Goal: Task Accomplishment & Management: Manage account settings

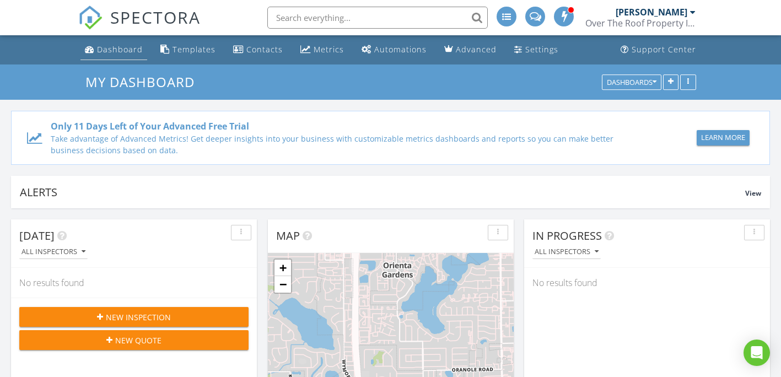
click at [110, 47] on div "Dashboard" at bounding box center [120, 49] width 46 height 10
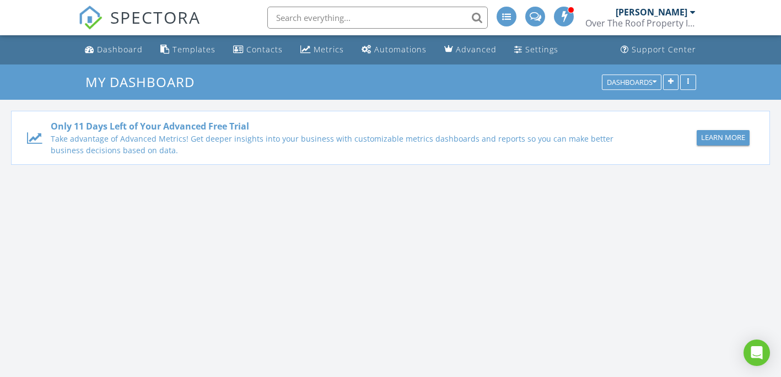
scroll to position [1021, 798]
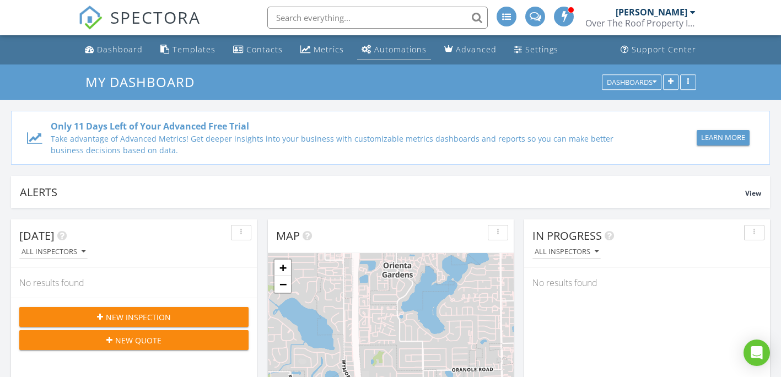
click at [388, 52] on div "Automations" at bounding box center [400, 49] width 52 height 10
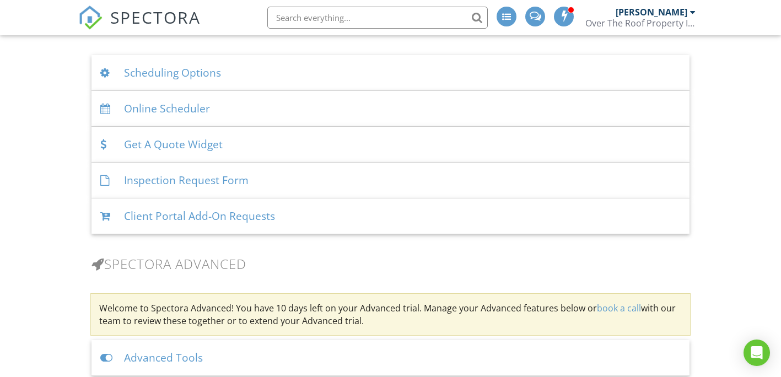
scroll to position [717, 0]
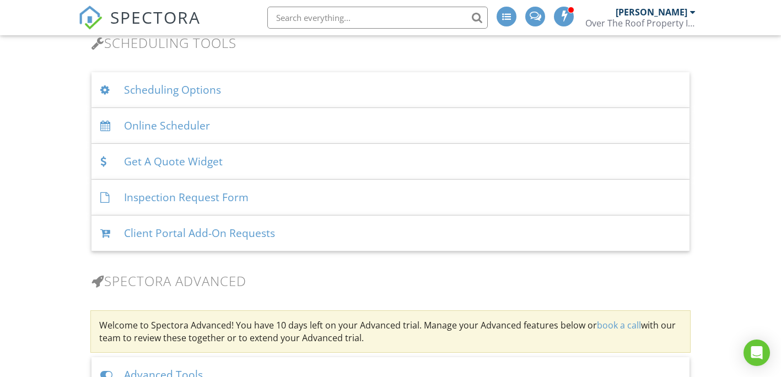
click at [186, 88] on div "Scheduling Options" at bounding box center [391, 90] width 599 height 36
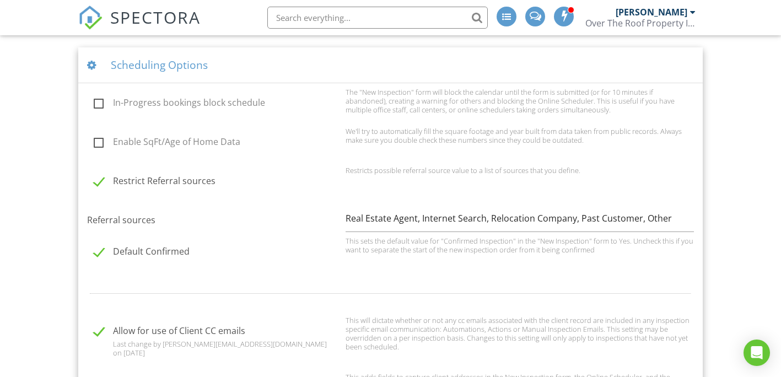
scroll to position [827, 0]
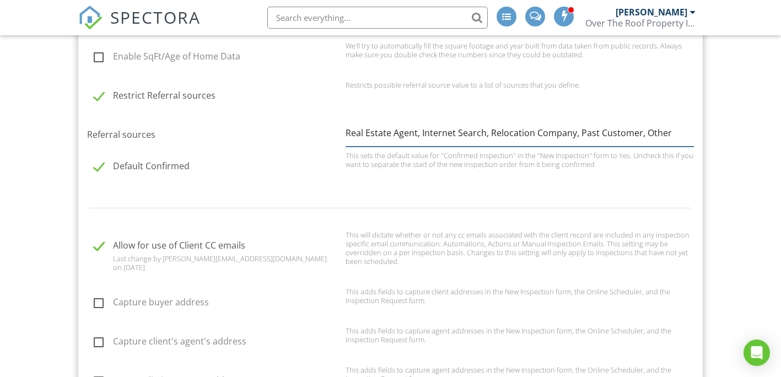
click at [376, 133] on input "Real Estate Agent, Internet Search, Relocation Company, Past Customer, Other" at bounding box center [520, 133] width 349 height 27
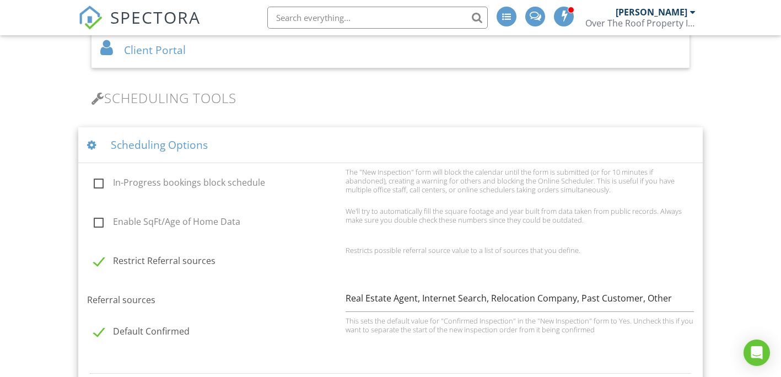
click at [170, 142] on div "Scheduling Options" at bounding box center [390, 145] width 625 height 36
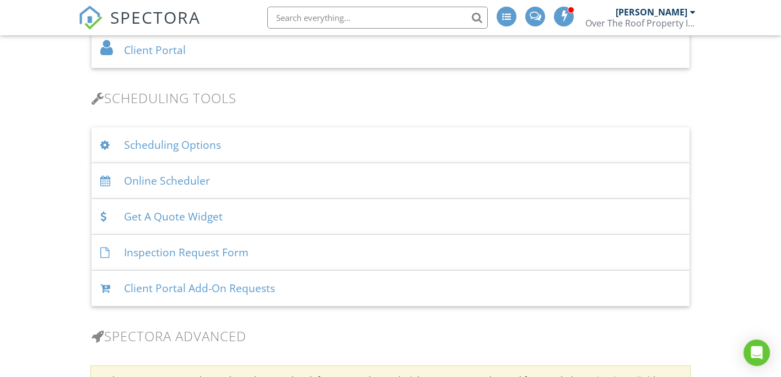
click at [180, 170] on div "Online Scheduler" at bounding box center [391, 181] width 599 height 36
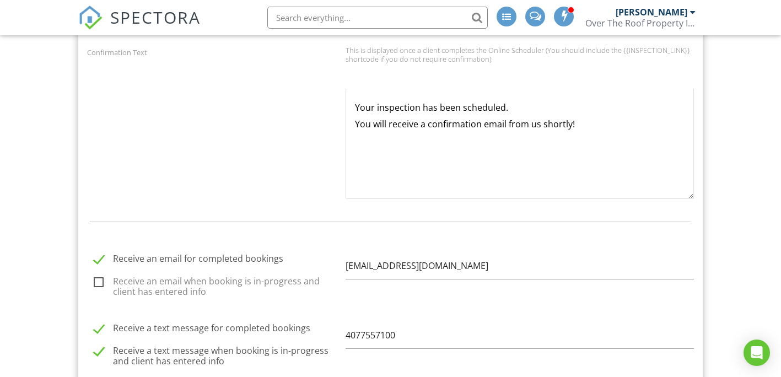
scroll to position [1378, 0]
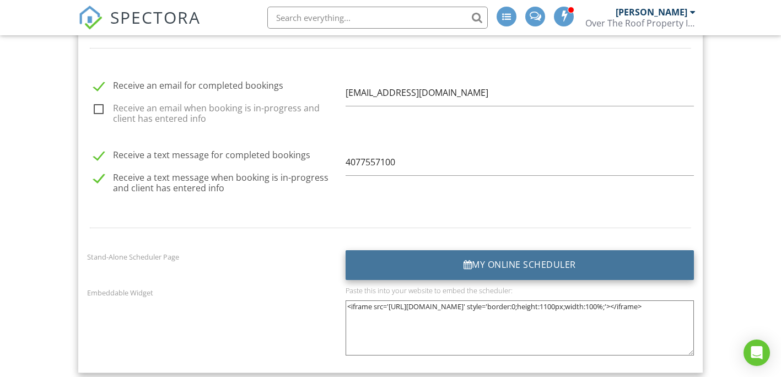
click at [466, 268] on div at bounding box center [468, 264] width 9 height 9
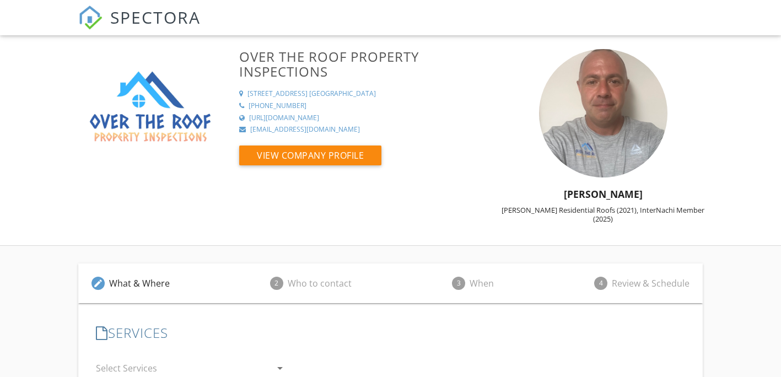
scroll to position [146, 0]
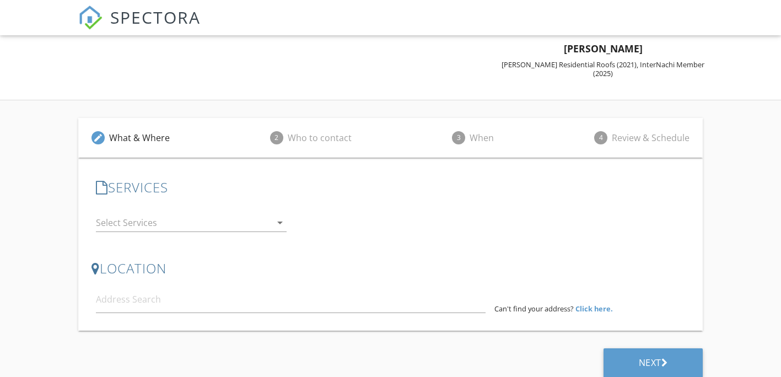
click at [278, 216] on icon "arrow_drop_down" at bounding box center [279, 222] width 13 height 13
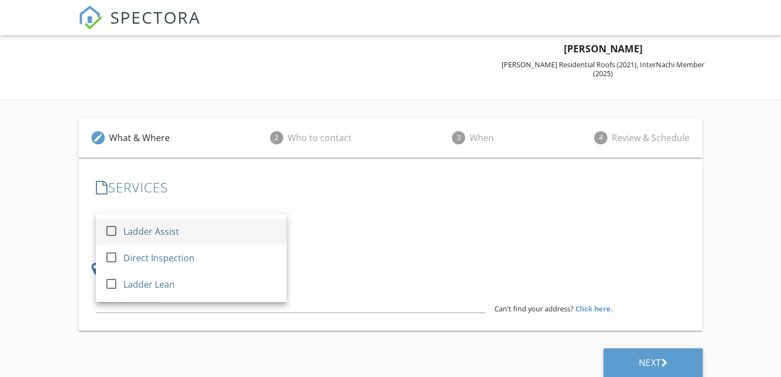
click at [115, 223] on div at bounding box center [111, 230] width 19 height 19
click at [447, 263] on h3 "LOCATION" at bounding box center [391, 268] width 599 height 15
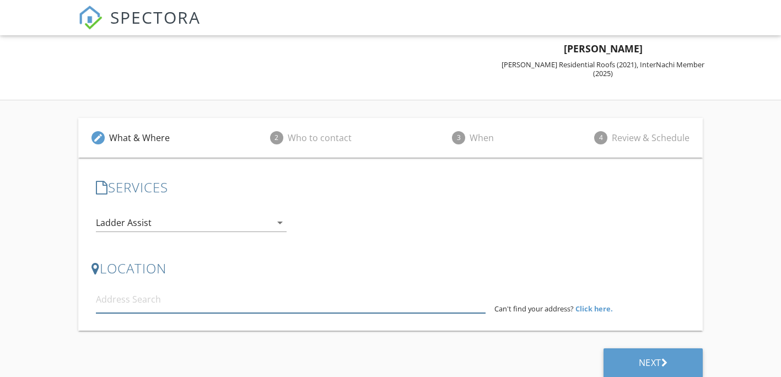
click at [314, 301] on input at bounding box center [291, 299] width 390 height 27
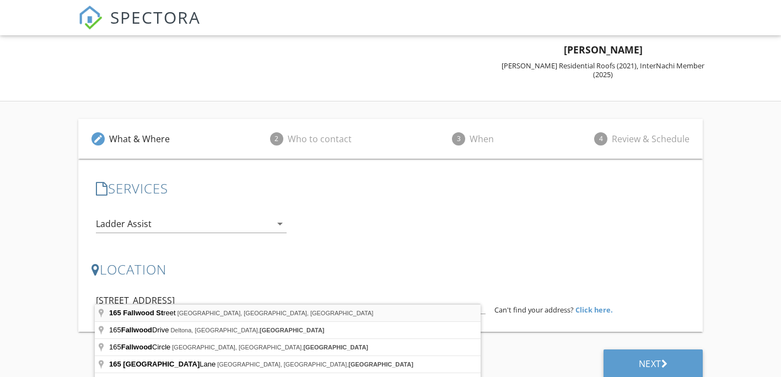
type input "165 Fallwood Street, Fern Park, FL, USA"
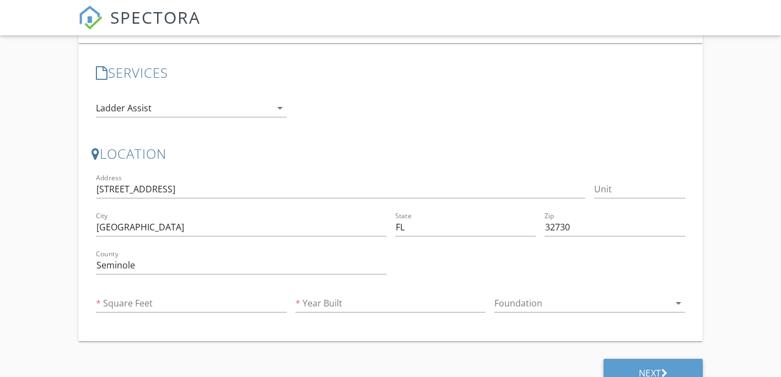
scroll to position [271, 0]
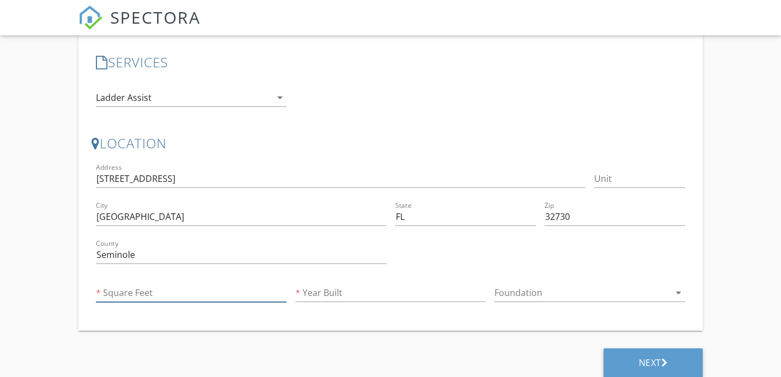
click at [200, 284] on input "Square Feet" at bounding box center [191, 293] width 191 height 18
type input "0"
click at [328, 292] on input "Year Built" at bounding box center [391, 293] width 191 height 18
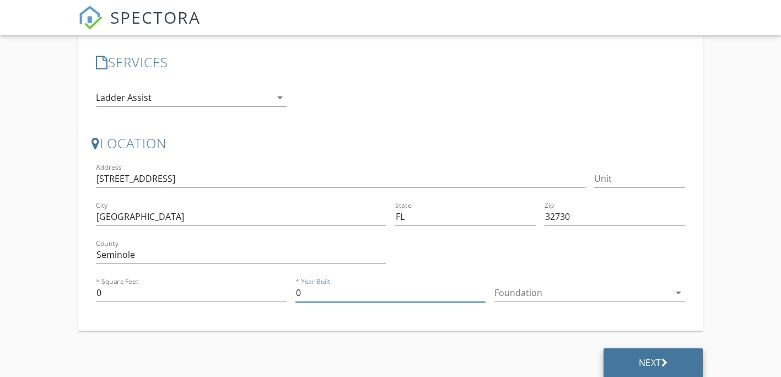
type input "0"
click at [642, 348] on div "Next" at bounding box center [654, 363] width 100 height 30
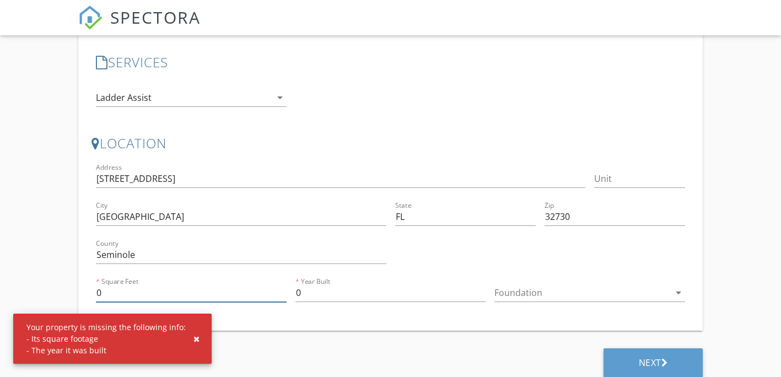
drag, startPoint x: 230, startPoint y: 291, endPoint x: 212, endPoint y: 292, distance: 18.8
click at [229, 291] on input "0" at bounding box center [191, 293] width 191 height 18
drag, startPoint x: 153, startPoint y: 291, endPoint x: 39, endPoint y: 275, distance: 115.3
click at [39, 275] on div "edit What & Where 2 Who to contact 3 When 4 Review & Schedule SERVICES check_bo…" at bounding box center [390, 180] width 781 height 411
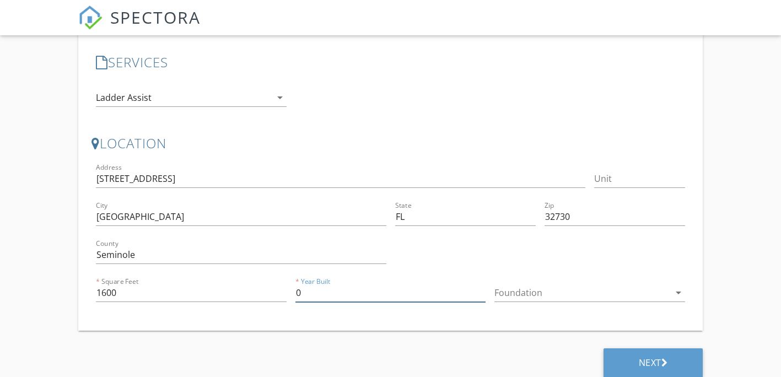
drag, startPoint x: 303, startPoint y: 281, endPoint x: 281, endPoint y: 285, distance: 22.3
click at [281, 285] on div "Address 165 Fallwood St Unit City Fern Park State FL Zip 32730 County Seminole …" at bounding box center [391, 237] width 599 height 152
type input "1600"
drag, startPoint x: 326, startPoint y: 290, endPoint x: 285, endPoint y: 289, distance: 41.4
click at [285, 289] on div "Address 165 Fallwood St Unit City Fern Park State FL Zip 32730 County Seminole …" at bounding box center [391, 237] width 599 height 152
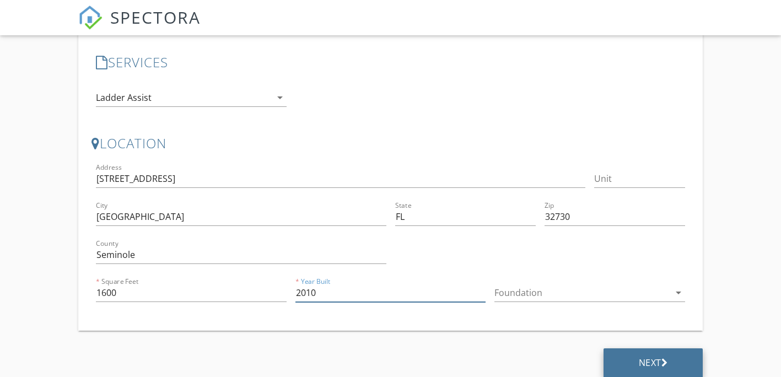
type input "2010"
click at [628, 355] on div "Next" at bounding box center [654, 363] width 100 height 30
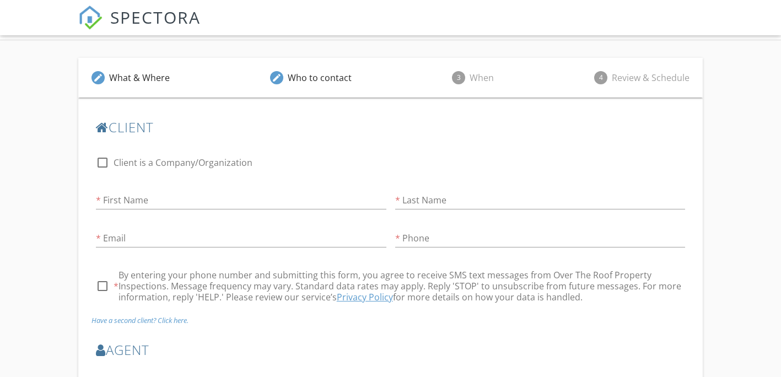
scroll to position [176, 0]
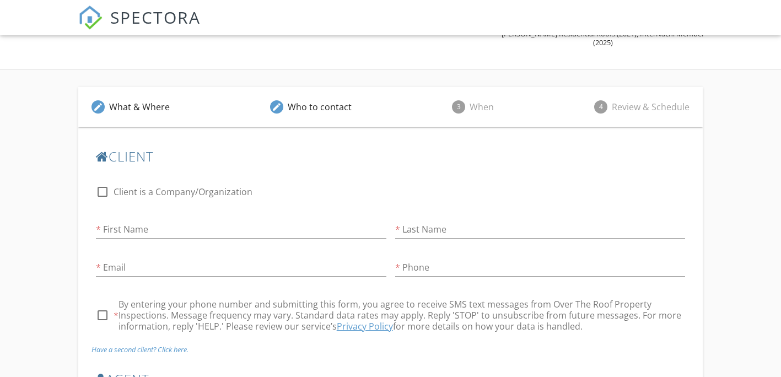
click at [103, 186] on div at bounding box center [102, 192] width 19 height 19
checkbox input "true"
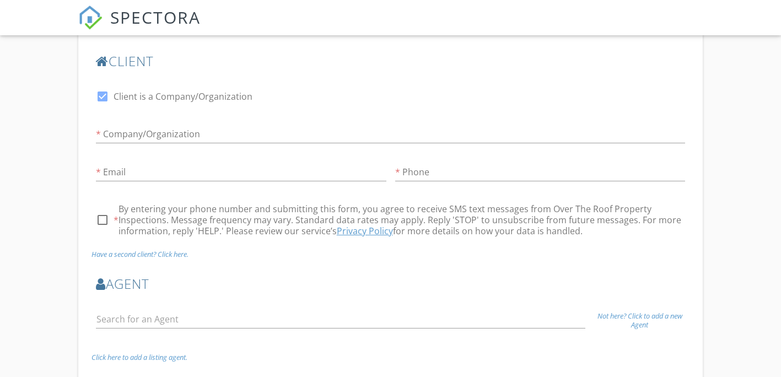
scroll to position [287, 0]
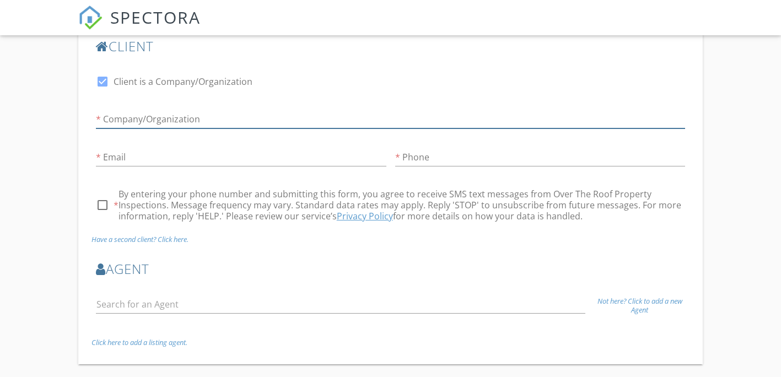
click at [159, 116] on input "Client is a Company/Organization" at bounding box center [391, 119] width 590 height 18
type input "SDII Global"
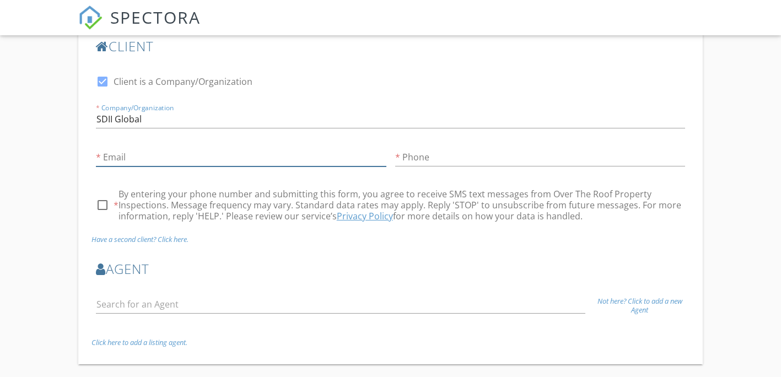
type input "test@fr.com"
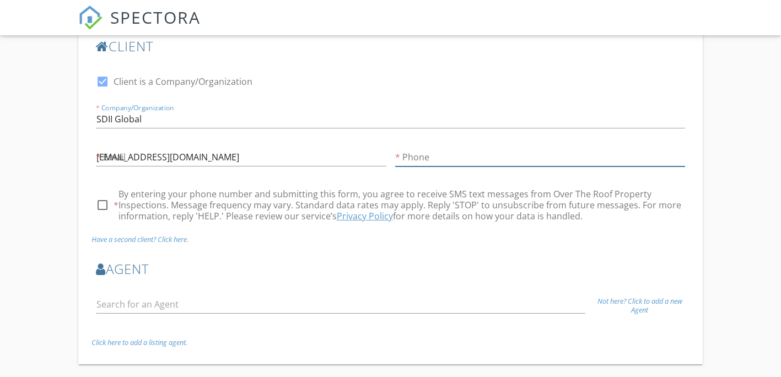
type input "654-525-6325"
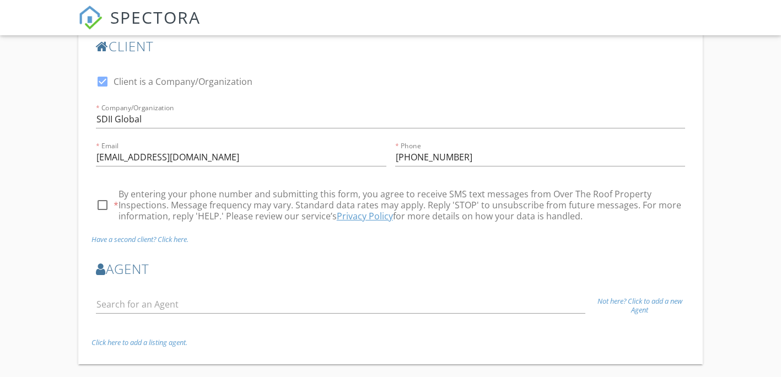
click at [434, 253] on div "Agent Not here? Click to add a new Agent Click here to add a listing agent." at bounding box center [391, 304] width 599 height 103
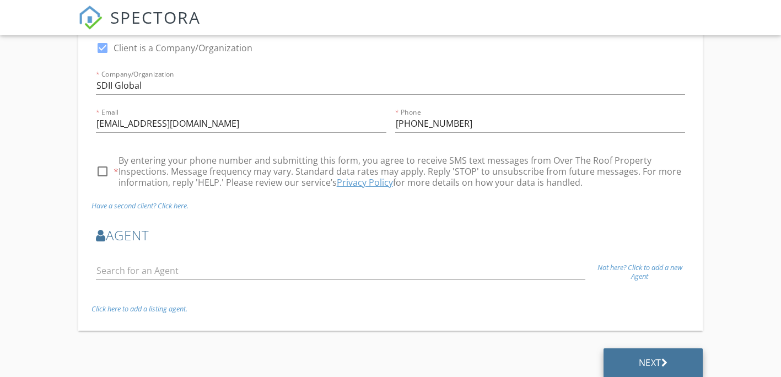
click at [650, 348] on div "Next" at bounding box center [654, 363] width 100 height 30
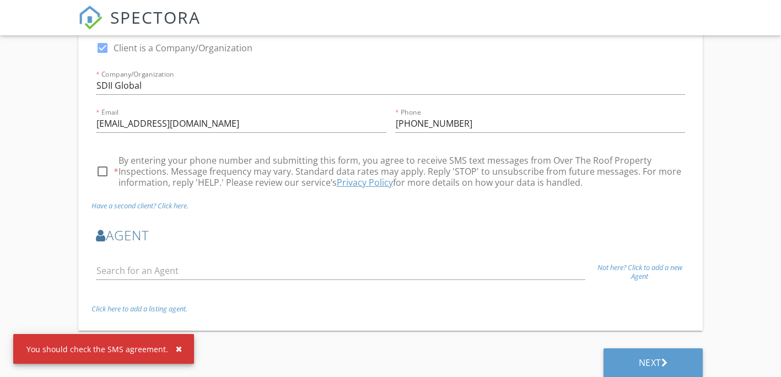
click at [108, 162] on div at bounding box center [102, 171] width 19 height 19
checkbox input "true"
click at [639, 357] on div "Next" at bounding box center [653, 362] width 29 height 11
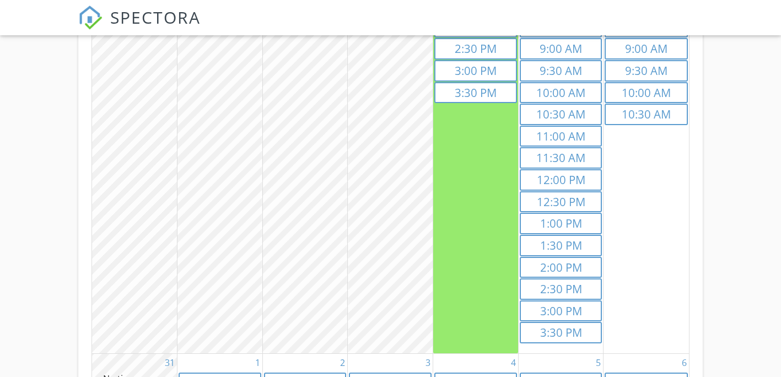
scroll to position [315, 0]
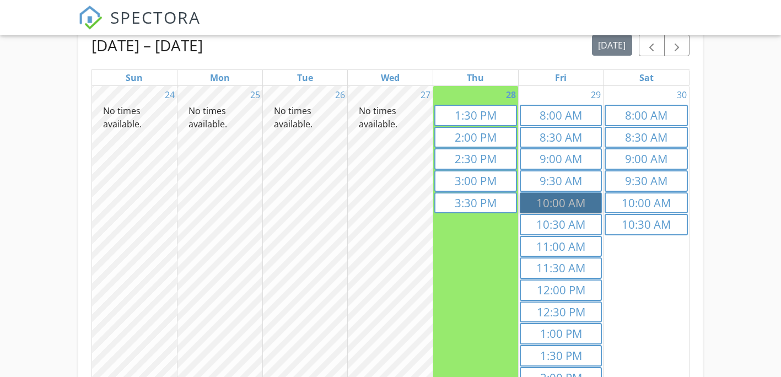
click at [583, 194] on link "10a 10:00 AM" at bounding box center [561, 203] width 83 height 22
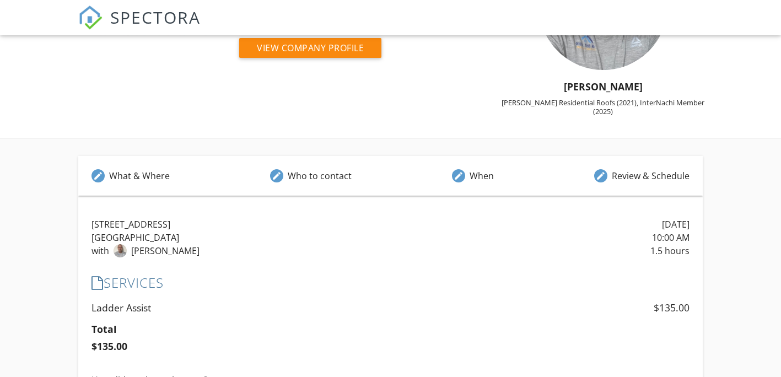
scroll to position [0, 0]
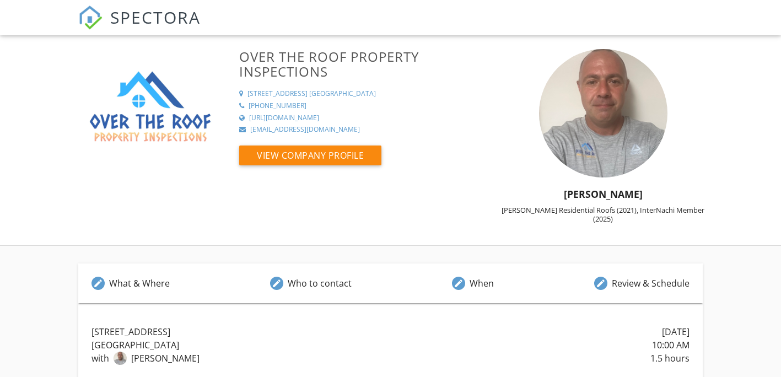
click at [112, 14] on span "SPECTORA" at bounding box center [155, 17] width 90 height 23
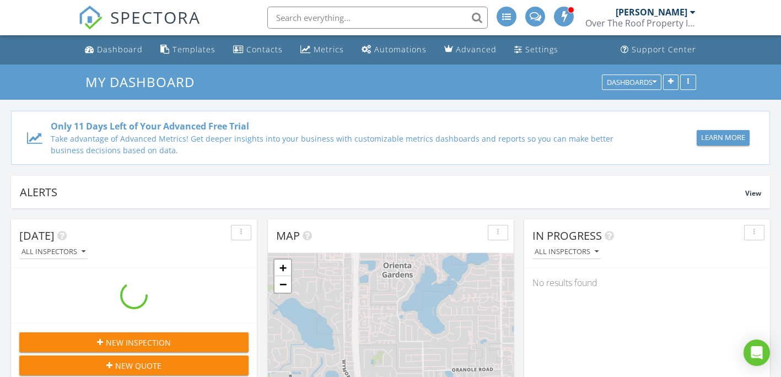
scroll to position [1021, 798]
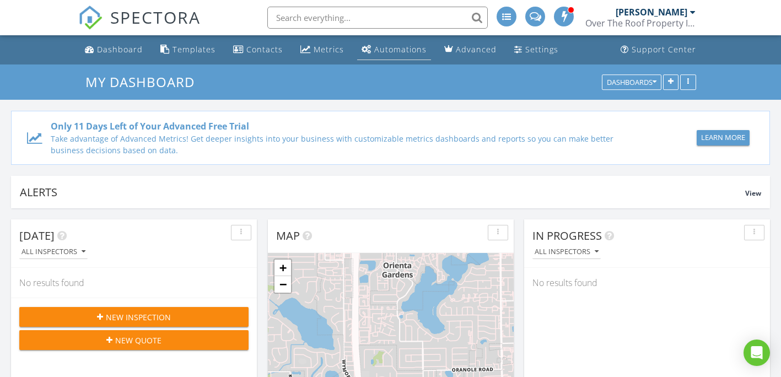
click at [394, 46] on div "Automations" at bounding box center [400, 49] width 52 height 10
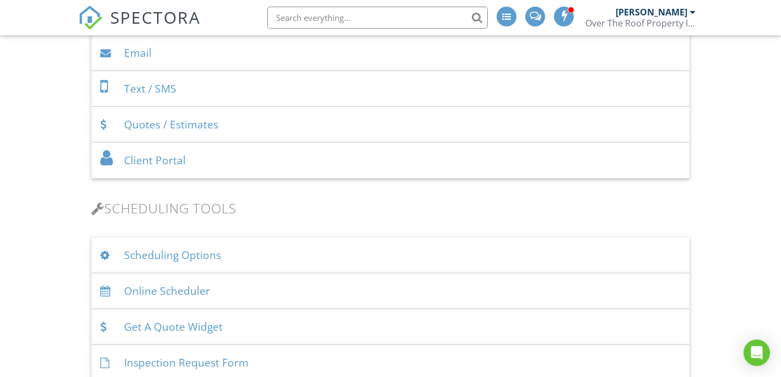
scroll to position [717, 0]
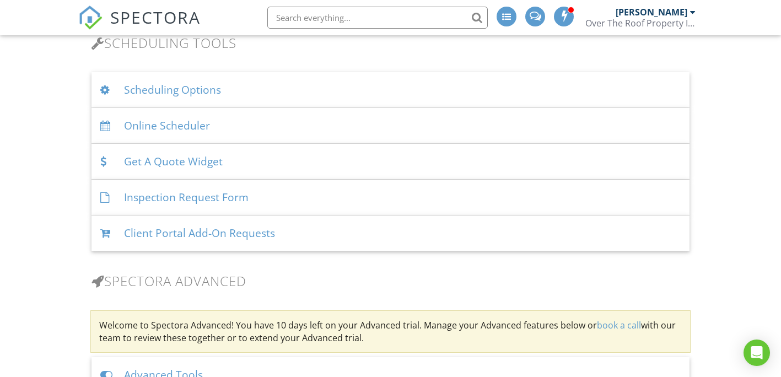
click at [189, 133] on div "Online Scheduler" at bounding box center [391, 126] width 599 height 36
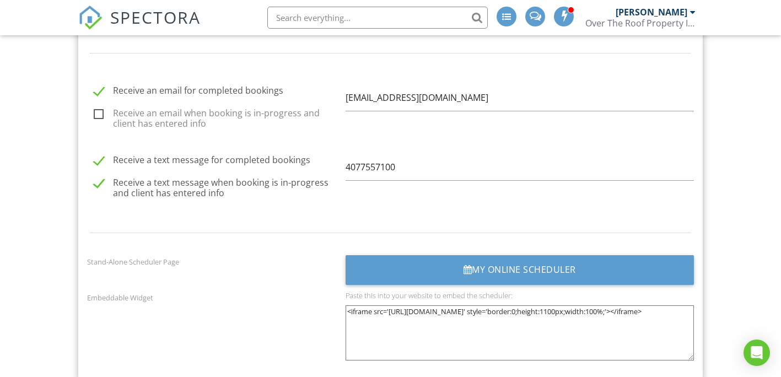
scroll to position [1378, 0]
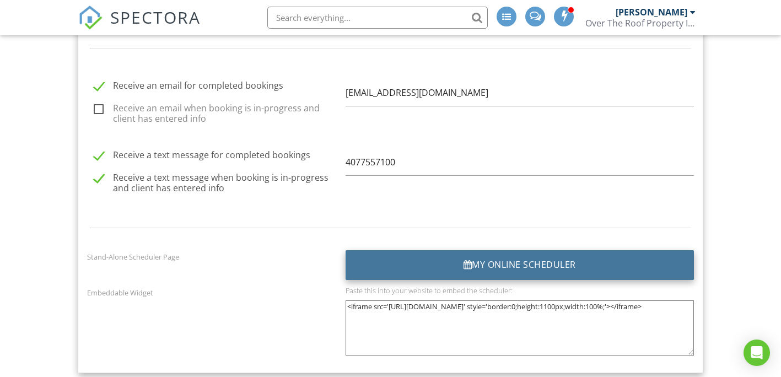
click at [522, 263] on div "My Online Scheduler" at bounding box center [520, 265] width 349 height 30
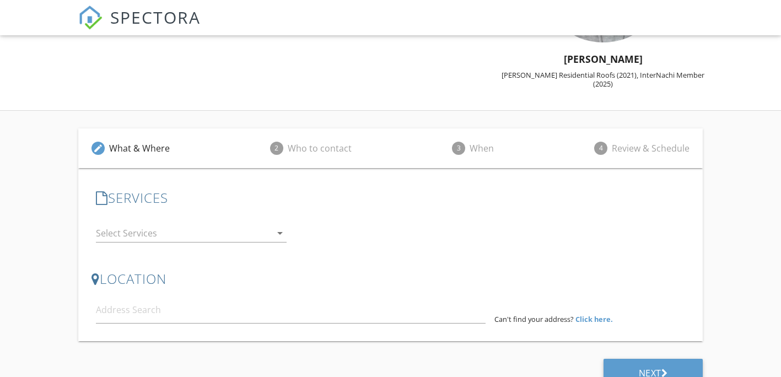
scroll to position [146, 0]
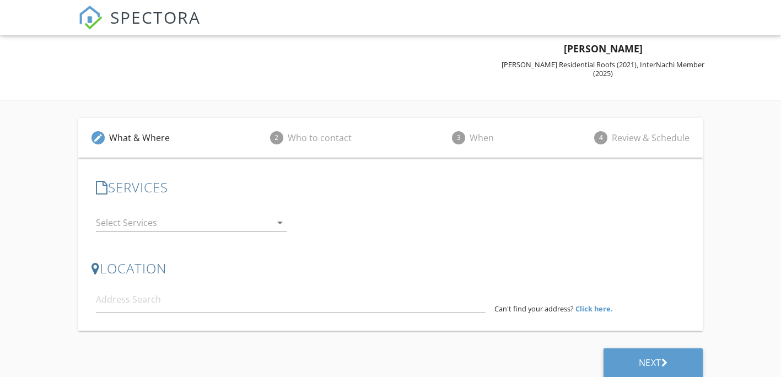
click at [167, 219] on div at bounding box center [183, 223] width 175 height 18
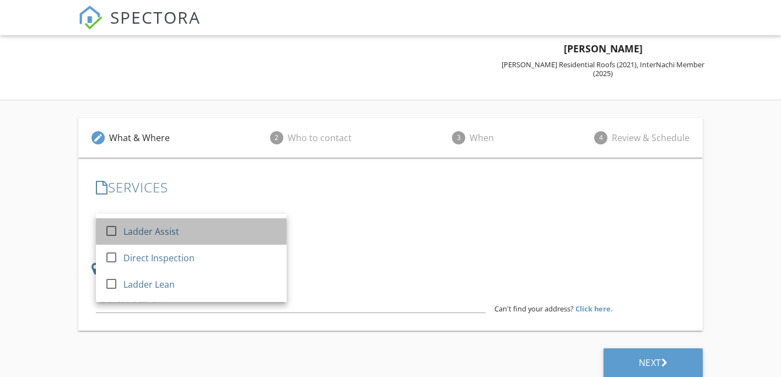
click at [115, 237] on div at bounding box center [114, 240] width 18 height 7
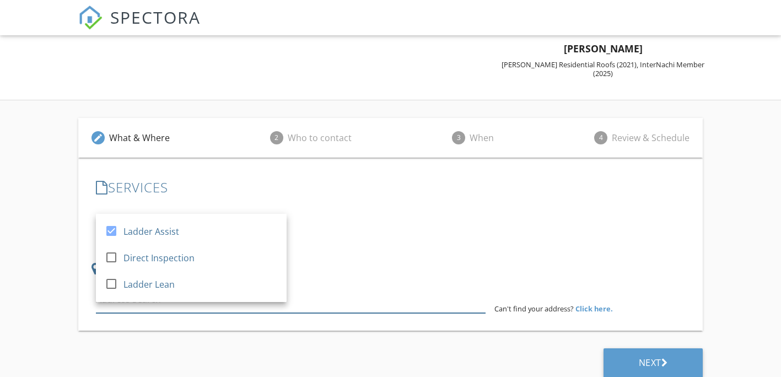
click at [353, 286] on input at bounding box center [291, 299] width 390 height 27
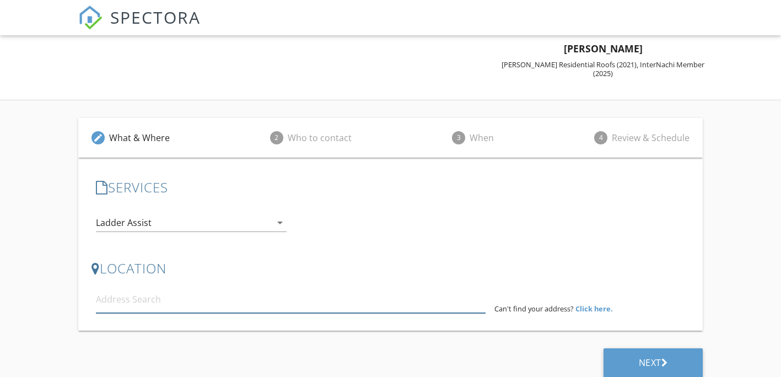
click at [353, 289] on input at bounding box center [291, 299] width 390 height 27
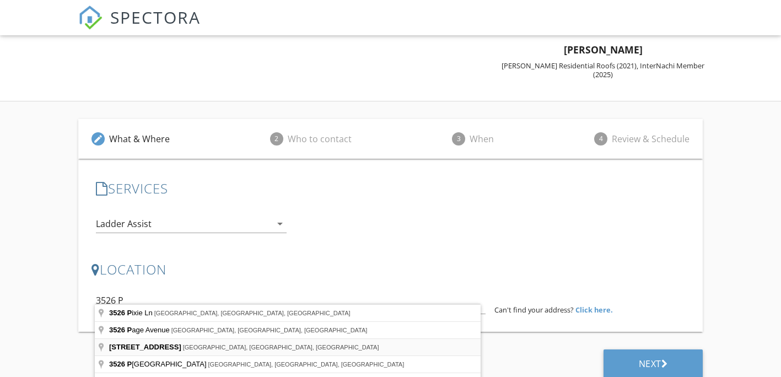
type input "[STREET_ADDRESS]"
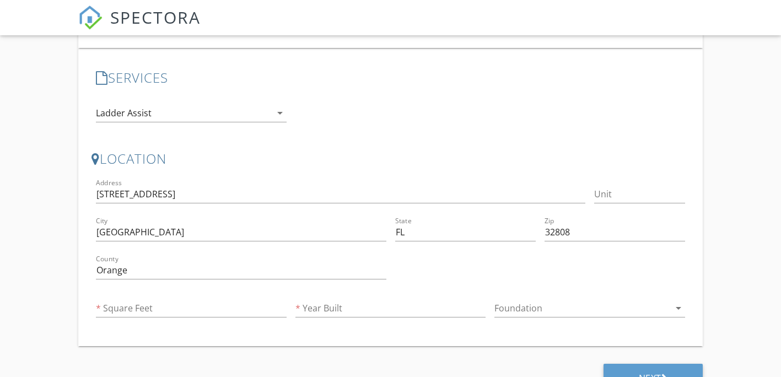
scroll to position [271, 0]
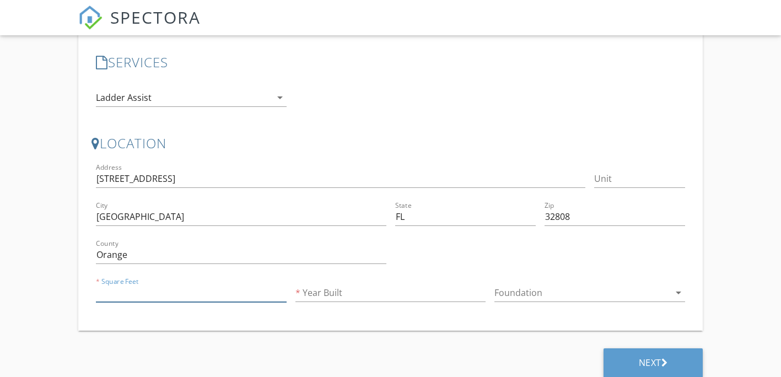
click at [171, 284] on input "Square Feet" at bounding box center [191, 293] width 191 height 18
type input "1000"
type input "2015"
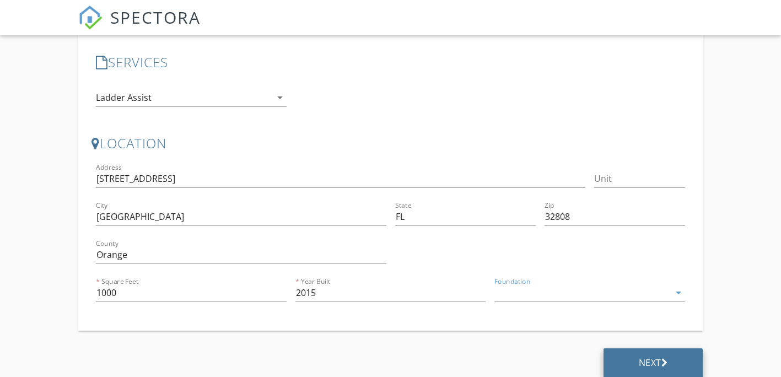
click at [639, 357] on div "Next" at bounding box center [653, 362] width 29 height 11
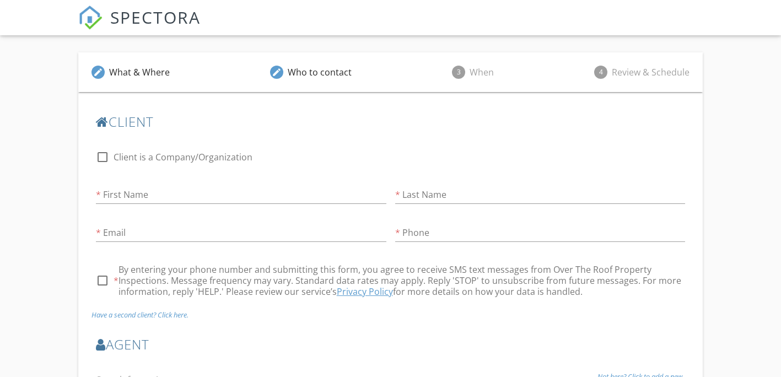
scroll to position [210, 0]
click at [103, 154] on div at bounding box center [102, 158] width 19 height 19
checkbox input "true"
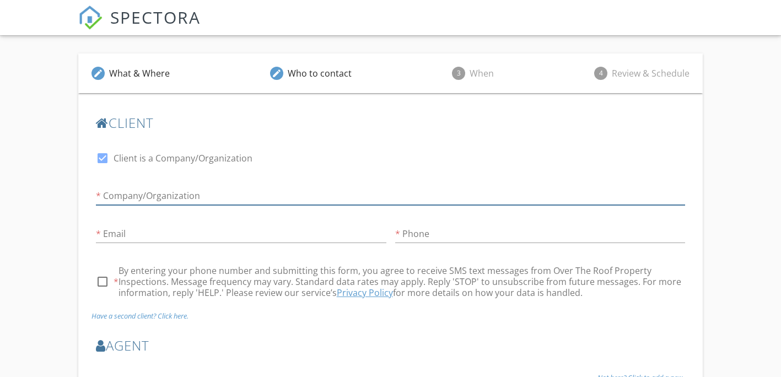
click at [133, 187] on input "Client is a Company/Organization" at bounding box center [391, 196] width 590 height 18
click at [162, 187] on input "Allstate" at bounding box center [391, 196] width 590 height 18
type input "Allstate"
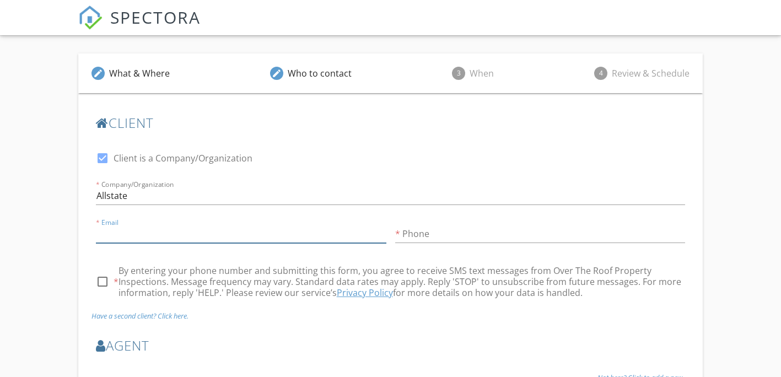
click at [147, 225] on input "Email" at bounding box center [241, 234] width 291 height 18
click at [134, 227] on input "Email" at bounding box center [241, 234] width 291 height 18
type input "ww@pi.com"
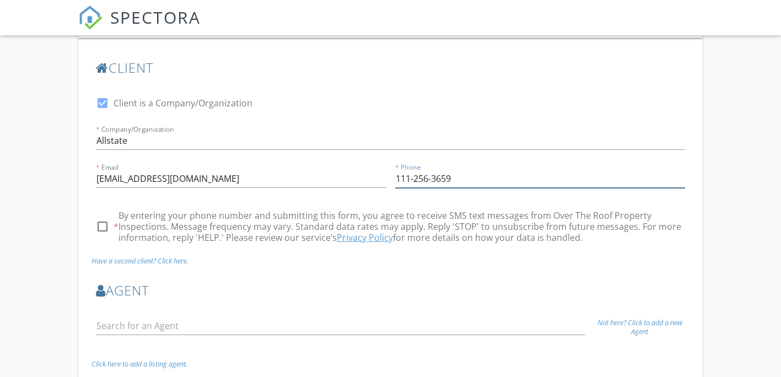
scroll to position [265, 0]
type input "111-256-3659"
click at [581, 238] on div "check_box_outline_blank By entering your phone number and submitting this form,…" at bounding box center [391, 233] width 590 height 46
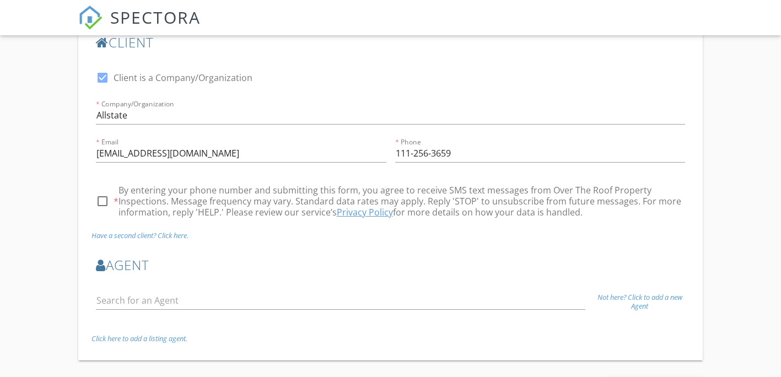
scroll to position [320, 0]
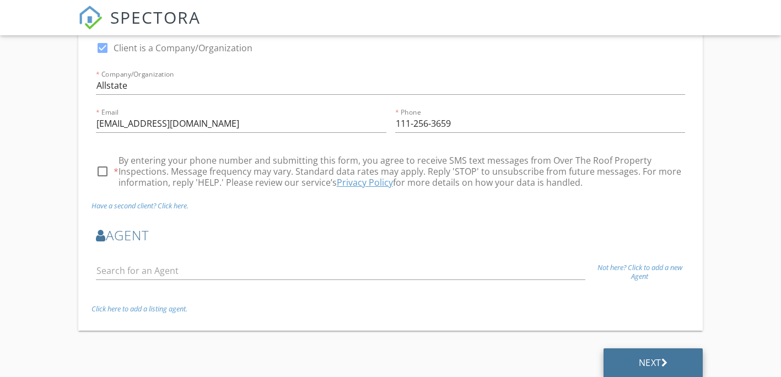
click at [645, 357] on div "Next" at bounding box center [653, 362] width 29 height 11
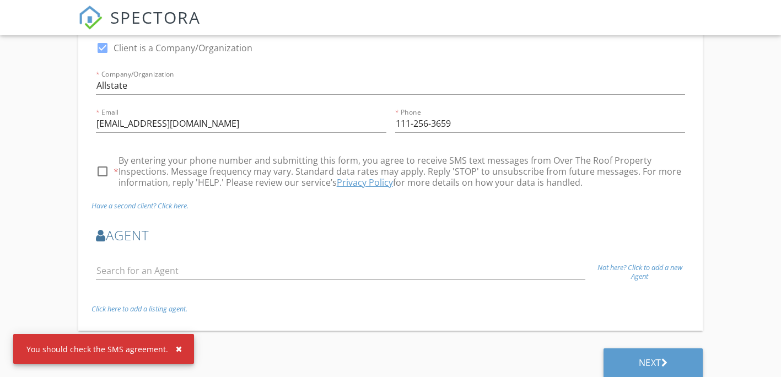
scroll to position [265, 0]
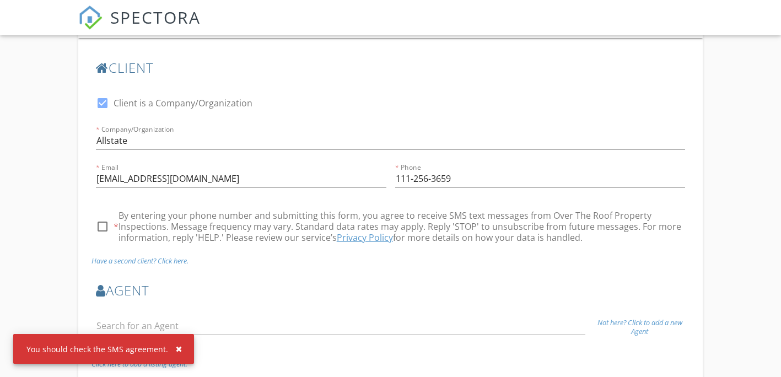
click at [103, 219] on div at bounding box center [102, 226] width 19 height 19
checkbox input "true"
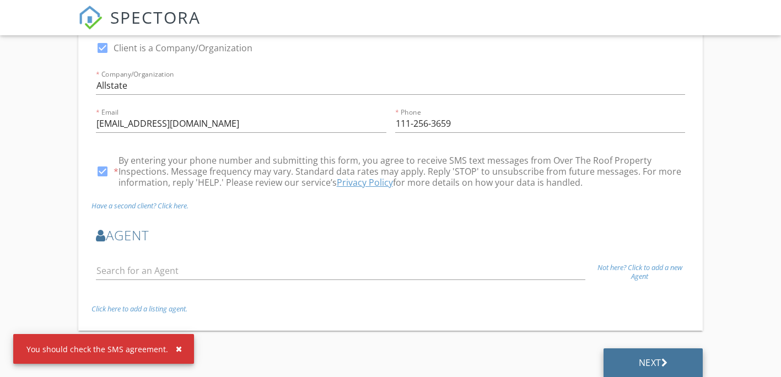
click at [666, 359] on icon at bounding box center [665, 362] width 7 height 11
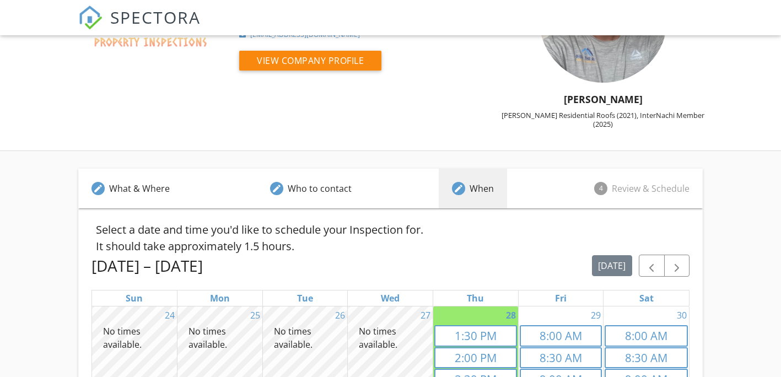
scroll to position [95, 0]
click at [683, 260] on span "button" at bounding box center [676, 266] width 13 height 13
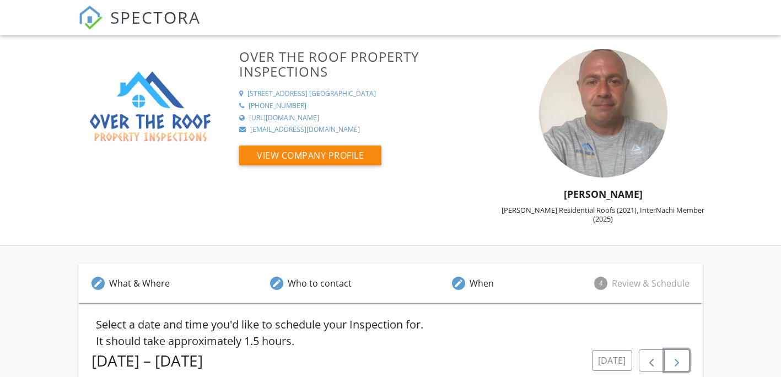
scroll to position [0, 0]
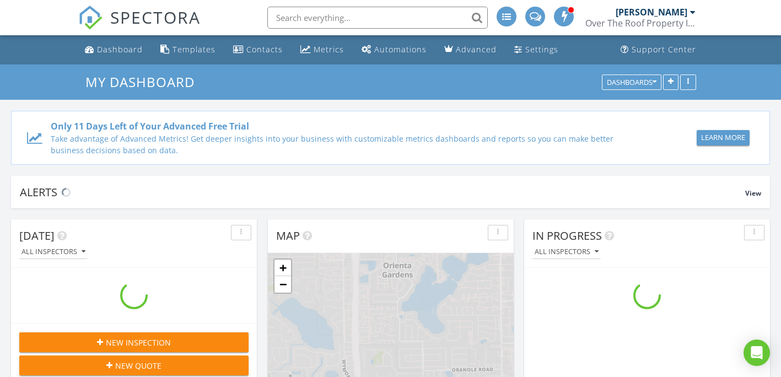
scroll to position [1021, 798]
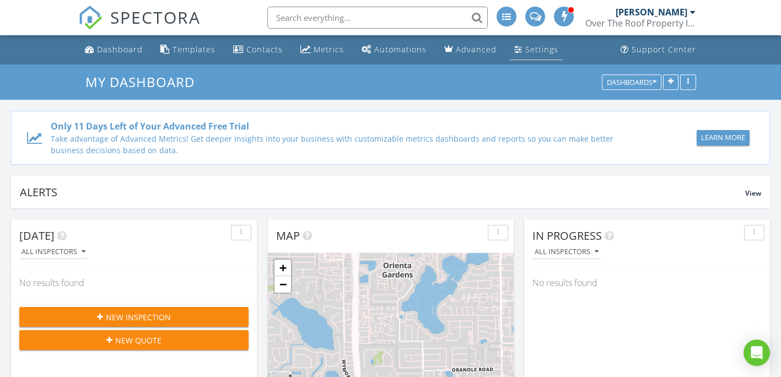
click at [545, 49] on div "Settings" at bounding box center [541, 49] width 33 height 10
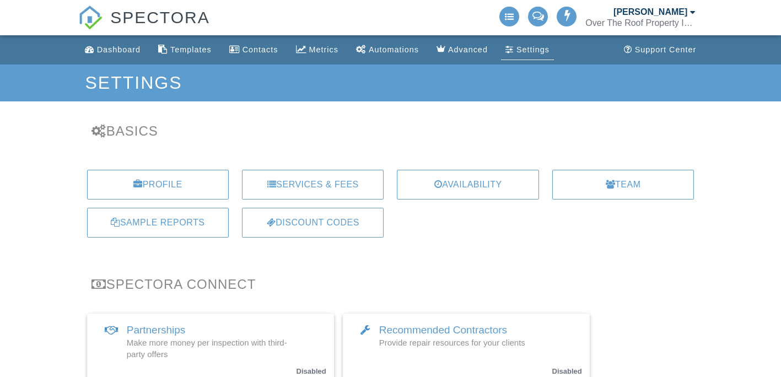
click at [257, 50] on div "Contacts" at bounding box center [261, 49] width 36 height 9
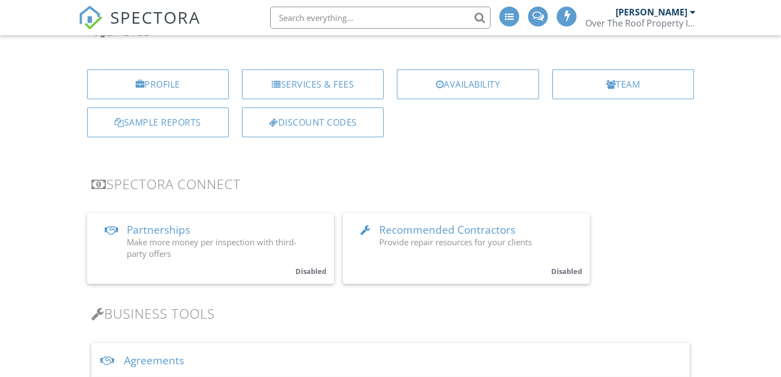
scroll to position [110, 0]
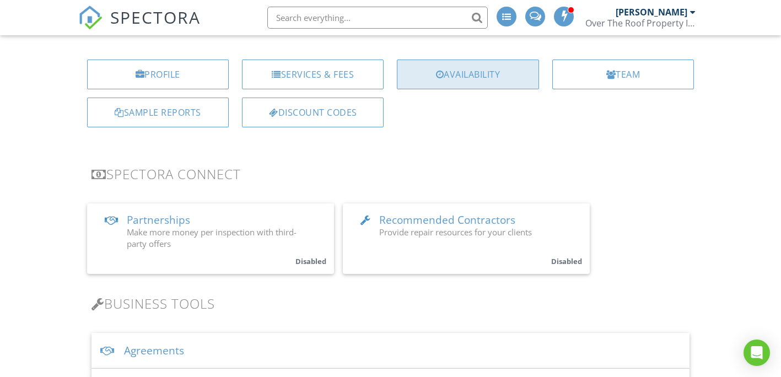
click at [441, 71] on div at bounding box center [440, 74] width 8 height 9
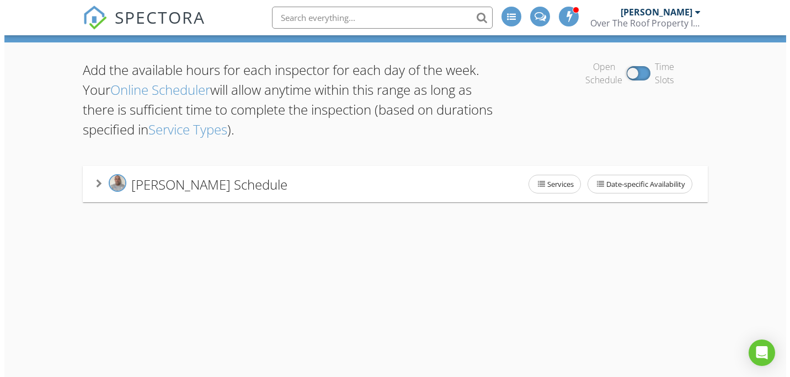
scroll to position [65, 0]
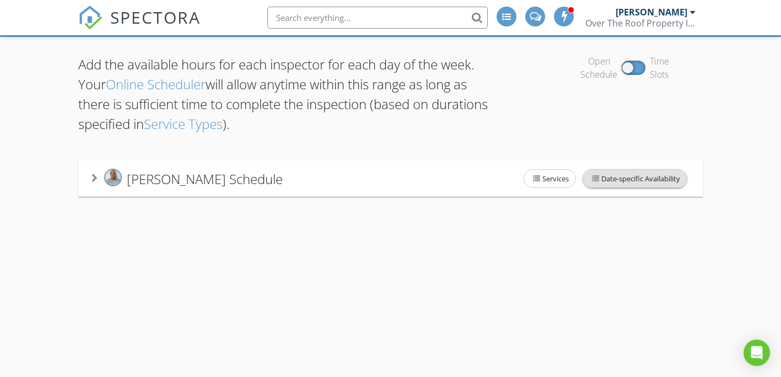
click at [619, 180] on span "Date-specific Availability" at bounding box center [635, 179] width 104 height 18
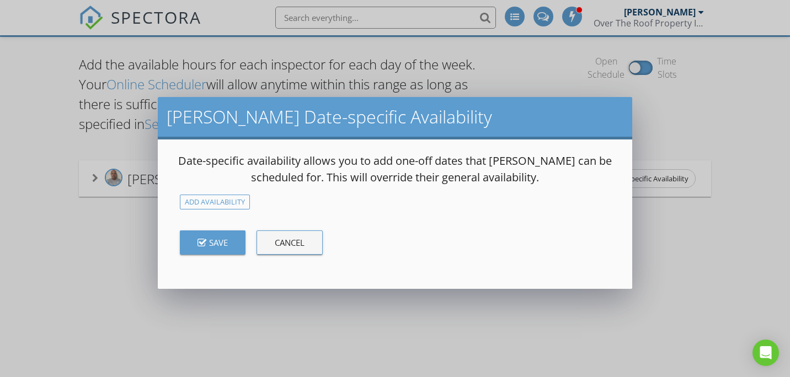
scroll to position [9, 0]
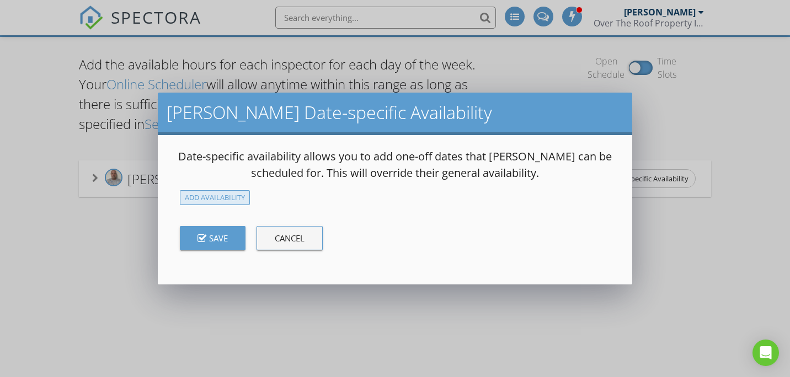
click at [239, 196] on div "Add Availability" at bounding box center [215, 197] width 70 height 15
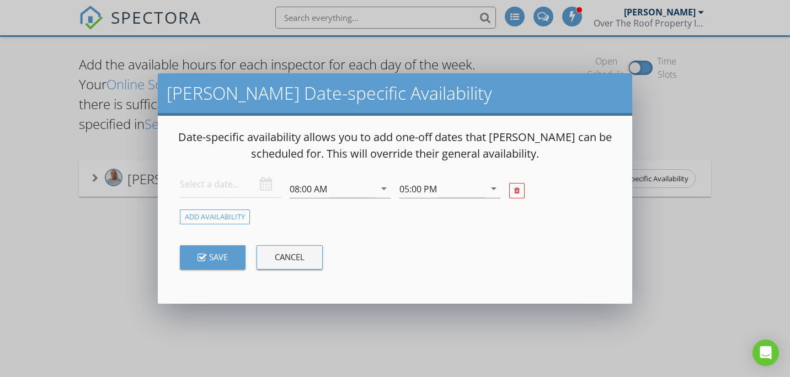
click at [272, 189] on input "text" at bounding box center [230, 184] width 101 height 27
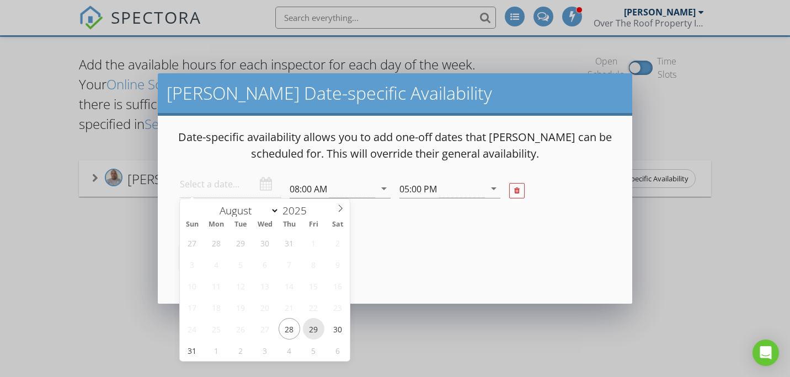
type input "[DATE]"
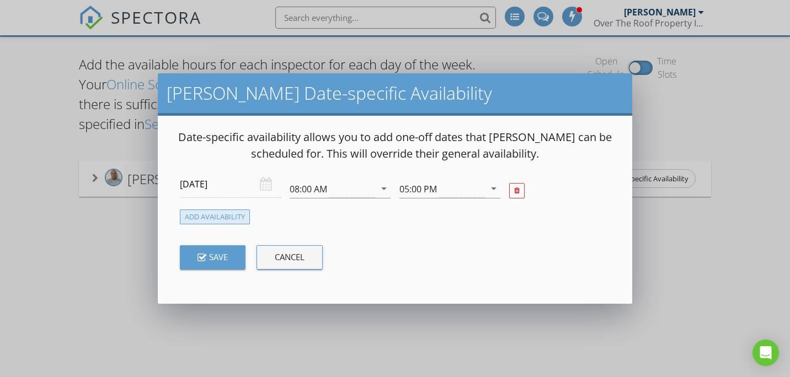
click at [210, 214] on div "Add Availability" at bounding box center [215, 217] width 70 height 15
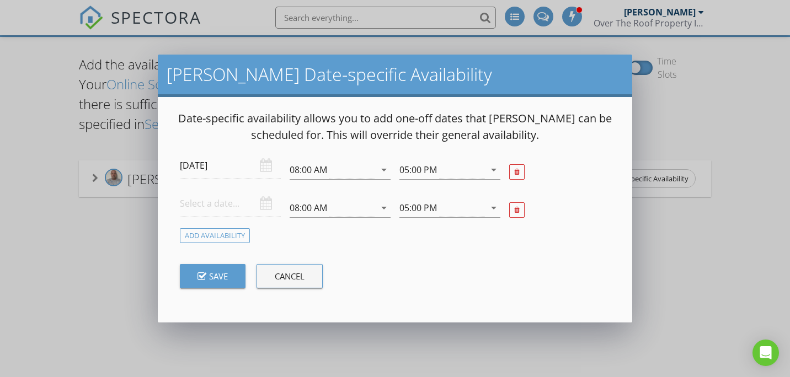
click at [272, 201] on input "text" at bounding box center [230, 203] width 101 height 27
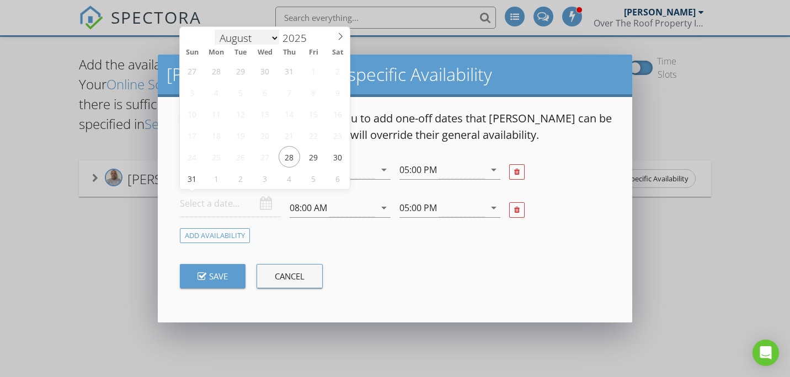
scroll to position [2, 0]
click at [277, 39] on select "August September October November December" at bounding box center [246, 36] width 65 height 17
select select "8"
click at [214, 28] on select "August September October November December" at bounding box center [246, 36] width 65 height 17
type input "2025-09-02"
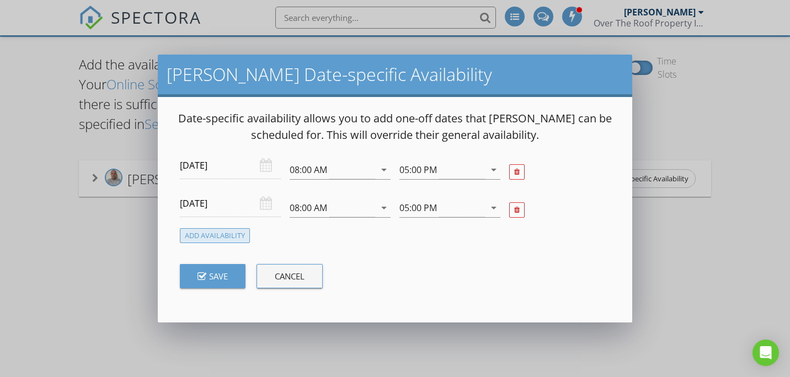
click at [227, 235] on div "Add Availability" at bounding box center [215, 235] width 70 height 15
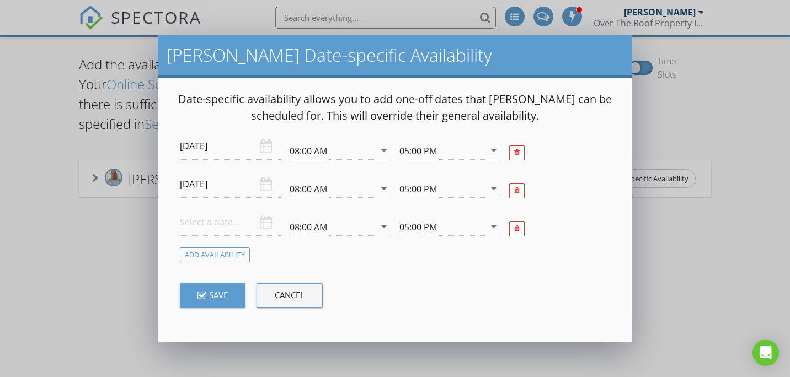
click at [253, 224] on input "text" at bounding box center [230, 222] width 101 height 27
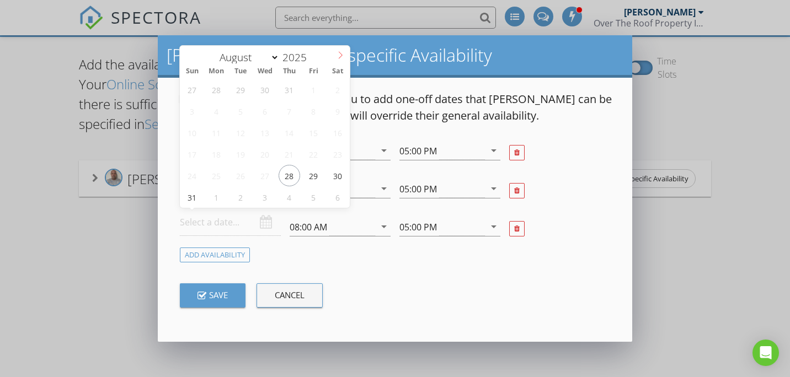
select select "8"
click at [337, 55] on icon at bounding box center [340, 55] width 8 height 8
type input "[DATE]"
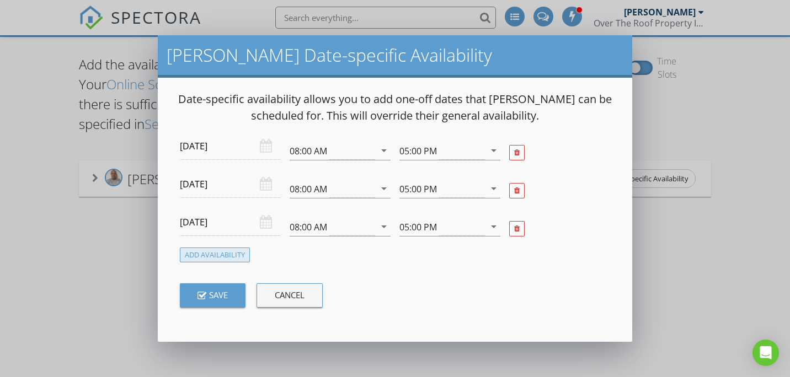
click at [232, 256] on div "Add Availability" at bounding box center [215, 255] width 70 height 15
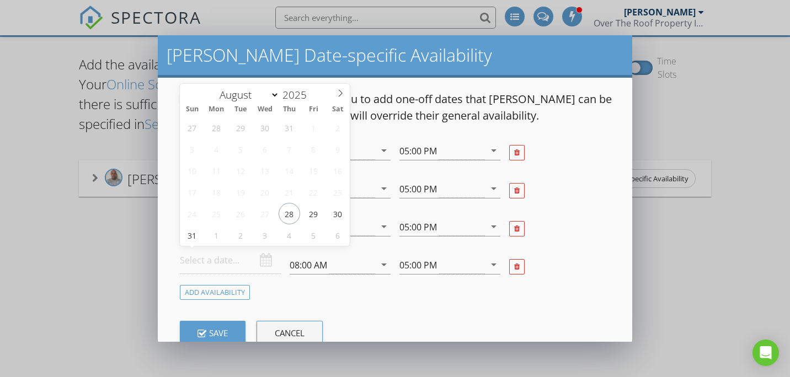
click at [255, 261] on input "text" at bounding box center [230, 260] width 101 height 27
select select "8"
click at [343, 92] on icon at bounding box center [340, 93] width 8 height 8
type input "2025-09-04"
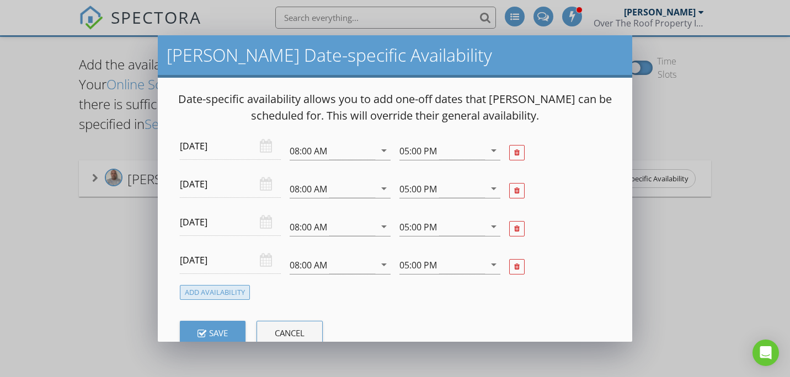
click at [228, 291] on div "Add Availability" at bounding box center [215, 292] width 70 height 15
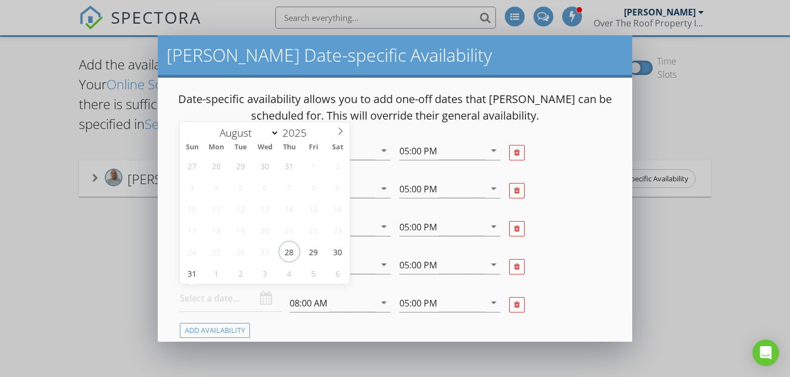
click at [251, 292] on input "text" at bounding box center [230, 298] width 101 height 27
select select "8"
click at [342, 130] on icon at bounding box center [340, 131] width 8 height 8
type input "2025-09-05"
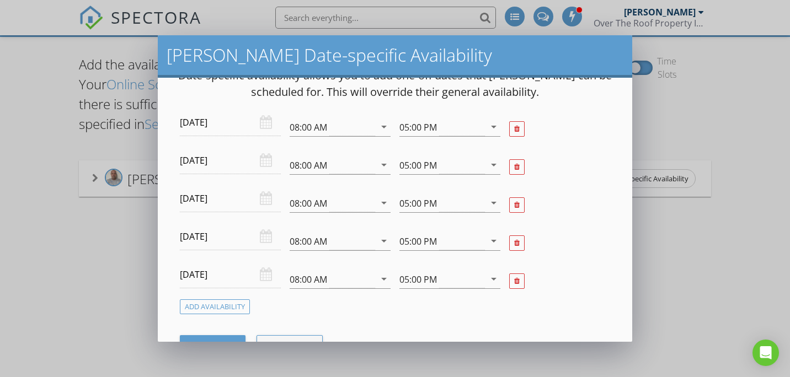
scroll to position [76, 0]
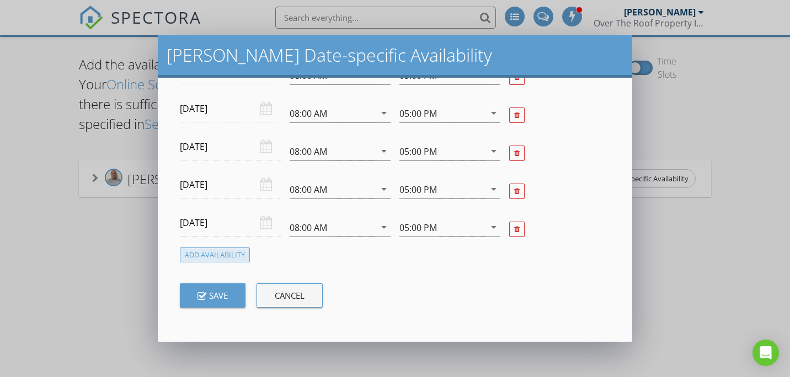
click at [236, 255] on div "Add Availability" at bounding box center [215, 255] width 70 height 15
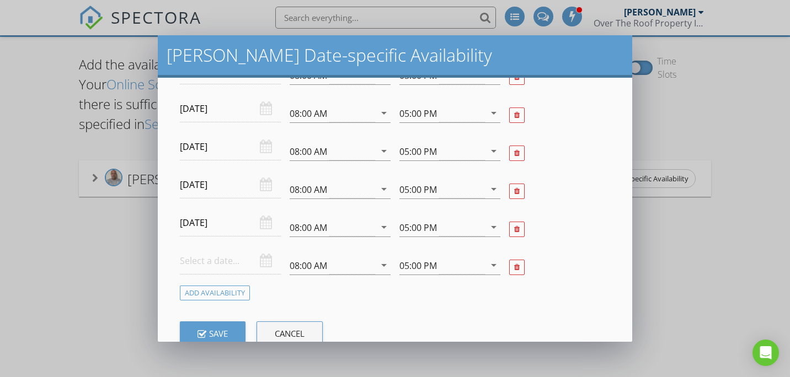
click at [246, 257] on input "text" at bounding box center [230, 261] width 101 height 27
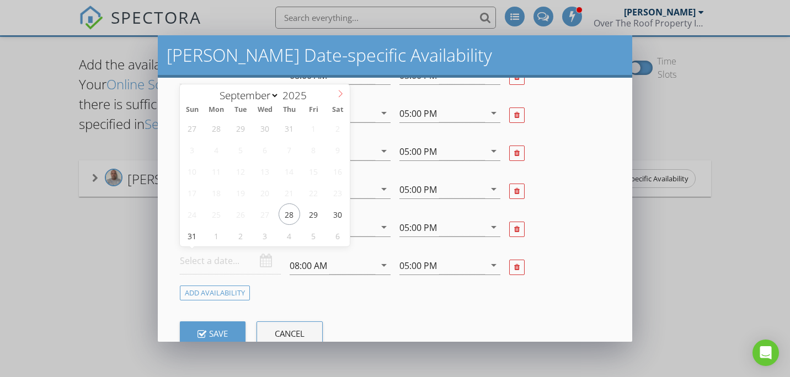
click at [340, 93] on icon at bounding box center [340, 94] width 8 height 8
click at [344, 99] on span at bounding box center [340, 91] width 19 height 15
select select "8"
click at [195, 93] on span at bounding box center [189, 91] width 19 height 15
type input "2025-09-06"
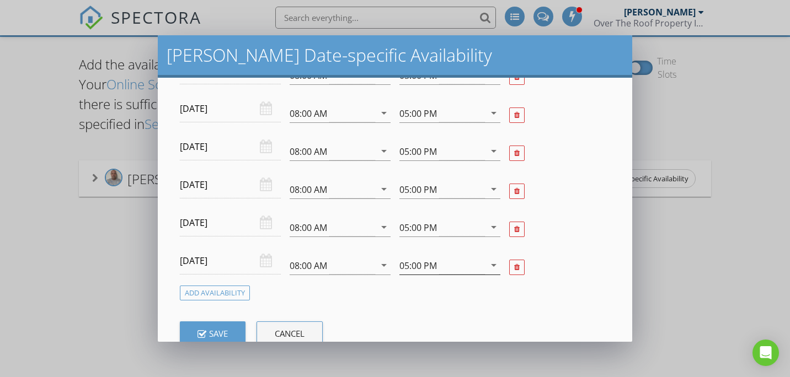
click at [453, 260] on div "05:00 PM" at bounding box center [441, 265] width 85 height 18
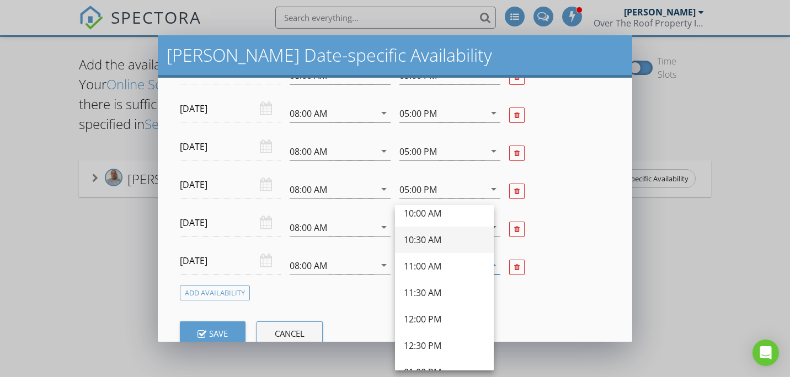
scroll to position [110, 0]
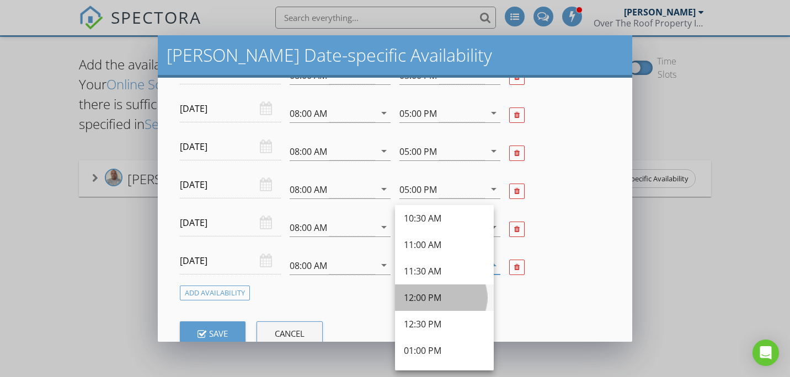
click at [442, 299] on div "12:00 PM" at bounding box center [444, 297] width 81 height 13
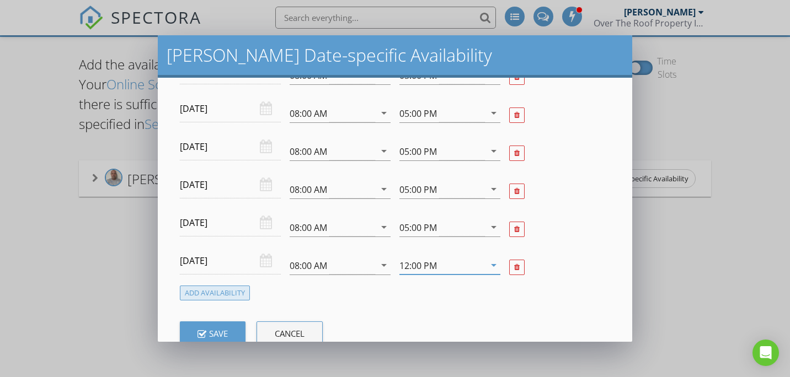
click at [245, 294] on div "Add Availability" at bounding box center [215, 293] width 70 height 15
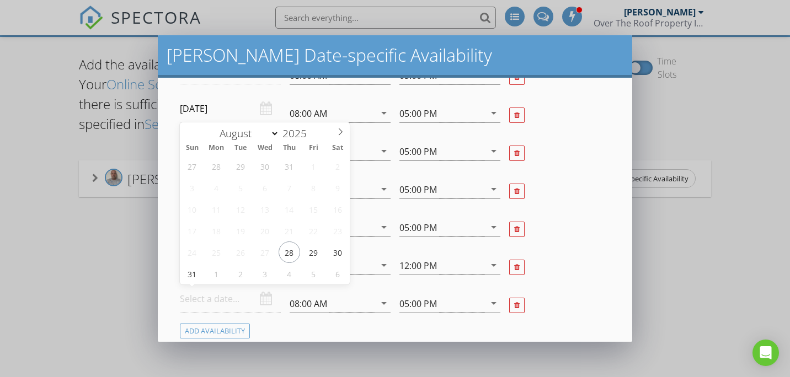
click at [205, 307] on input "text" at bounding box center [230, 299] width 101 height 27
select select "8"
click at [336, 130] on icon at bounding box center [340, 132] width 8 height 8
type input "2025-09-08"
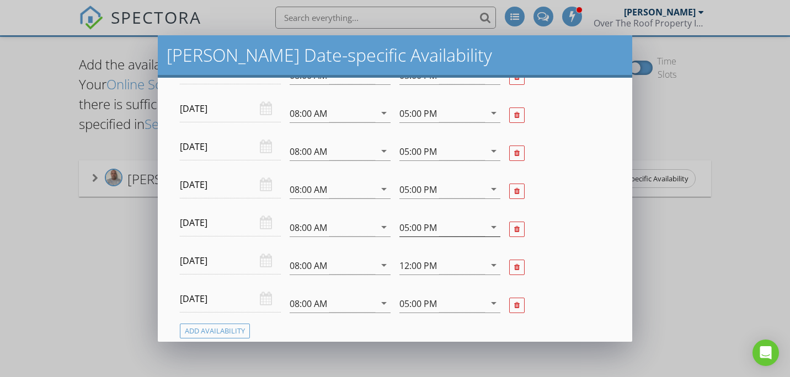
click at [465, 229] on div "05:00 PM" at bounding box center [441, 227] width 85 height 18
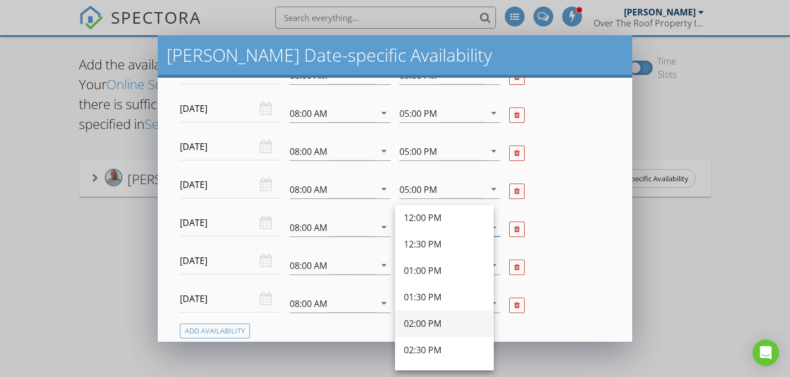
scroll to position [221, 0]
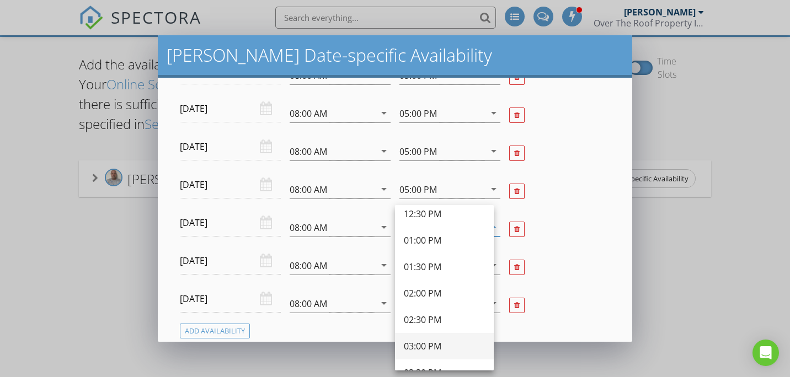
click at [443, 337] on div "03:00 PM" at bounding box center [444, 346] width 81 height 26
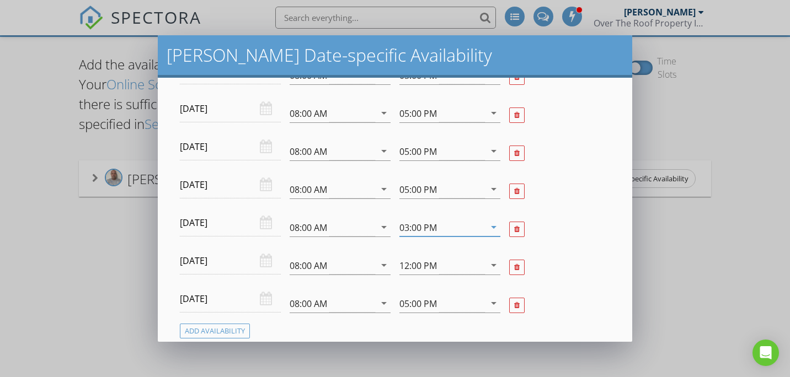
click at [439, 223] on div "03:00 PM" at bounding box center [441, 227] width 85 height 18
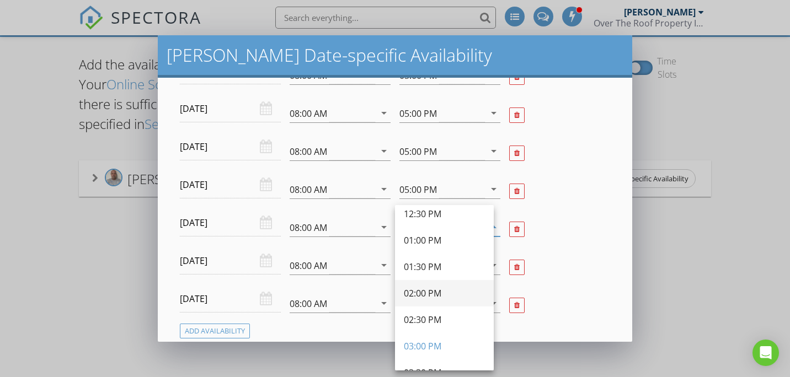
click at [437, 298] on div "02:00 PM" at bounding box center [444, 293] width 81 height 13
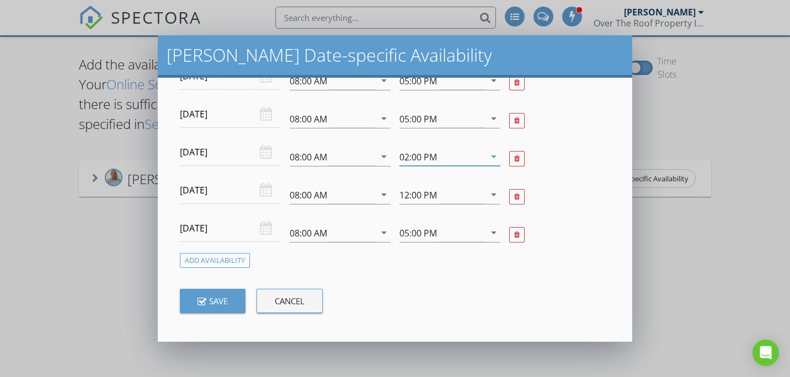
scroll to position [152, 0]
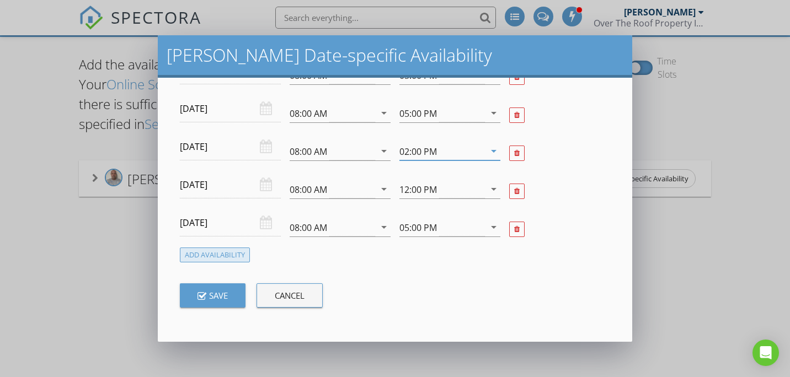
click at [226, 257] on div "Add Availability" at bounding box center [215, 255] width 70 height 15
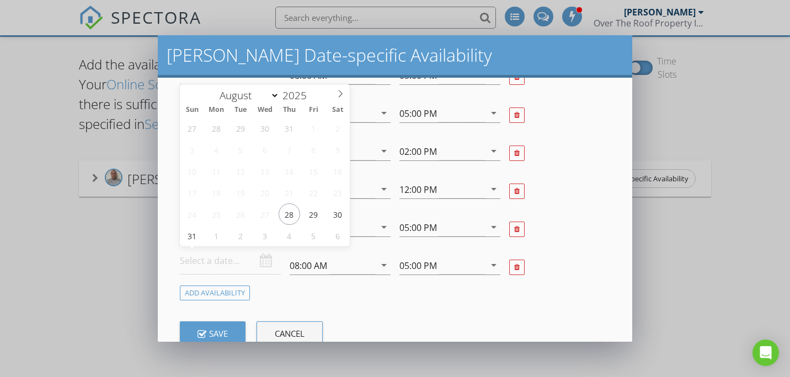
click at [217, 265] on input "text" at bounding box center [230, 261] width 101 height 27
select select "8"
click at [342, 89] on span at bounding box center [340, 91] width 19 height 15
type input "2025-09-09"
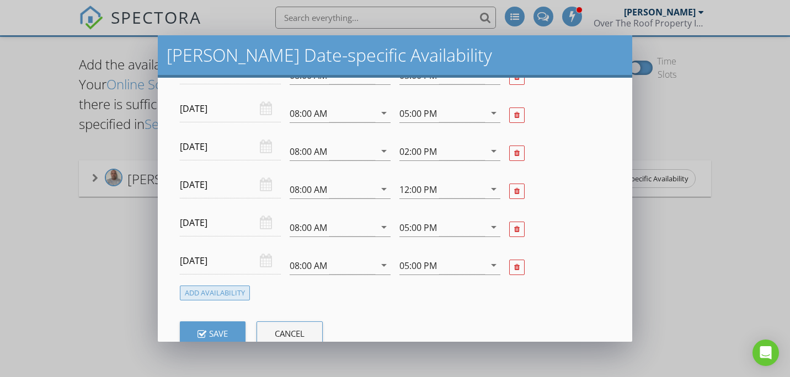
click at [214, 297] on div "Add Availability" at bounding box center [215, 293] width 70 height 15
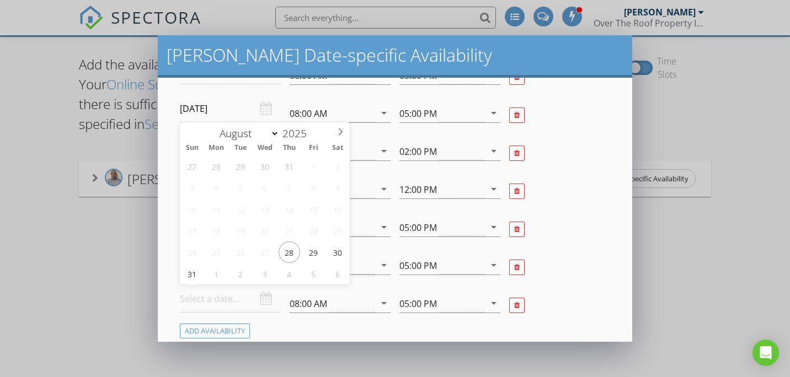
click at [223, 292] on input "text" at bounding box center [230, 299] width 101 height 27
select select "8"
click at [340, 131] on icon at bounding box center [340, 132] width 8 height 8
type input "2025-09-10"
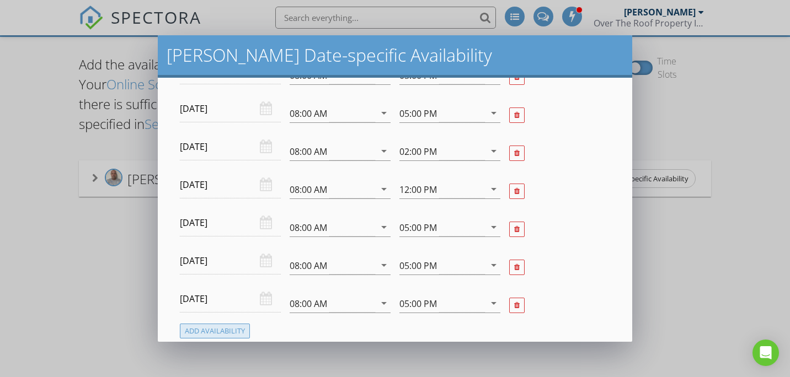
click at [212, 329] on div "Add Availability" at bounding box center [215, 331] width 70 height 15
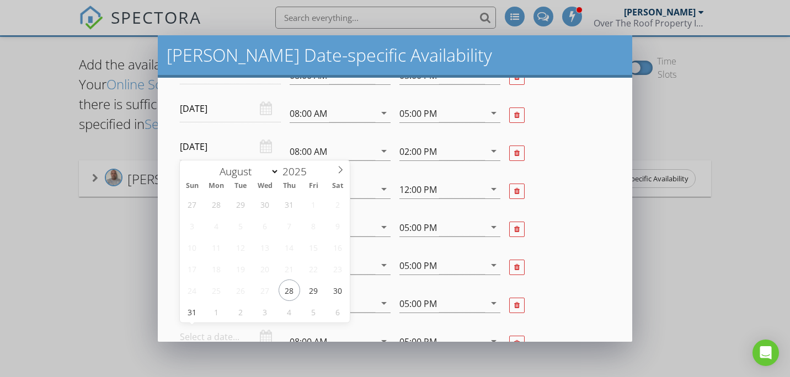
click at [223, 334] on input "text" at bounding box center [230, 337] width 101 height 27
select select "8"
click at [340, 167] on icon at bounding box center [340, 170] width 8 height 8
type input "2025-09-11"
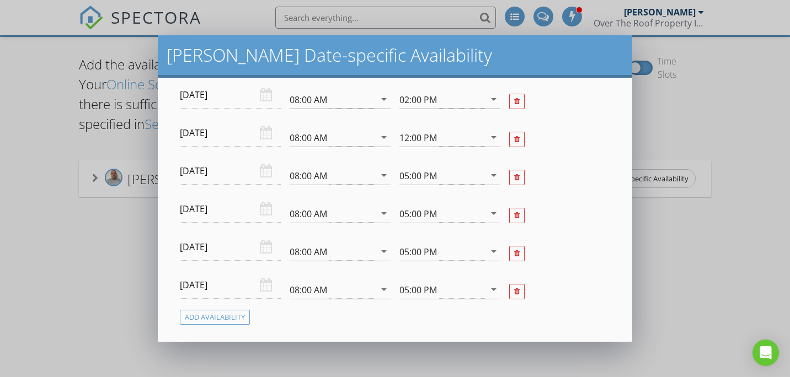
scroll to position [266, 0]
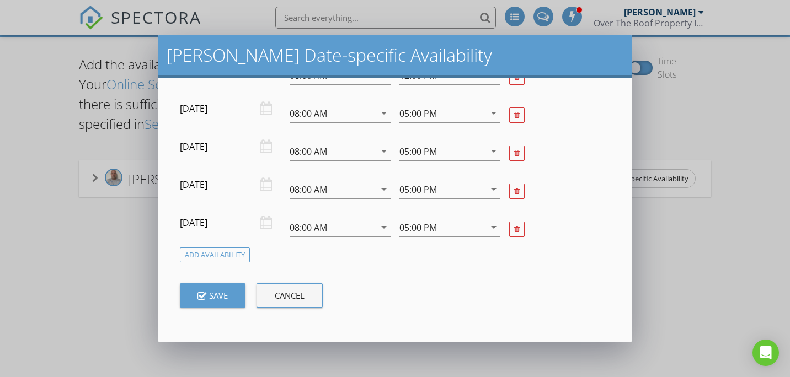
click at [240, 246] on div "2025-09-11" at bounding box center [230, 229] width 110 height 38
click at [239, 252] on div "Add Availability" at bounding box center [215, 255] width 70 height 15
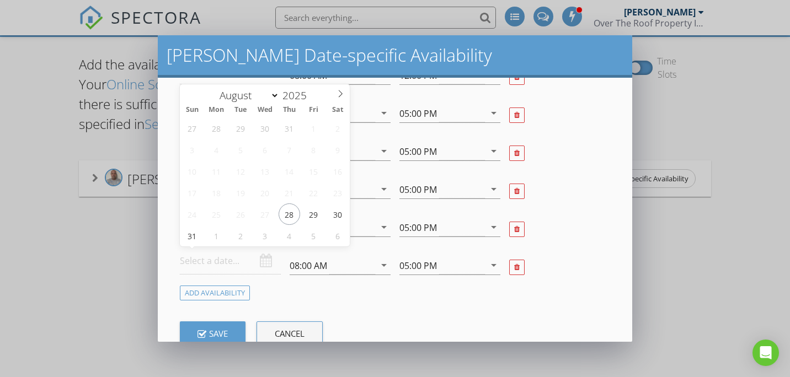
click at [239, 257] on input "text" at bounding box center [230, 261] width 101 height 27
select select "8"
click at [340, 96] on icon at bounding box center [340, 94] width 8 height 8
type input "2025-09-12"
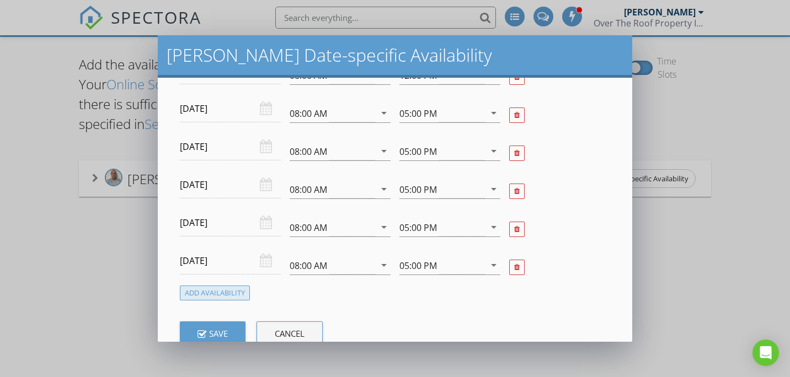
click at [214, 288] on div "Add Availability" at bounding box center [215, 293] width 70 height 15
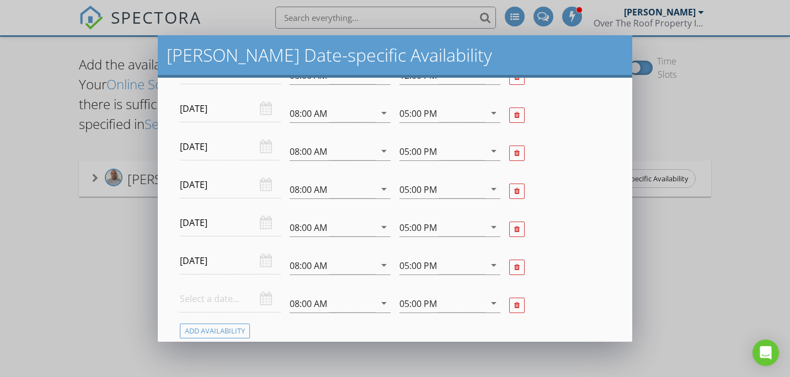
click at [239, 305] on input "text" at bounding box center [230, 299] width 101 height 27
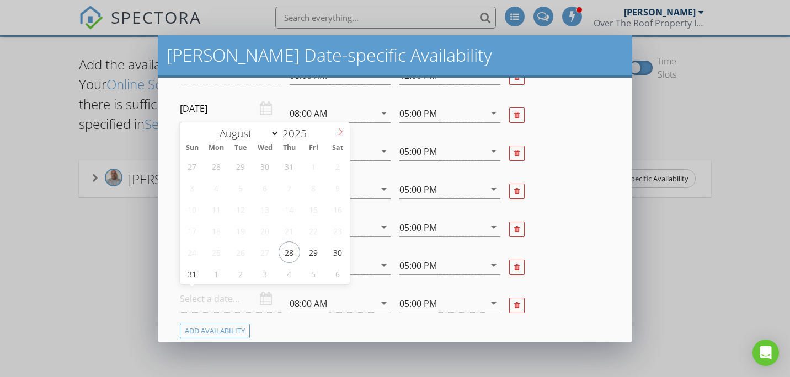
select select "8"
click at [341, 130] on icon at bounding box center [340, 132] width 8 height 8
type input "2025-09-13"
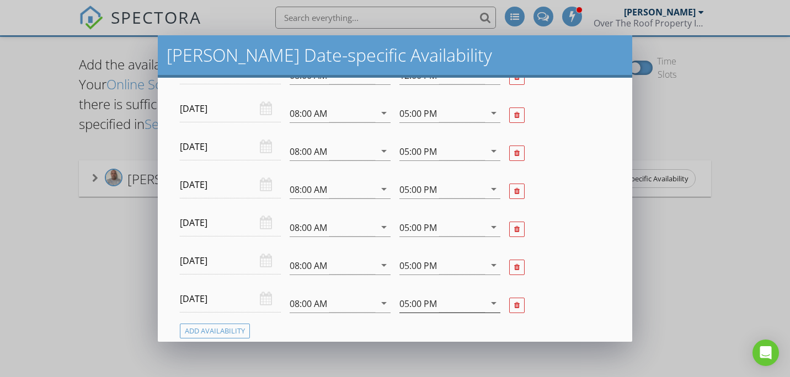
click at [453, 295] on div "05:00 PM" at bounding box center [441, 303] width 85 height 18
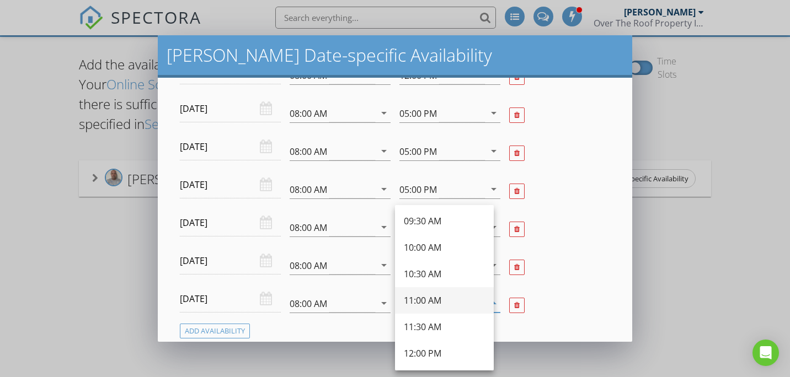
scroll to position [55, 0]
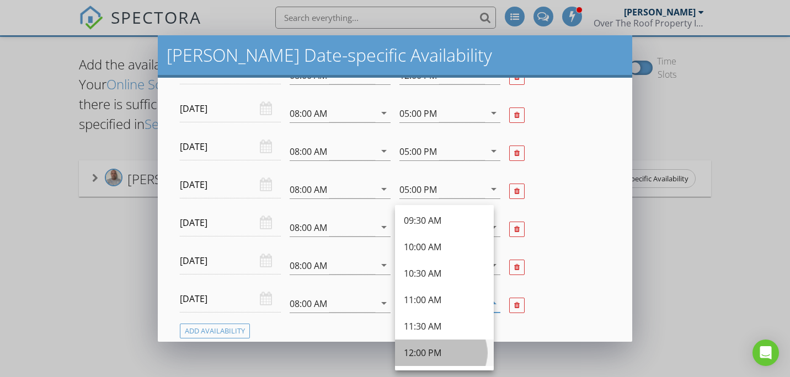
click at [437, 344] on div "12:00 PM" at bounding box center [444, 353] width 81 height 26
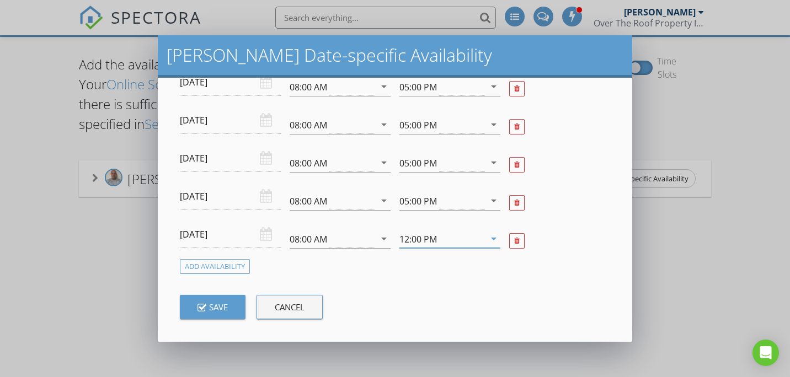
scroll to position [342, 0]
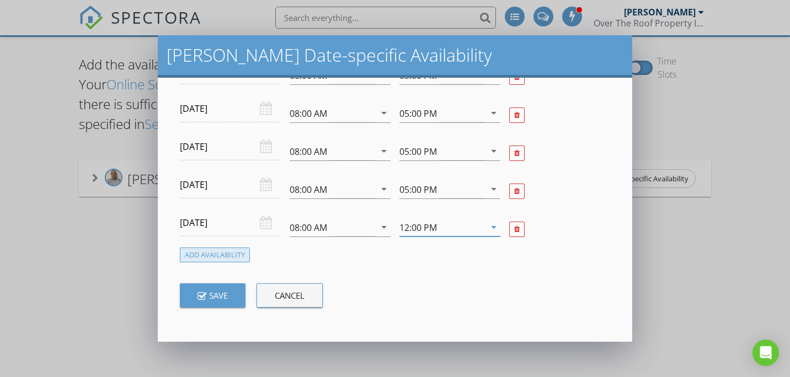
click at [232, 259] on div "Add Availability" at bounding box center [215, 255] width 70 height 15
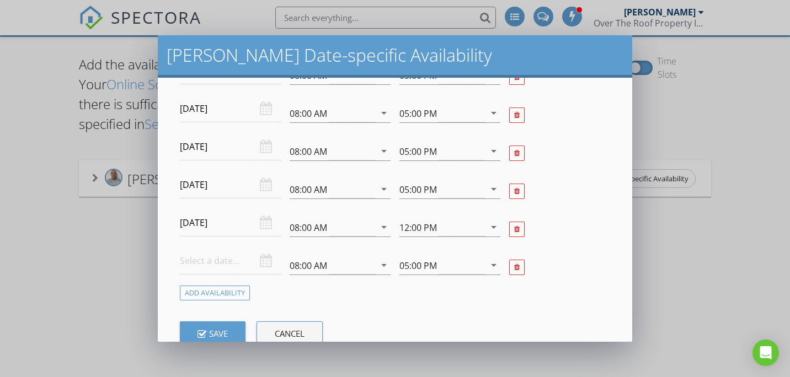
click at [245, 258] on input "text" at bounding box center [230, 261] width 101 height 27
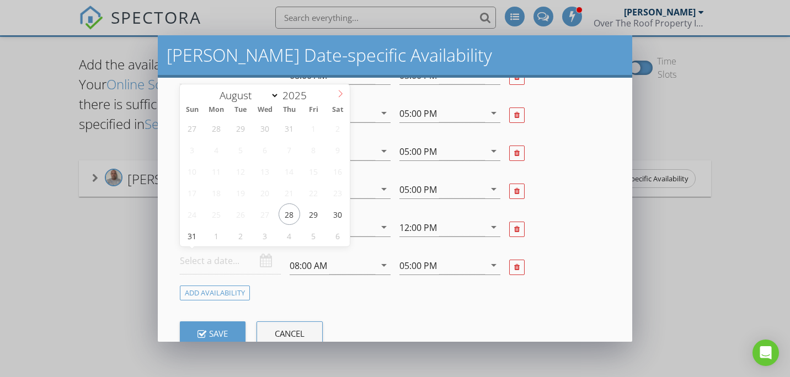
select select "8"
click at [336, 90] on icon at bounding box center [340, 94] width 8 height 8
type input "2025-09-15"
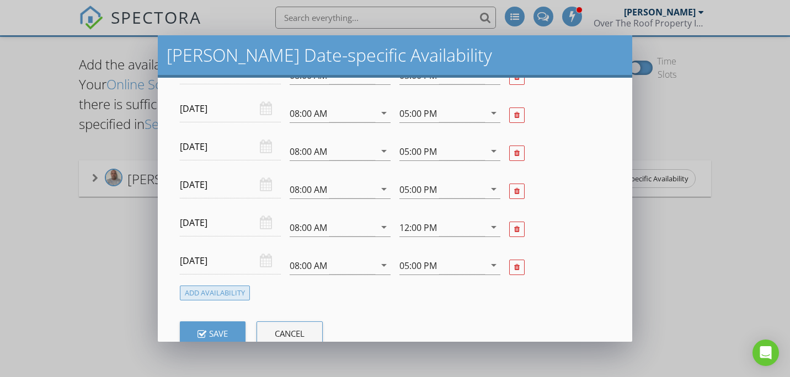
click at [219, 297] on div "Add Availability" at bounding box center [215, 293] width 70 height 15
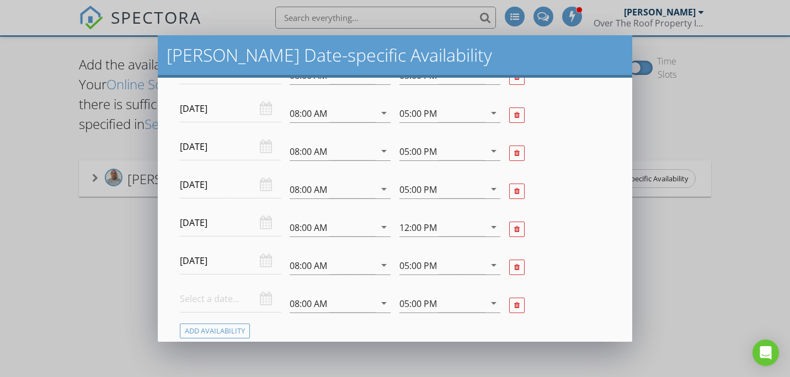
click at [227, 306] on input "text" at bounding box center [230, 299] width 101 height 27
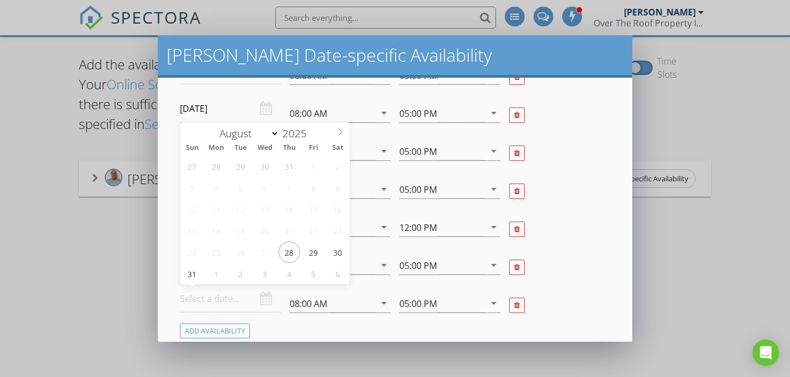
select select "8"
click at [340, 135] on icon at bounding box center [340, 132] width 8 height 8
type input "2025-09-16"
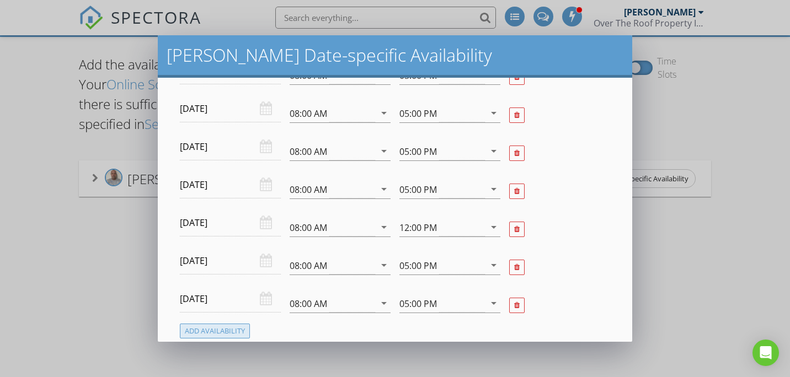
click at [228, 326] on div "Add Availability" at bounding box center [215, 331] width 70 height 15
click at [228, 332] on input "text" at bounding box center [230, 337] width 101 height 27
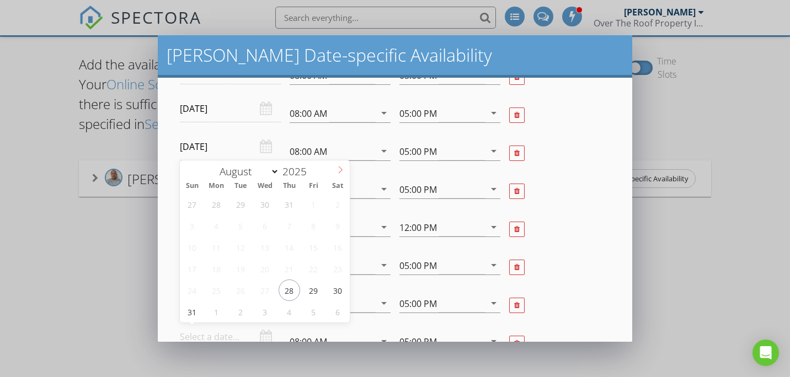
select select "8"
click at [338, 170] on icon at bounding box center [340, 170] width 8 height 8
type input "2025-09-17"
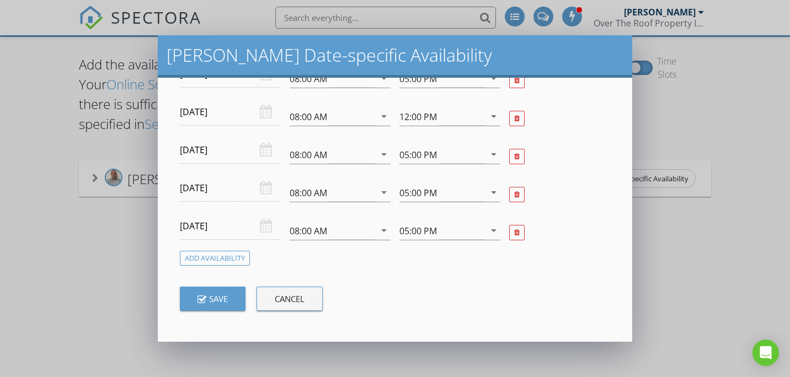
scroll to position [456, 0]
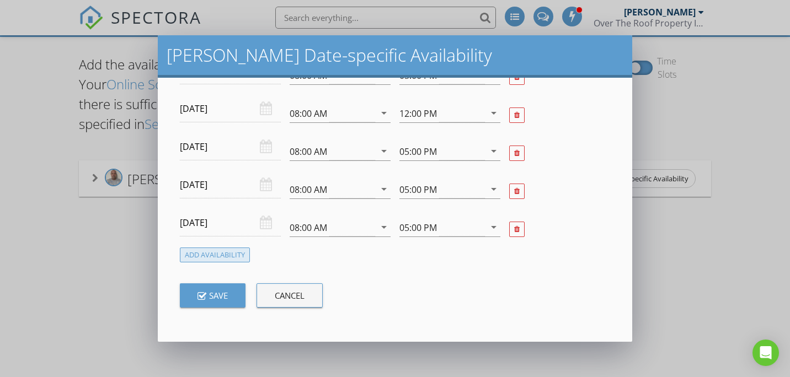
click at [233, 251] on div "Add Availability" at bounding box center [215, 255] width 70 height 15
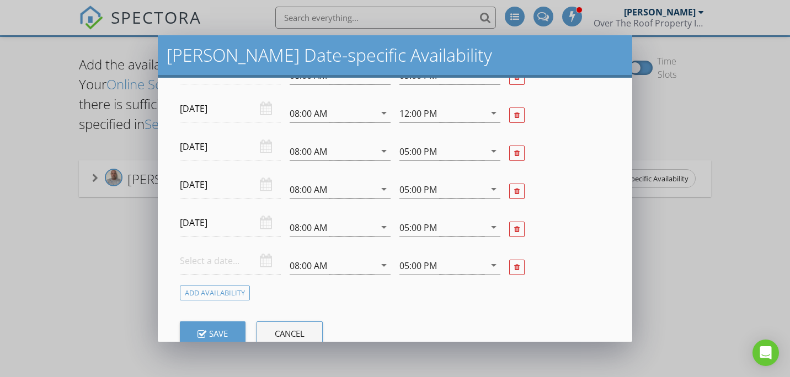
click at [238, 261] on input "text" at bounding box center [230, 261] width 101 height 27
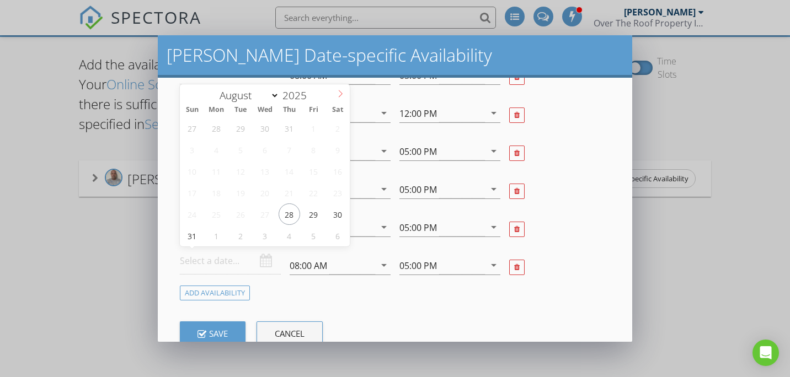
select select "8"
click at [343, 94] on icon at bounding box center [340, 94] width 8 height 8
type input "2025-09-18"
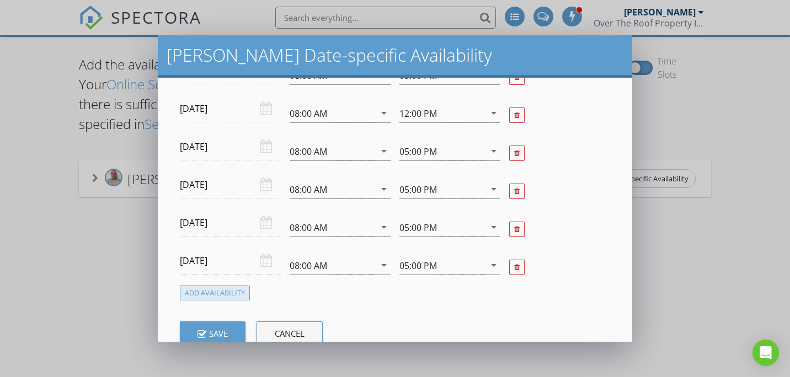
click at [228, 289] on div "Add Availability" at bounding box center [215, 293] width 70 height 15
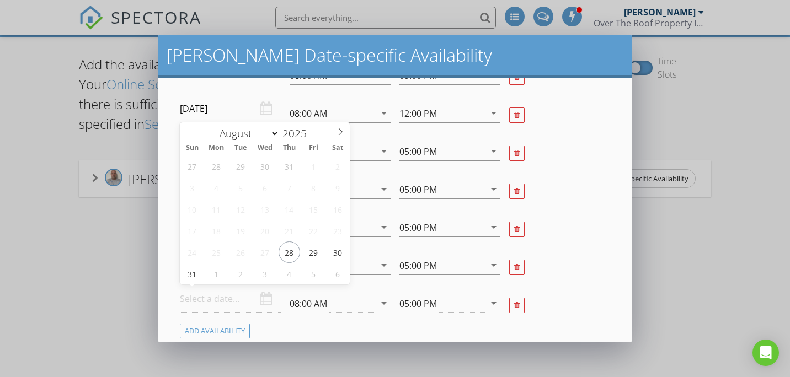
click at [246, 298] on input "text" at bounding box center [230, 299] width 101 height 27
select select "8"
click at [342, 130] on icon at bounding box center [340, 132] width 8 height 8
type input "2025-09-19"
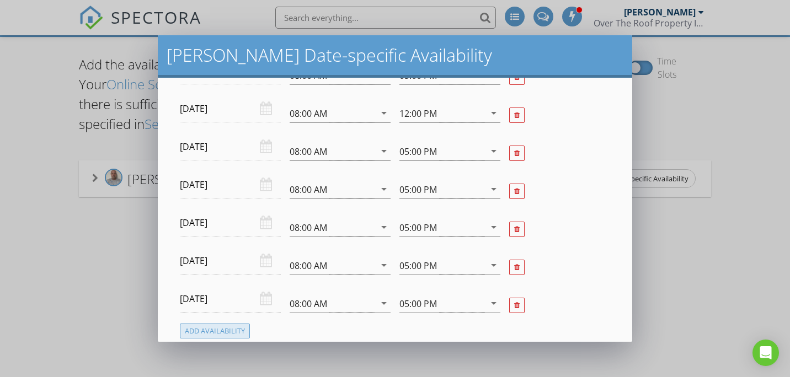
click at [231, 325] on div "Add Availability" at bounding box center [215, 331] width 70 height 15
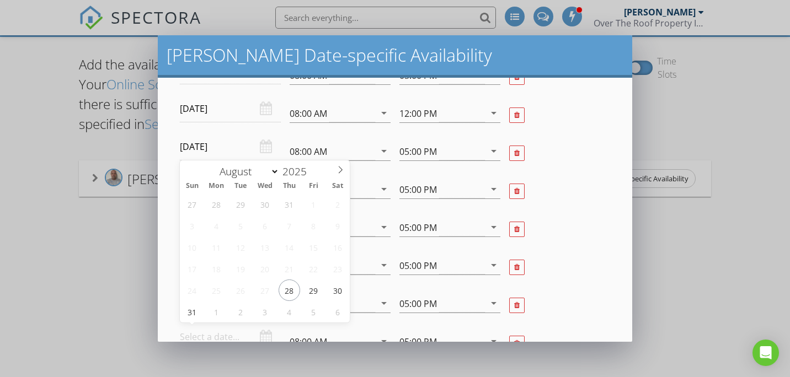
click at [248, 328] on input "text" at bounding box center [230, 337] width 101 height 27
select select "8"
click at [339, 167] on icon at bounding box center [341, 170] width 4 height 7
type input "2025-09-20"
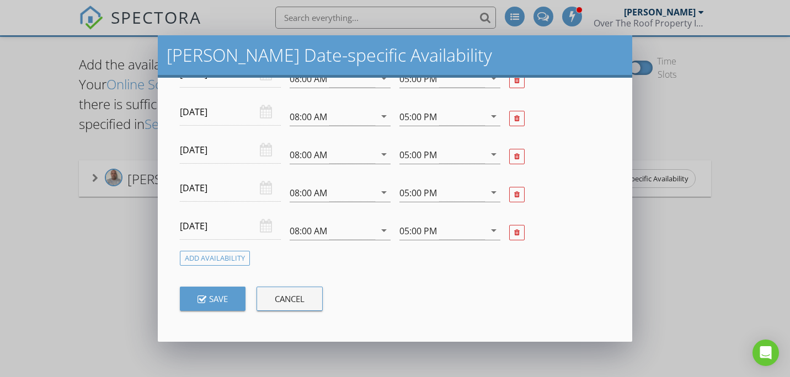
scroll to position [570, 0]
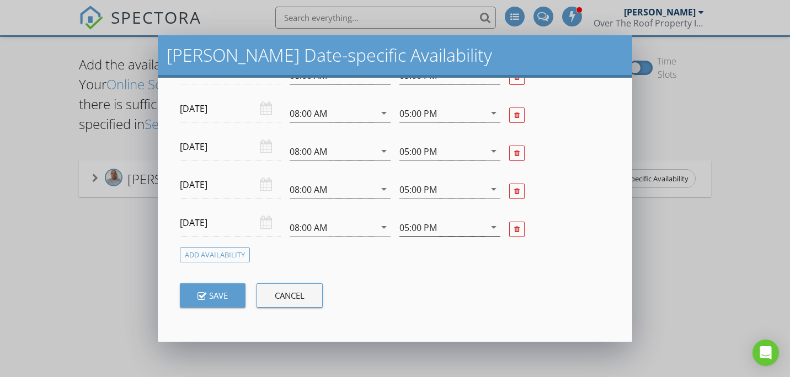
click at [454, 228] on div "05:00 PM" at bounding box center [441, 227] width 85 height 18
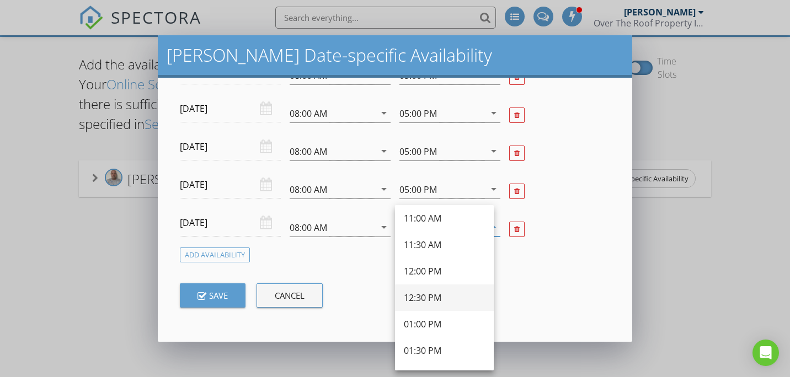
scroll to position [165, 0]
click at [452, 243] on div "12:00 PM" at bounding box center [444, 242] width 81 height 13
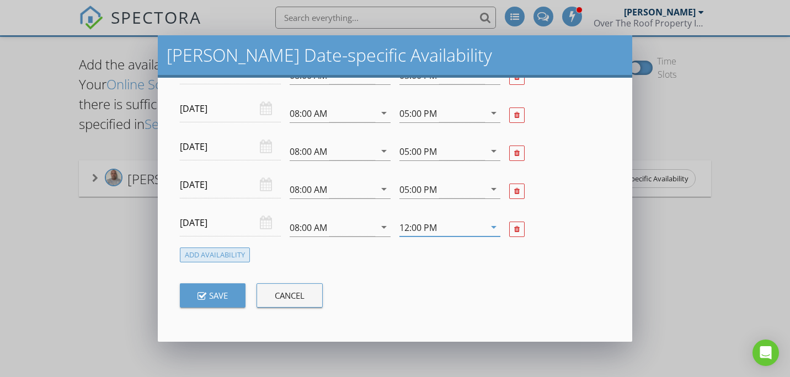
click at [228, 258] on div "Add Availability" at bounding box center [215, 255] width 70 height 15
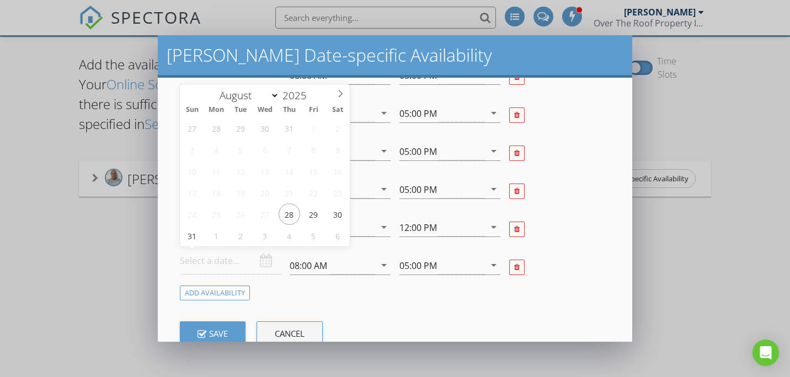
click at [251, 263] on input "text" at bounding box center [230, 261] width 101 height 27
select select "8"
click at [338, 96] on icon at bounding box center [340, 94] width 8 height 8
type input "2025-09-22"
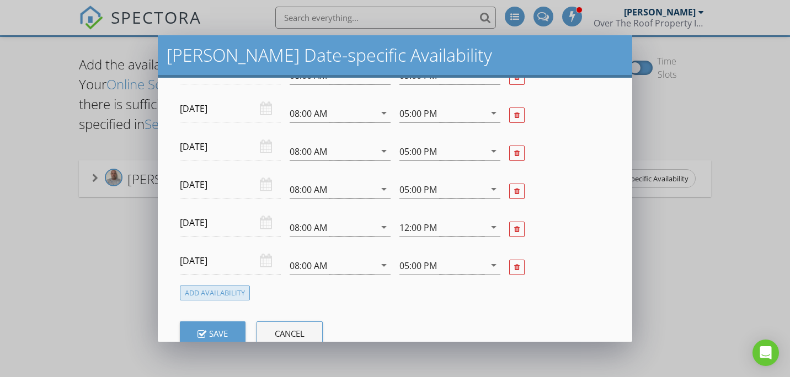
click at [223, 297] on div "Add Availability" at bounding box center [215, 293] width 70 height 15
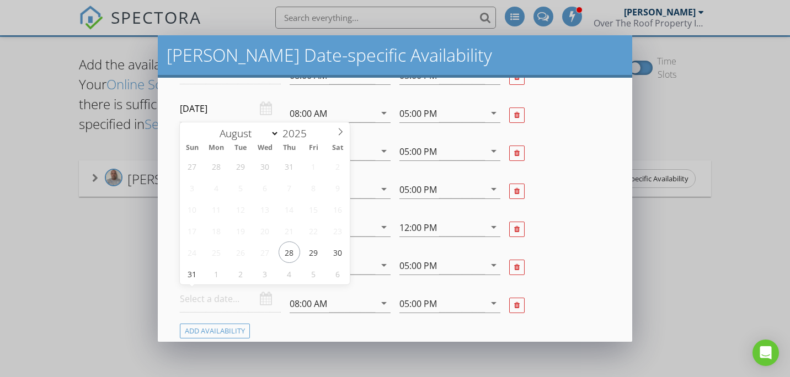
click at [219, 303] on input "text" at bounding box center [230, 299] width 101 height 27
select select "8"
click at [341, 127] on span at bounding box center [340, 129] width 19 height 15
type input "2025-09-23"
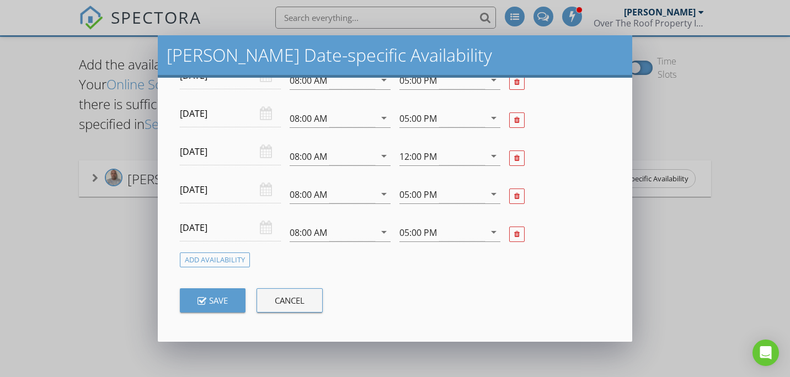
scroll to position [646, 0]
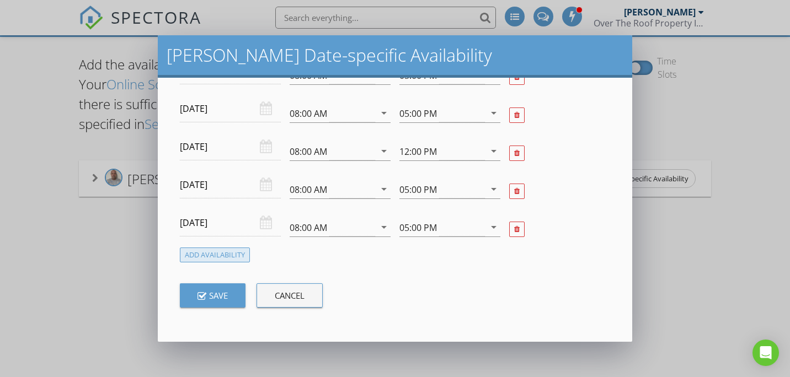
click at [232, 248] on div "Add Availability" at bounding box center [215, 255] width 70 height 15
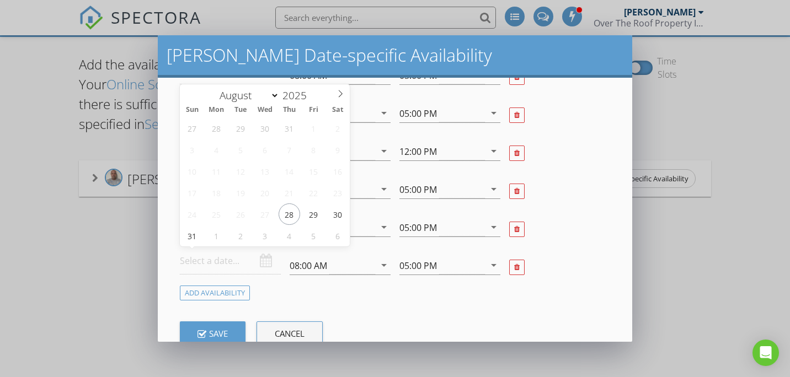
click at [224, 262] on input "text" at bounding box center [230, 261] width 101 height 27
select select "8"
click at [334, 92] on span at bounding box center [340, 91] width 19 height 15
type input "2025-09-24"
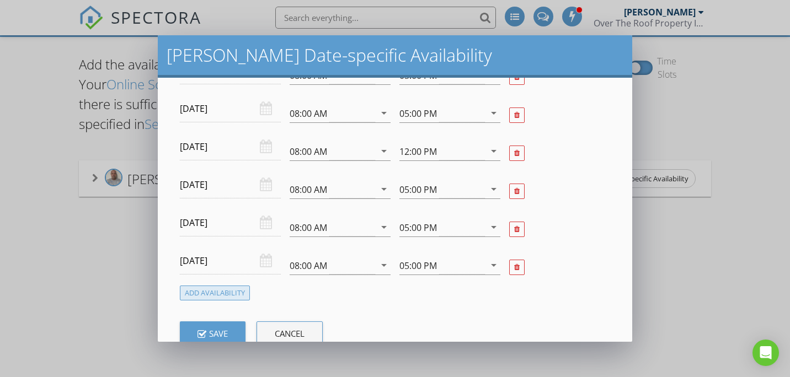
click at [237, 286] on div "Add Availability" at bounding box center [215, 293] width 70 height 15
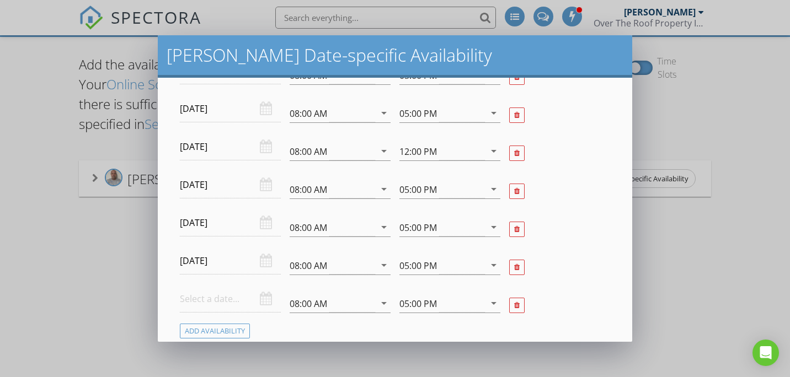
click at [236, 299] on input "text" at bounding box center [230, 299] width 101 height 27
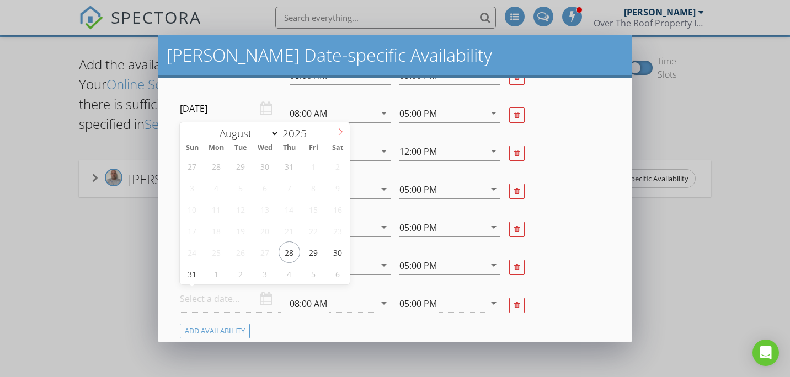
select select "8"
click at [342, 130] on icon at bounding box center [340, 132] width 8 height 8
click at [296, 223] on div "31 1 2 3 4 5 6 7 8 9 10 11 12 13 14 15 16 17 18 19 20 21 22 23 24 25 26 27 28 2…" at bounding box center [265, 219] width 170 height 129
type input "2025-09-25"
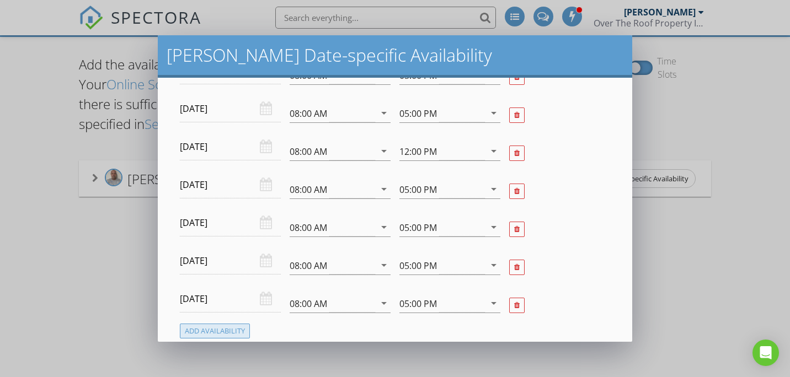
click at [235, 329] on div "Add Availability" at bounding box center [215, 331] width 70 height 15
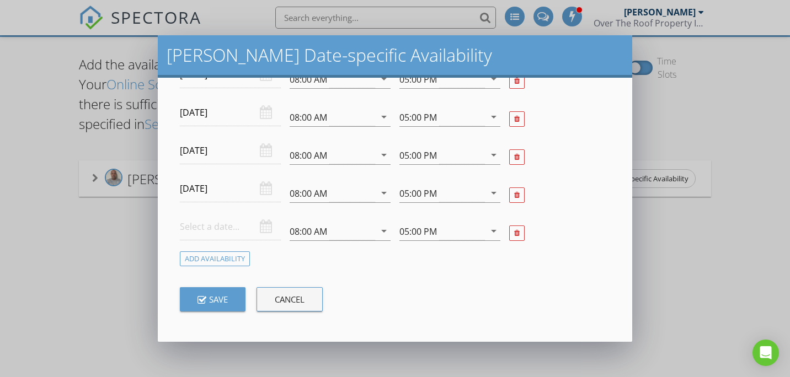
click at [249, 220] on input "text" at bounding box center [230, 226] width 101 height 27
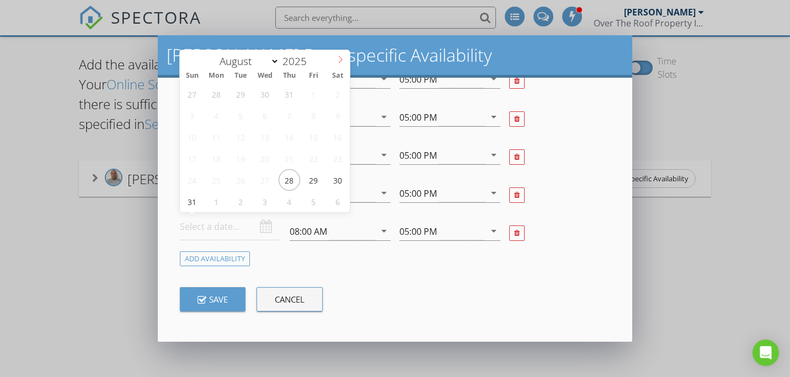
select select "8"
click at [337, 60] on icon at bounding box center [340, 60] width 8 height 8
type input "2025-09-26"
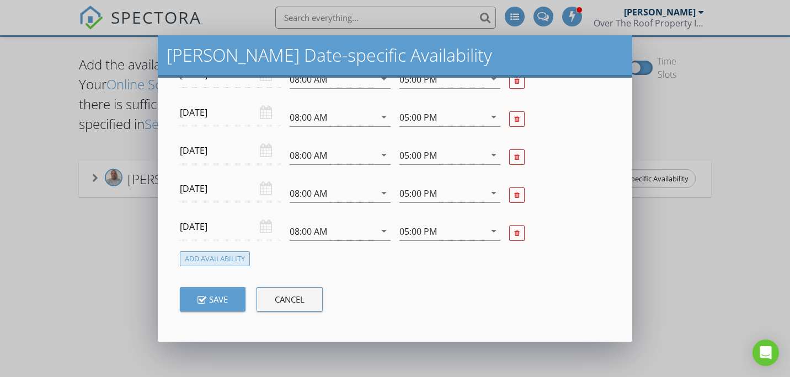
click at [231, 253] on div "Add Availability" at bounding box center [215, 258] width 70 height 15
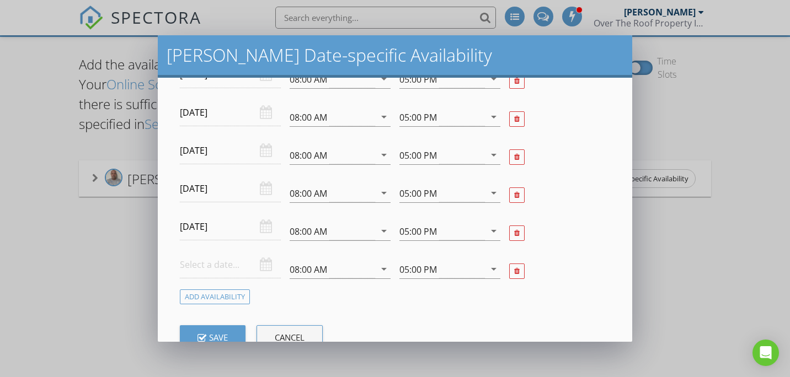
click at [230, 262] on input "text" at bounding box center [230, 264] width 101 height 27
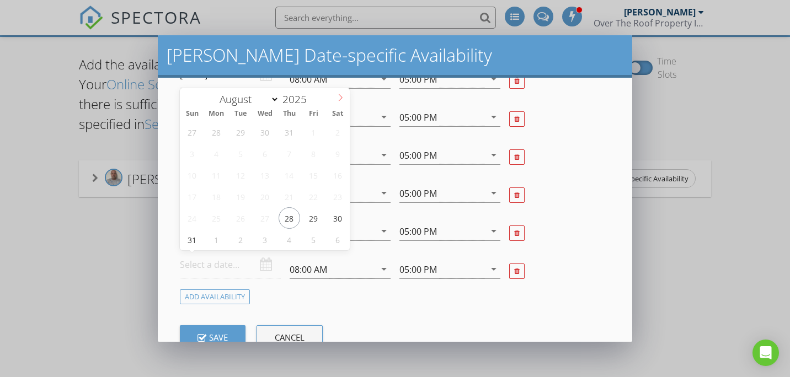
select select "8"
click at [340, 95] on icon at bounding box center [341, 97] width 4 height 7
type input "2025-09-27"
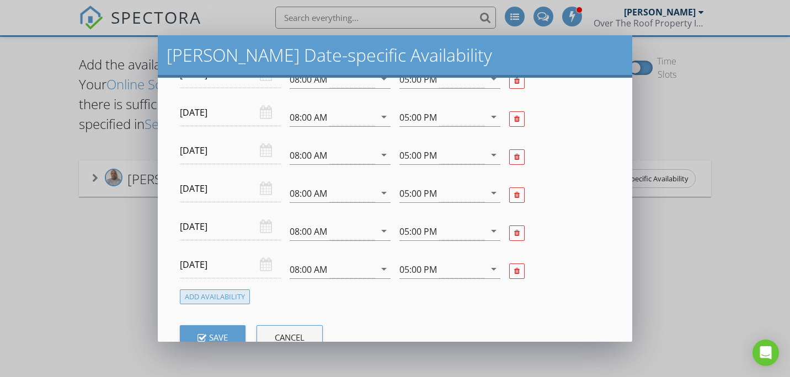
click at [225, 292] on div "Add Availability" at bounding box center [215, 296] width 70 height 15
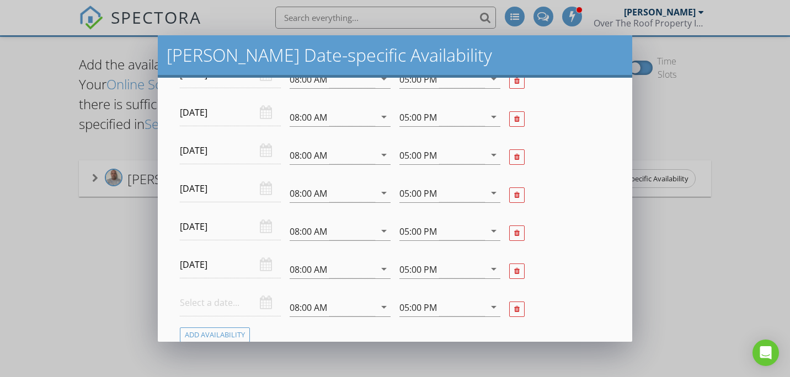
click at [242, 299] on input "text" at bounding box center [230, 302] width 101 height 27
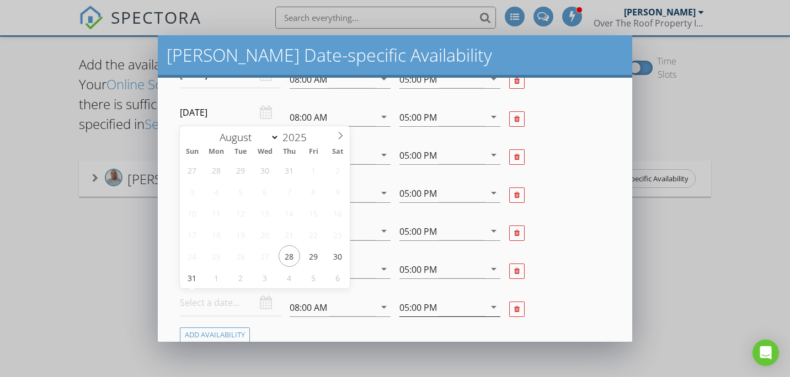
click at [399, 303] on div "05:00 PM" at bounding box center [417, 308] width 37 height 10
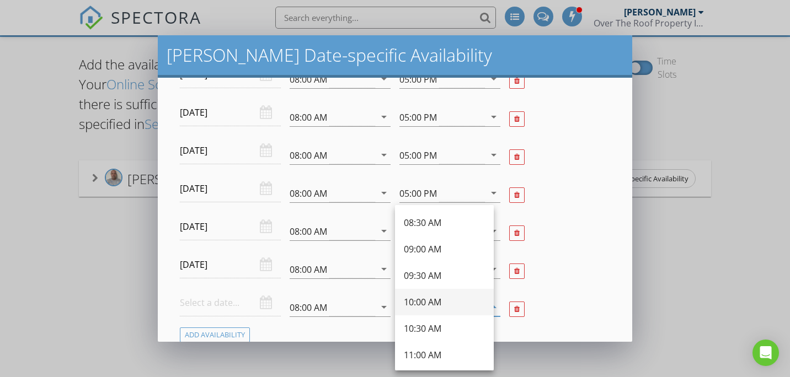
click at [405, 303] on div "10:00 AM" at bounding box center [444, 302] width 81 height 13
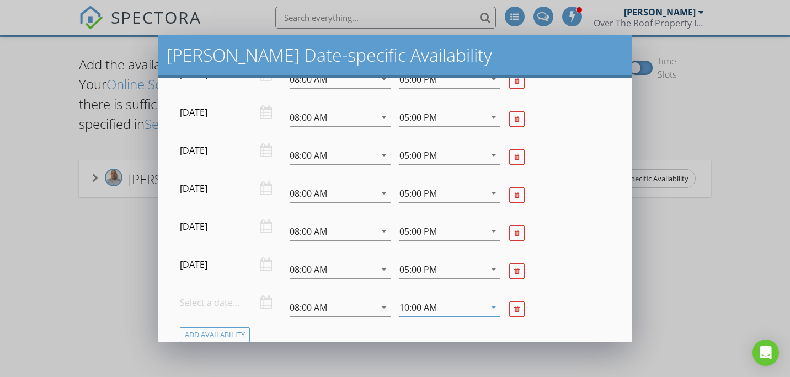
click at [411, 305] on div "10:00 AM" at bounding box center [417, 308] width 37 height 10
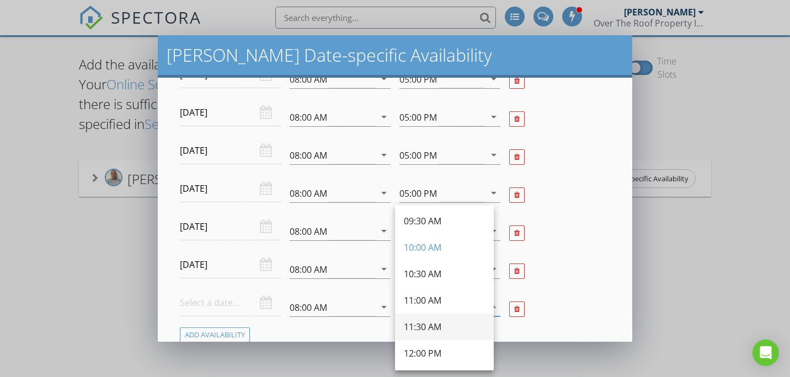
scroll to position [55, 0]
click at [436, 347] on div "12:00 PM" at bounding box center [444, 352] width 81 height 13
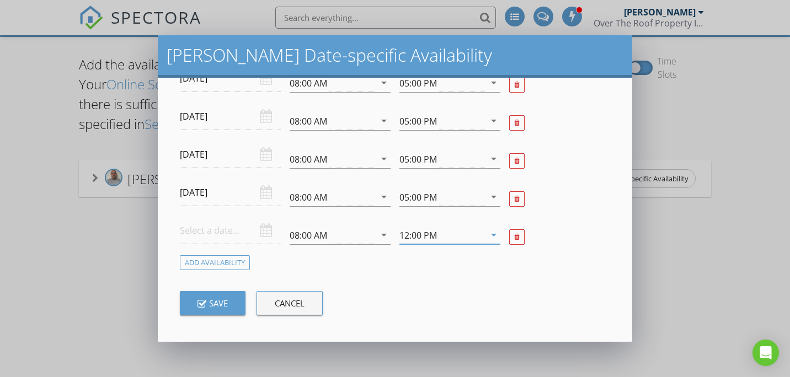
scroll to position [836, 0]
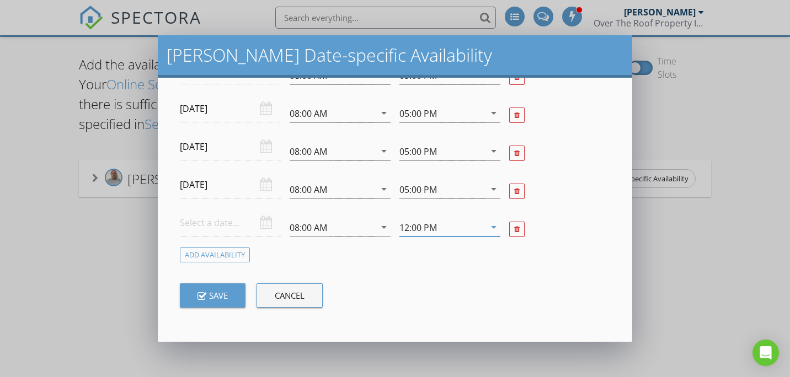
click at [232, 231] on input "text" at bounding box center [230, 223] width 101 height 27
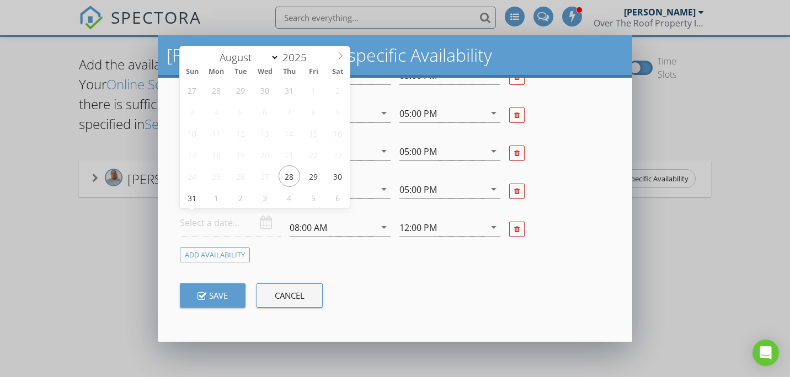
select select "8"
click at [340, 57] on icon at bounding box center [340, 56] width 8 height 8
type input "2025-09-29"
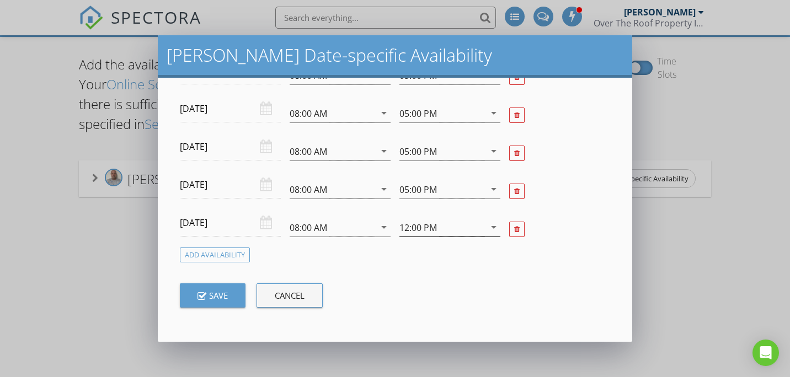
click at [433, 227] on div "12:00 PM" at bounding box center [441, 227] width 85 height 18
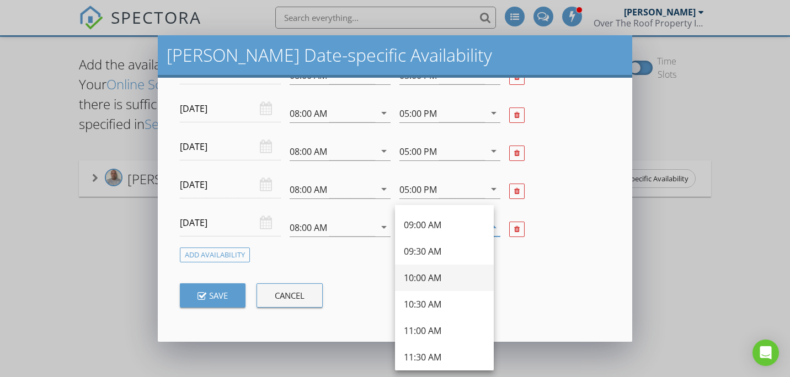
scroll to position [110, 0]
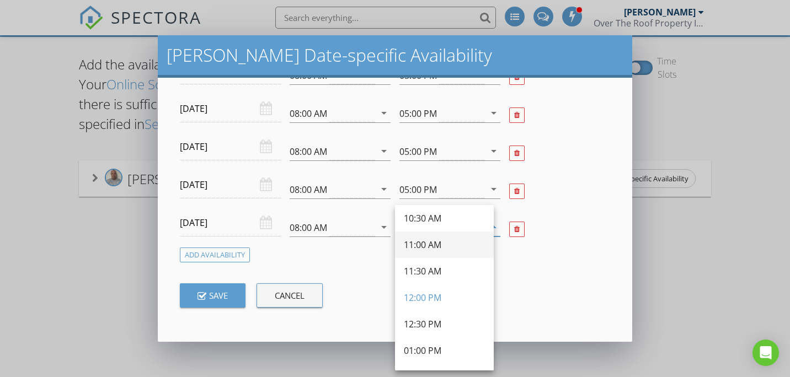
click at [444, 245] on div "11:00 AM" at bounding box center [444, 244] width 81 height 13
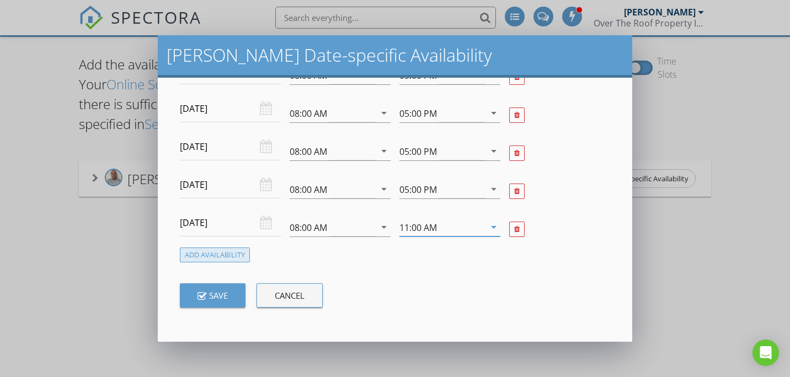
click at [237, 255] on div "Add Availability" at bounding box center [215, 255] width 70 height 15
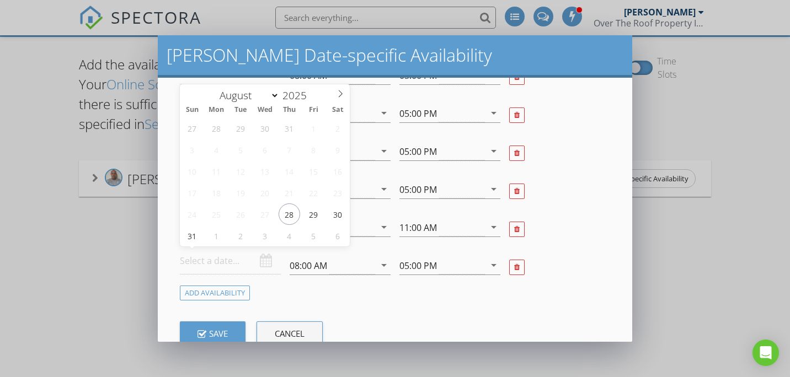
click at [237, 255] on input "text" at bounding box center [230, 261] width 101 height 27
select select "8"
click at [338, 94] on icon at bounding box center [340, 94] width 8 height 8
type input "2025-09-30"
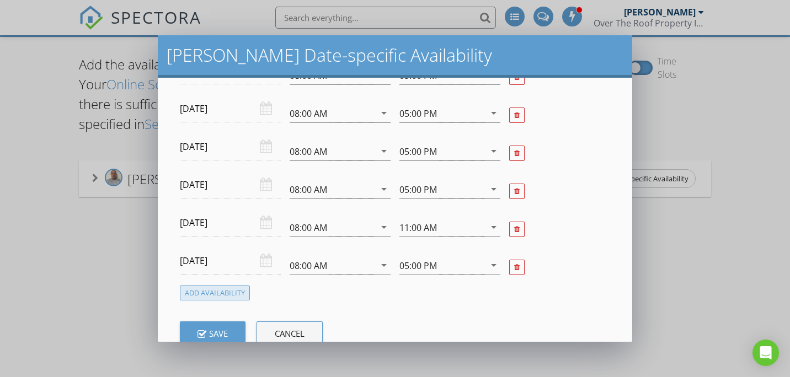
click at [235, 293] on div "Add Availability" at bounding box center [215, 293] width 70 height 15
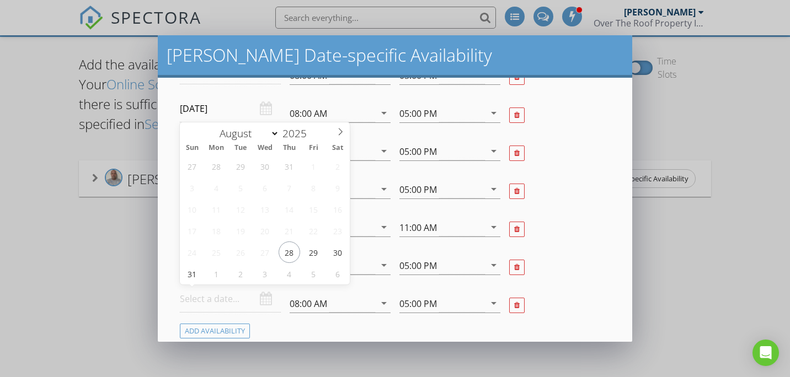
click at [227, 307] on input "text" at bounding box center [230, 299] width 101 height 27
click at [342, 128] on icon at bounding box center [340, 132] width 8 height 8
select select "9"
click at [342, 128] on icon at bounding box center [340, 132] width 8 height 8
type input "2025-10-01"
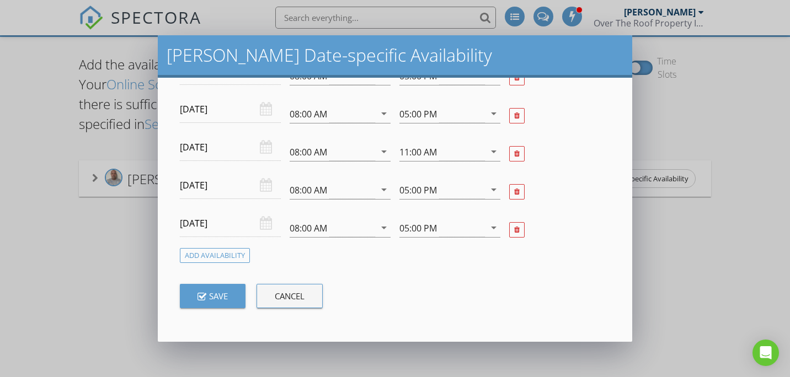
scroll to position [913, 0]
click at [237, 257] on div "Add Availability" at bounding box center [215, 255] width 70 height 15
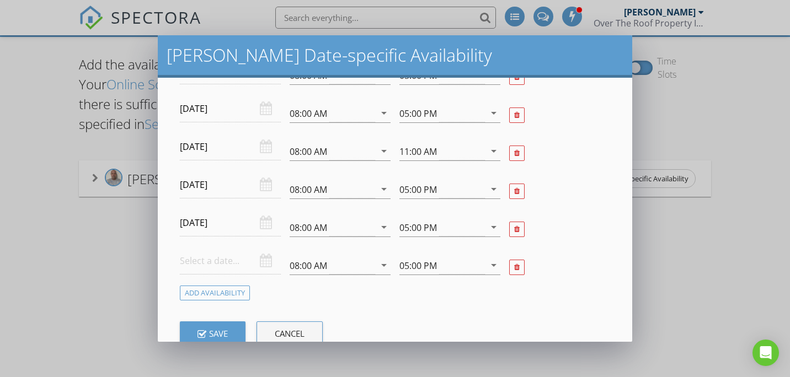
click at [247, 259] on input "text" at bounding box center [230, 261] width 101 height 27
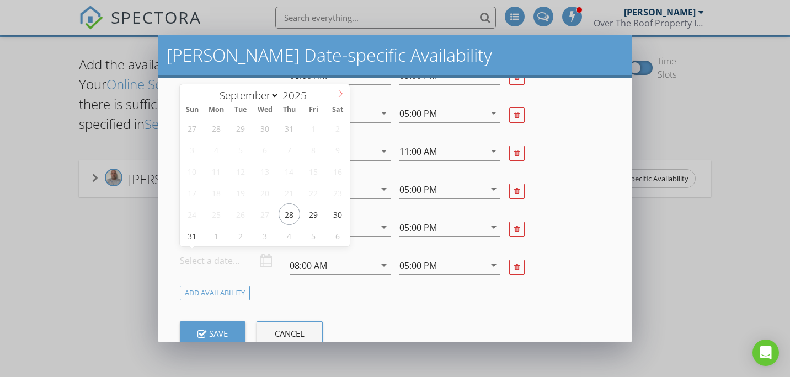
click at [337, 96] on icon at bounding box center [340, 94] width 8 height 8
select select "9"
click at [337, 96] on icon at bounding box center [340, 94] width 8 height 8
type input "2025-10-02"
drag, startPoint x: 337, startPoint y: 96, endPoint x: 289, endPoint y: 132, distance: 59.4
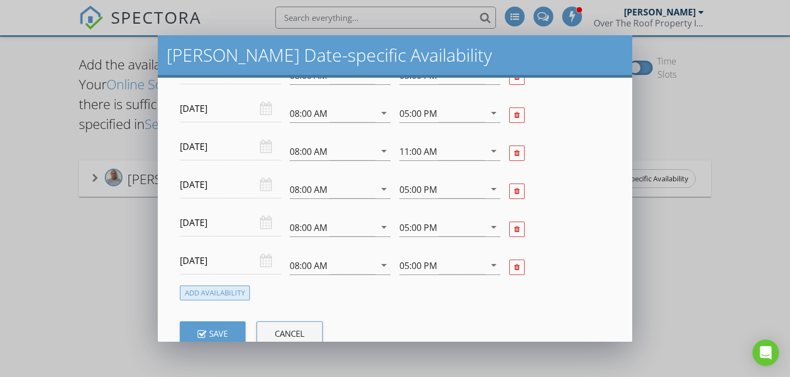
click at [215, 293] on div "Add Availability" at bounding box center [215, 293] width 70 height 15
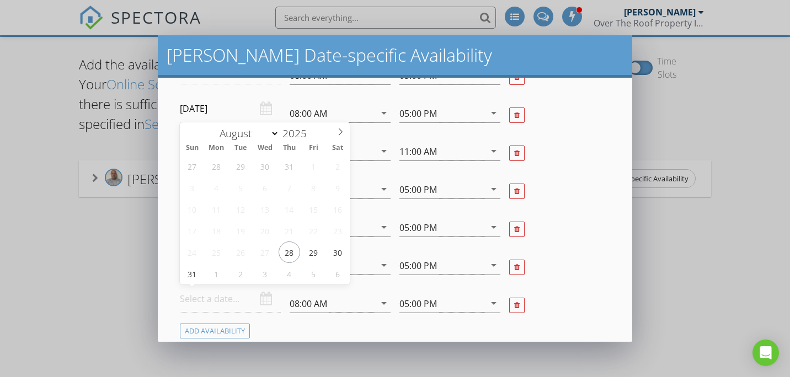
click at [210, 298] on input "text" at bounding box center [230, 299] width 101 height 27
click at [344, 131] on icon at bounding box center [340, 132] width 8 height 8
select select "9"
click at [344, 131] on icon at bounding box center [340, 132] width 8 height 8
type input "2025-10-03"
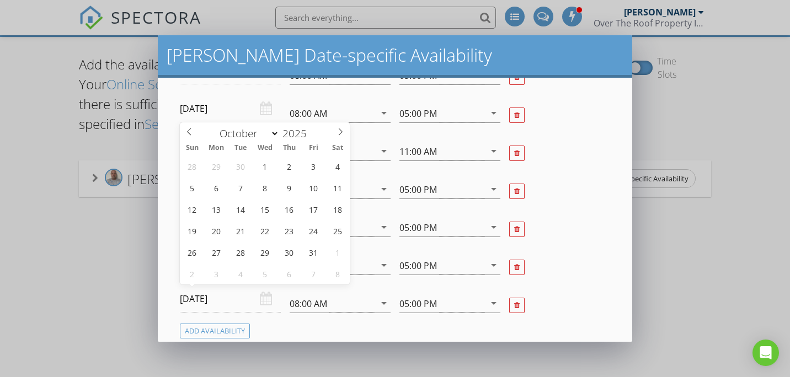
drag, startPoint x: 344, startPoint y: 131, endPoint x: 309, endPoint y: 170, distance: 52.0
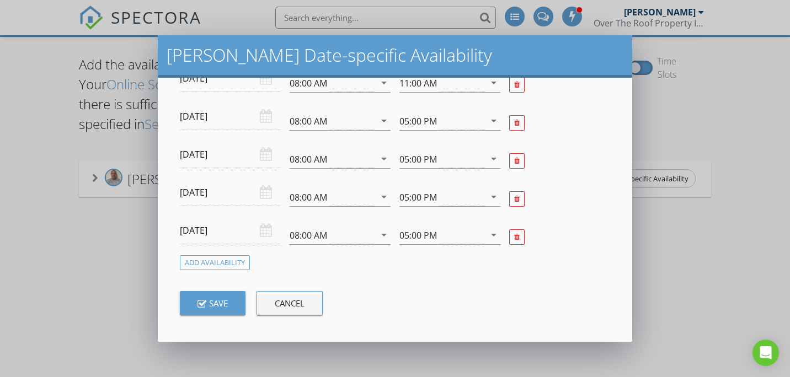
scroll to position [989, 0]
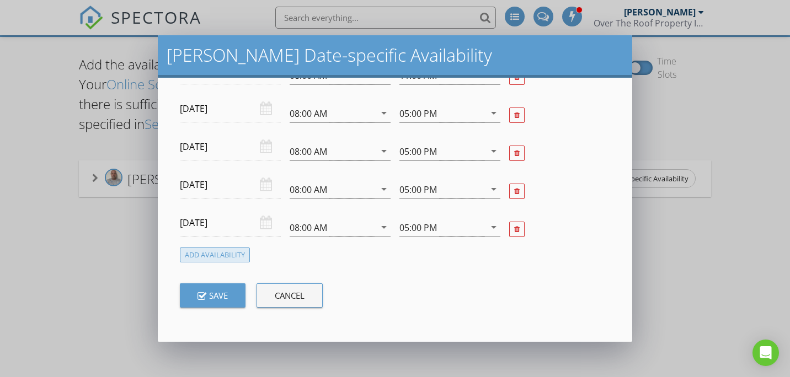
click at [226, 256] on div "Add Availability" at bounding box center [215, 255] width 70 height 15
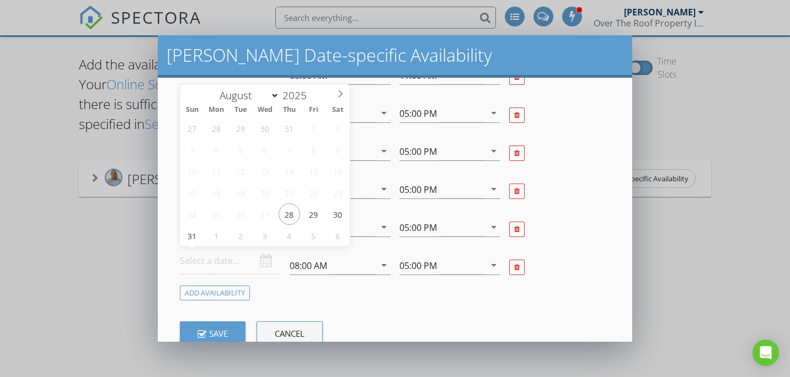
click at [235, 264] on input "text" at bounding box center [230, 261] width 101 height 27
click at [342, 95] on icon at bounding box center [340, 94] width 8 height 8
select select "9"
click at [342, 95] on icon at bounding box center [340, 94] width 8 height 8
type input "2025-10-04"
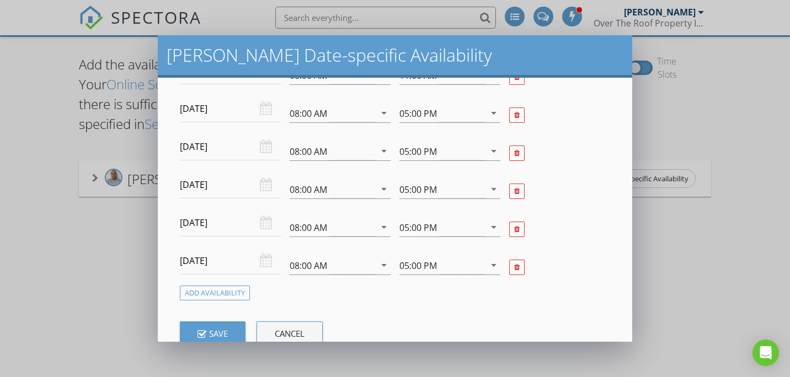
drag, startPoint x: 342, startPoint y: 95, endPoint x: 337, endPoint y: 126, distance: 30.7
click at [399, 259] on div "05:00 PM" at bounding box center [441, 265] width 85 height 18
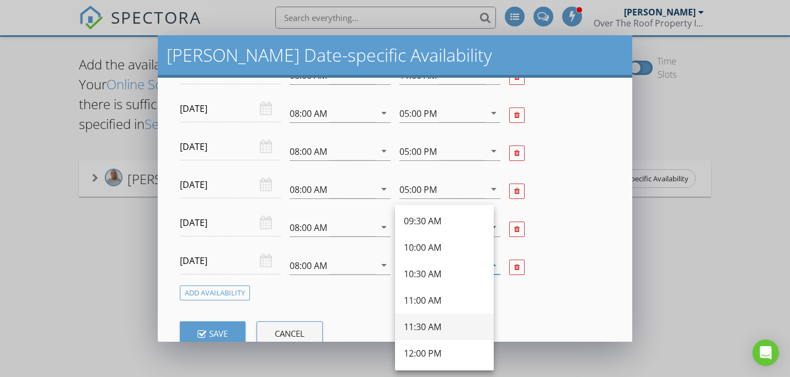
scroll to position [55, 0]
click at [441, 305] on div "11:00 AM" at bounding box center [444, 299] width 81 height 13
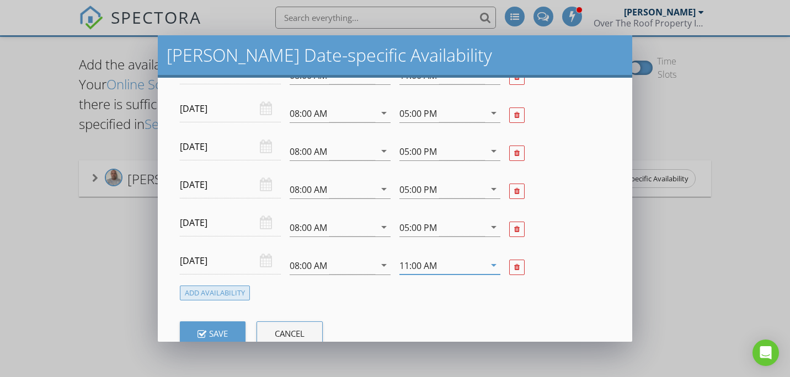
click at [218, 289] on div "Add Availability" at bounding box center [215, 293] width 70 height 15
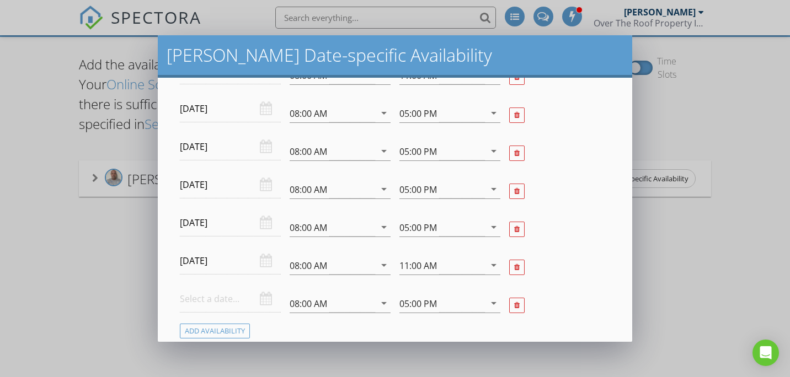
click at [219, 297] on input "text" at bounding box center [230, 299] width 101 height 27
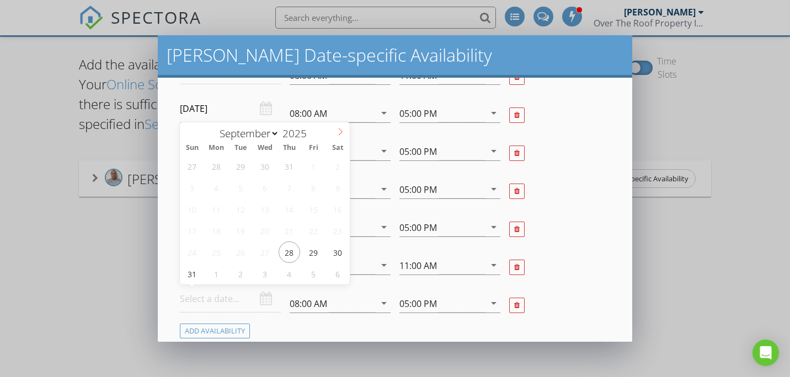
click at [335, 131] on span at bounding box center [340, 129] width 19 height 15
select select "9"
click at [335, 131] on span at bounding box center [340, 129] width 19 height 15
type input "2025-10-06"
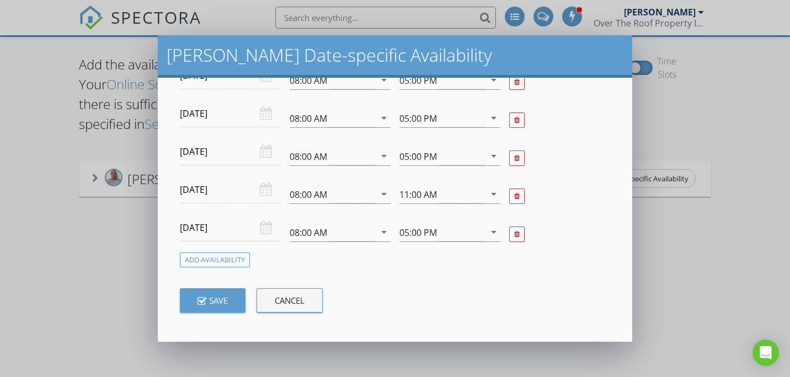
scroll to position [1065, 0]
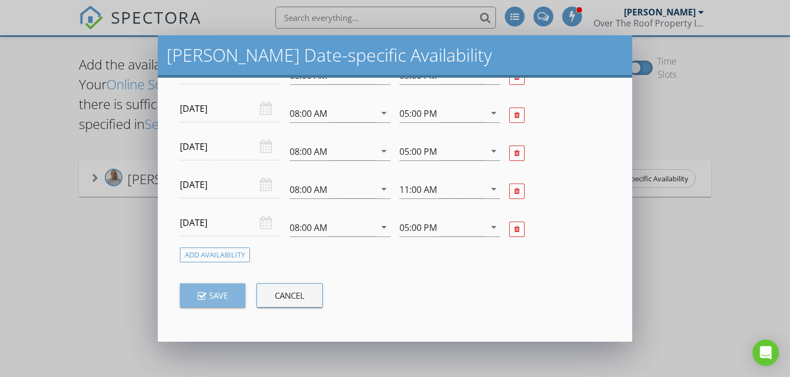
click at [222, 303] on button "Save" at bounding box center [213, 295] width 66 height 24
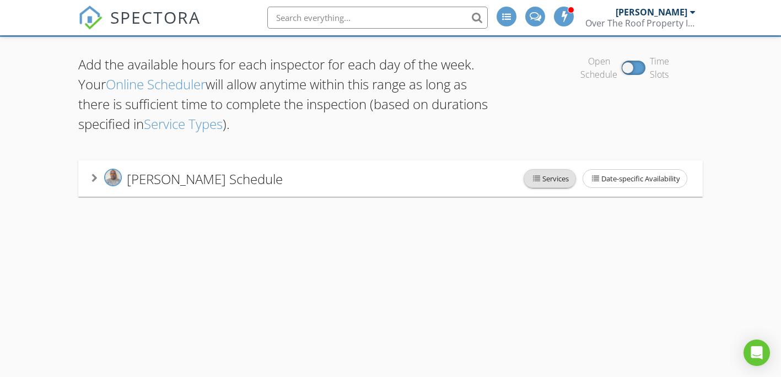
click at [554, 185] on span "Services" at bounding box center [549, 179] width 51 height 18
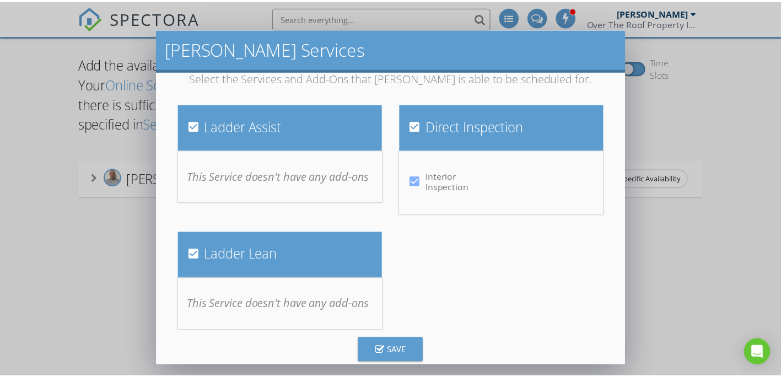
scroll to position [31, 0]
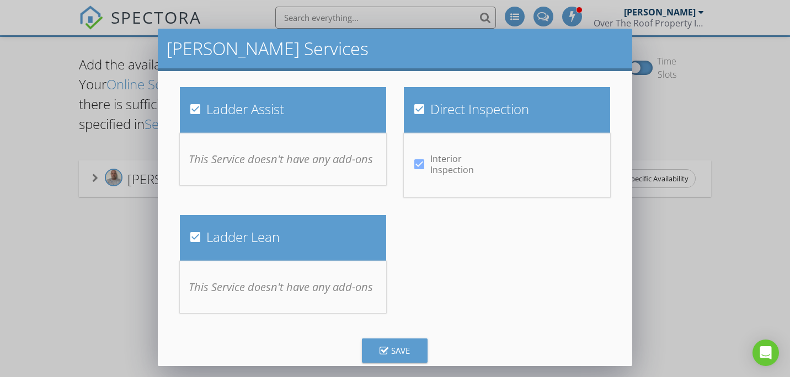
click at [386, 356] on icon "button" at bounding box center [383, 352] width 9 height 10
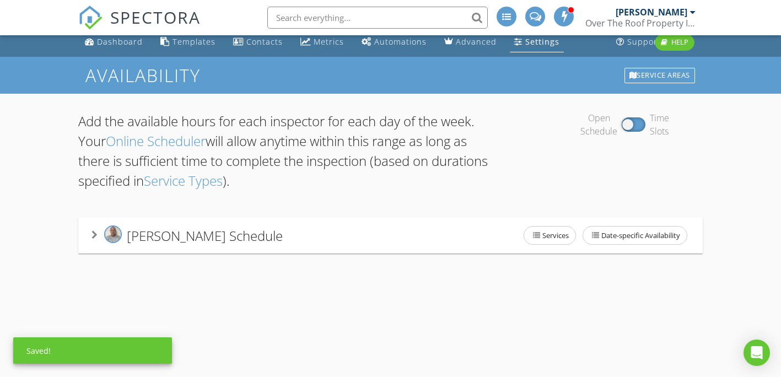
scroll to position [0, 0]
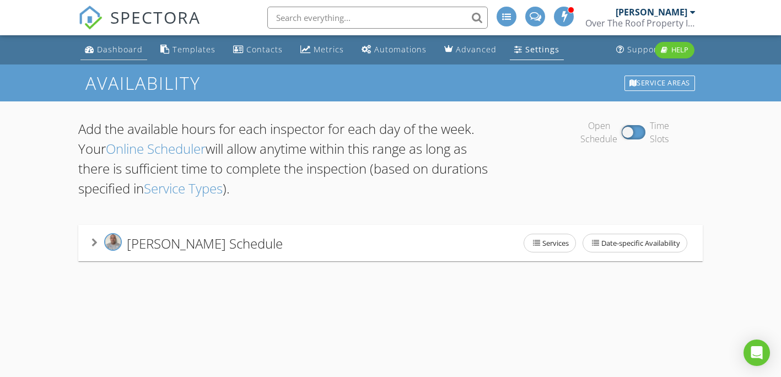
click at [110, 57] on link "Dashboard" at bounding box center [114, 50] width 67 height 20
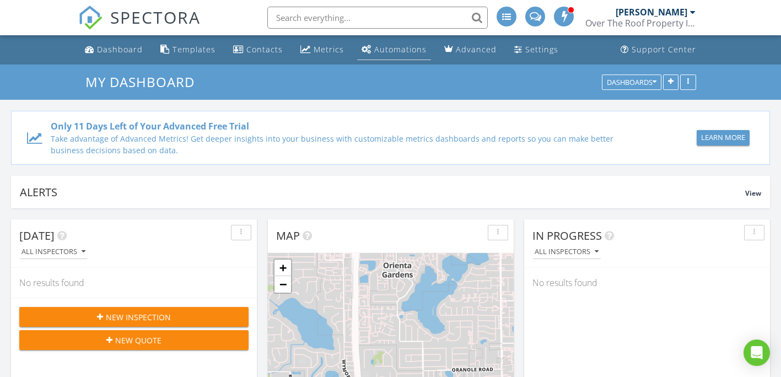
click at [414, 50] on div "Automations" at bounding box center [400, 49] width 52 height 10
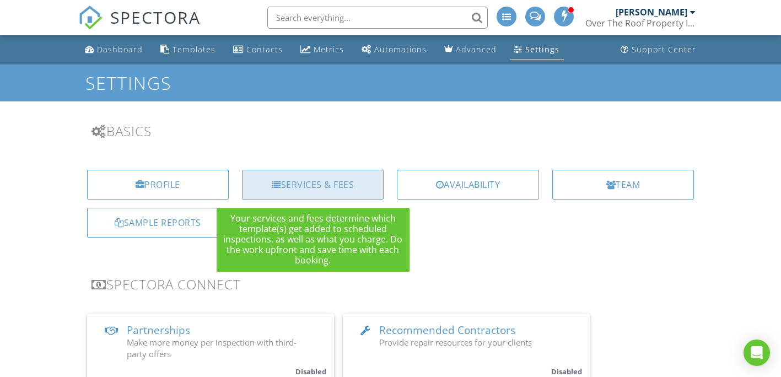
click at [341, 180] on div "Services & Fees" at bounding box center [313, 185] width 142 height 30
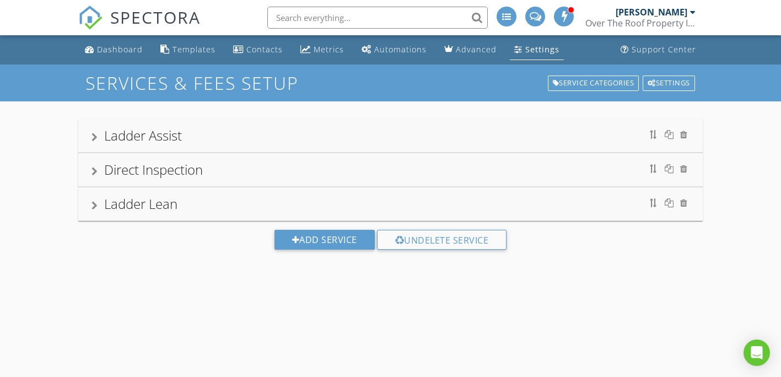
click at [517, 50] on link "Settings" at bounding box center [537, 50] width 54 height 20
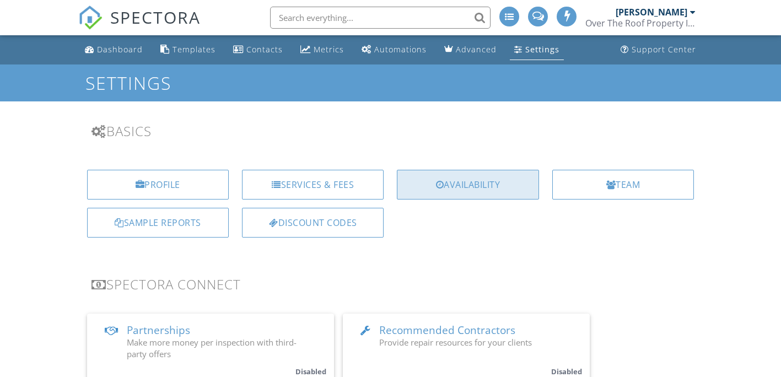
click at [458, 177] on div "Availability" at bounding box center [468, 185] width 142 height 30
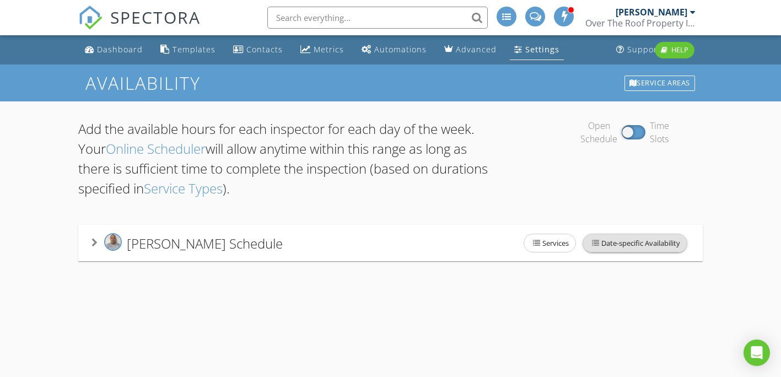
click at [629, 243] on span "Date-specific Availability" at bounding box center [635, 243] width 104 height 18
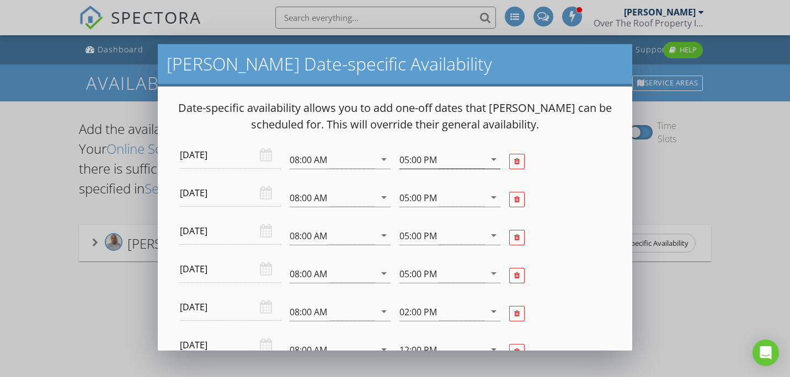
click at [488, 158] on icon "arrow_drop_down" at bounding box center [493, 159] width 13 height 13
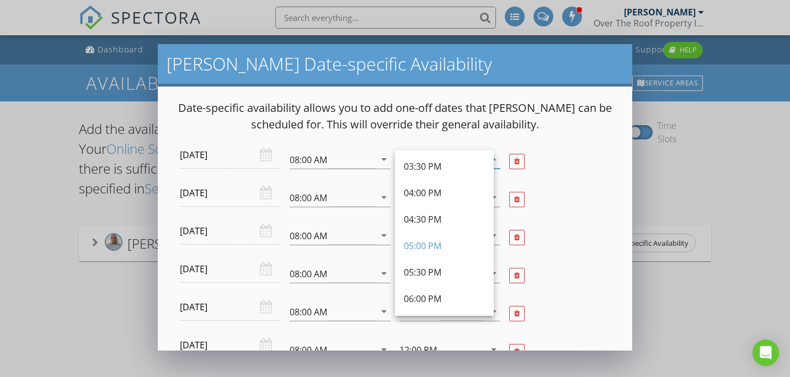
scroll to position [373, 0]
click at [614, 175] on div "Date-specific availability allows you to add one-off dates that Aronne can be s…" at bounding box center [395, 219] width 474 height 264
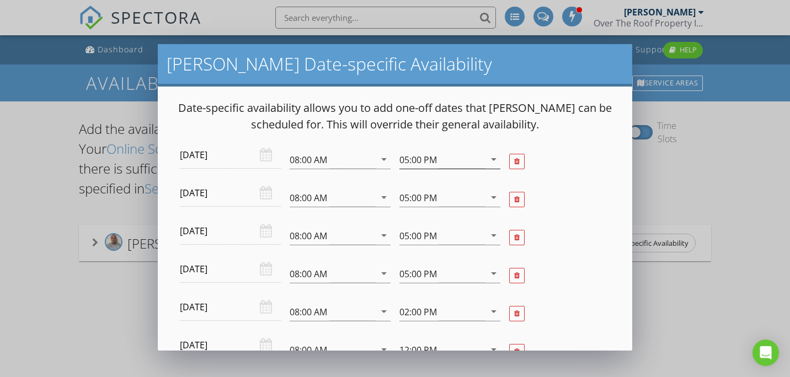
click at [487, 162] on icon "arrow_drop_down" at bounding box center [493, 159] width 13 height 13
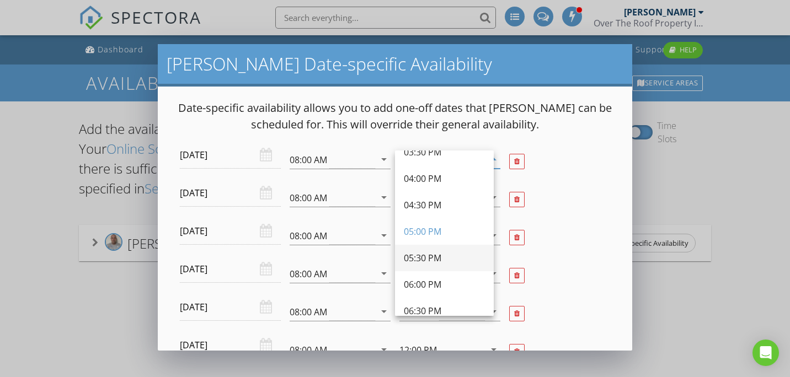
scroll to position [318, 0]
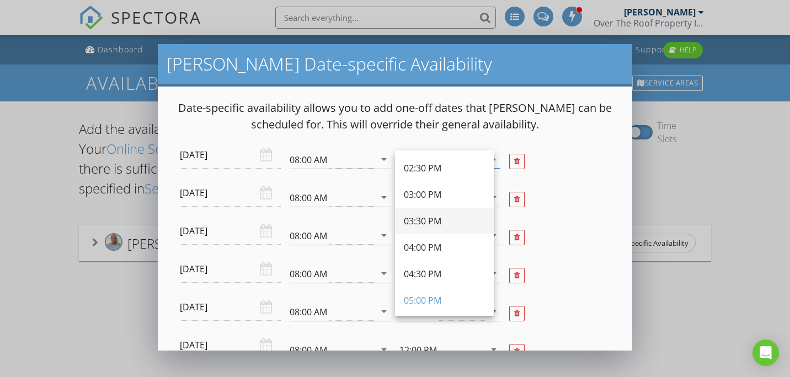
click at [434, 218] on div "03:30 PM" at bounding box center [444, 220] width 81 height 13
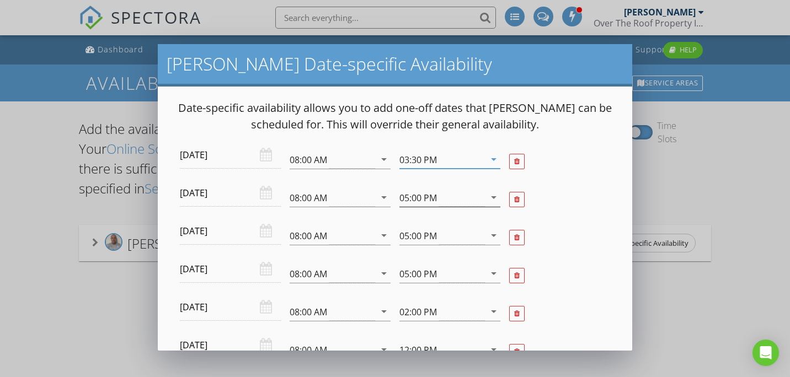
click at [452, 201] on div "05:00 PM" at bounding box center [441, 198] width 85 height 18
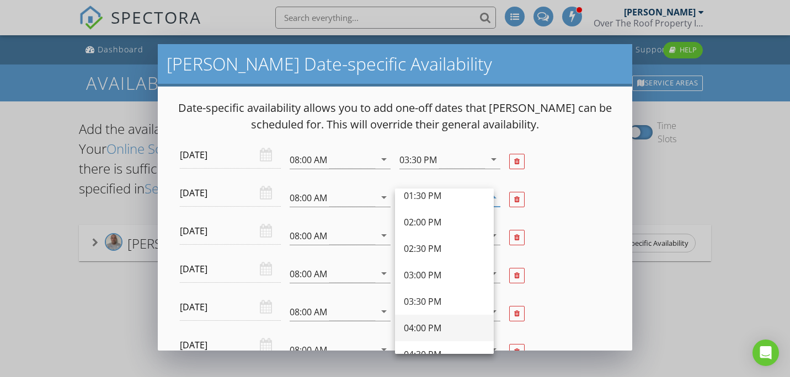
scroll to position [276, 0]
click at [462, 158] on div "03:30 PM" at bounding box center [441, 160] width 85 height 18
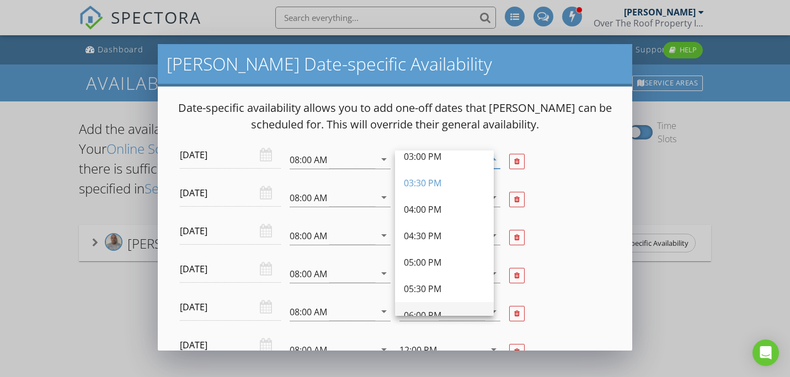
scroll to position [428, 0]
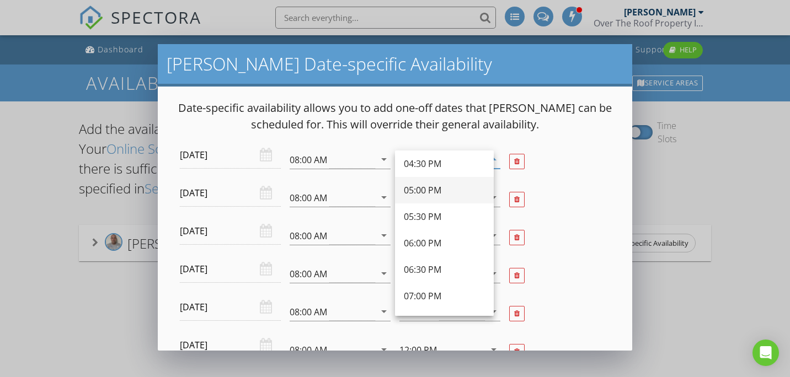
click at [438, 197] on div "05:00 PM" at bounding box center [444, 190] width 81 height 26
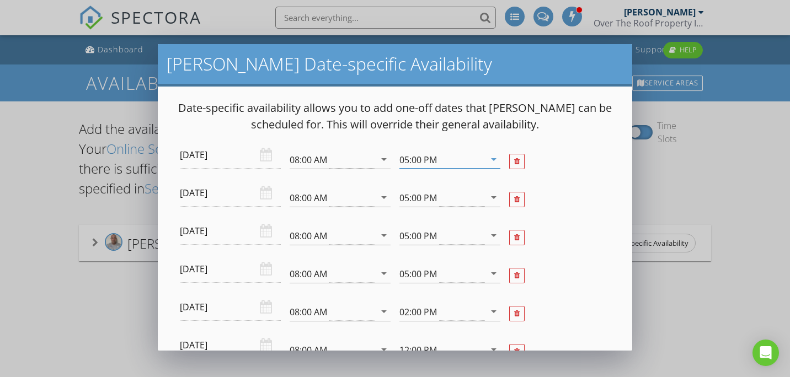
click at [557, 213] on div at bounding box center [560, 199] width 110 height 38
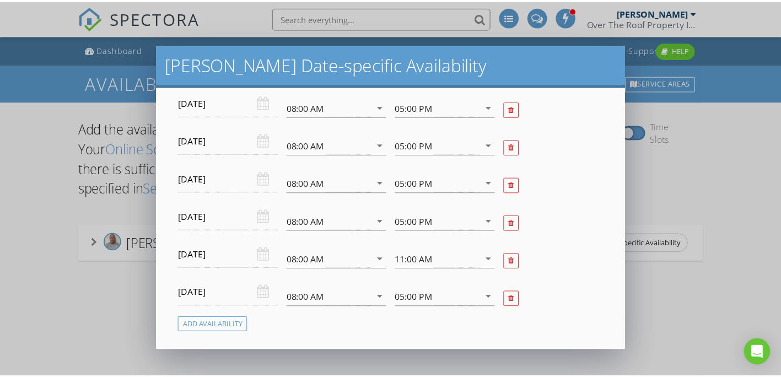
scroll to position [1065, 0]
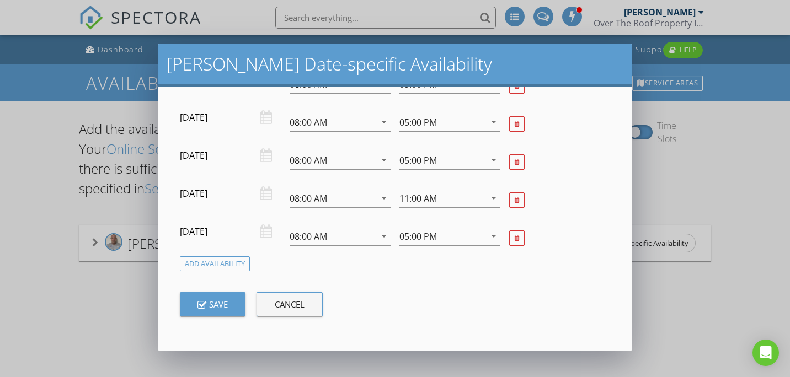
click at [304, 297] on button "Cancel" at bounding box center [289, 304] width 66 height 24
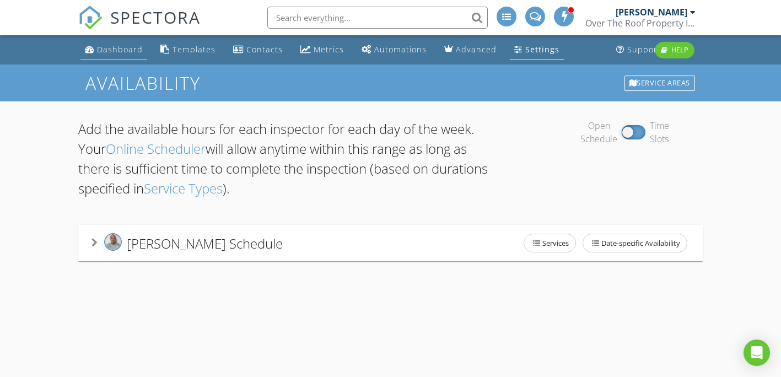
click at [122, 57] on link "Dashboard" at bounding box center [114, 50] width 67 height 20
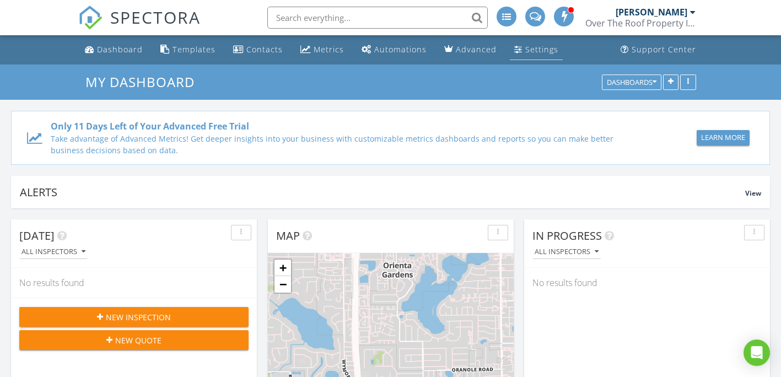
click at [539, 52] on div "Settings" at bounding box center [541, 49] width 33 height 10
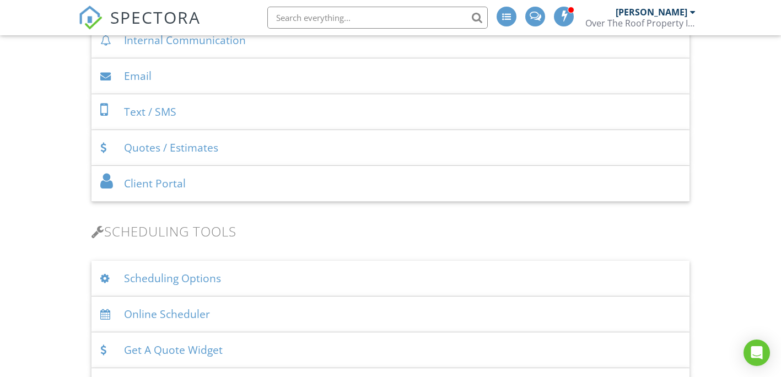
scroll to position [717, 0]
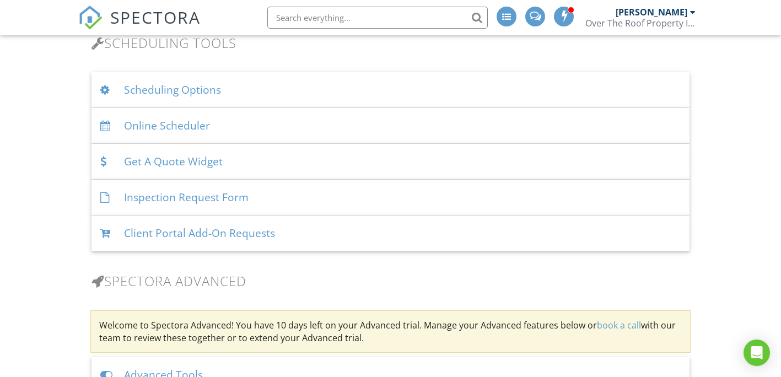
click at [194, 124] on div "Online Scheduler" at bounding box center [391, 126] width 599 height 36
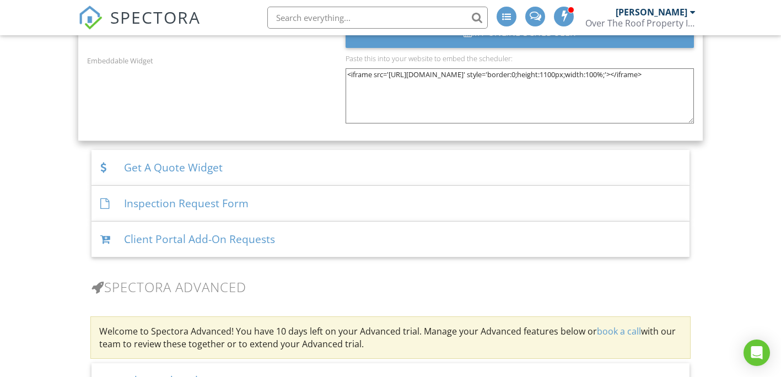
scroll to position [1489, 0]
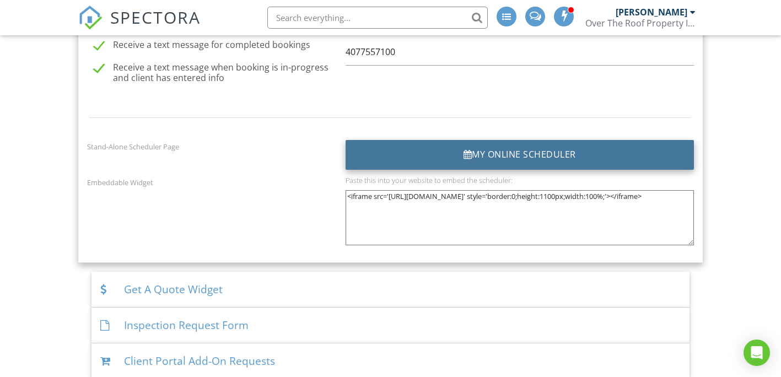
click at [525, 151] on div "My Online Scheduler" at bounding box center [520, 155] width 349 height 30
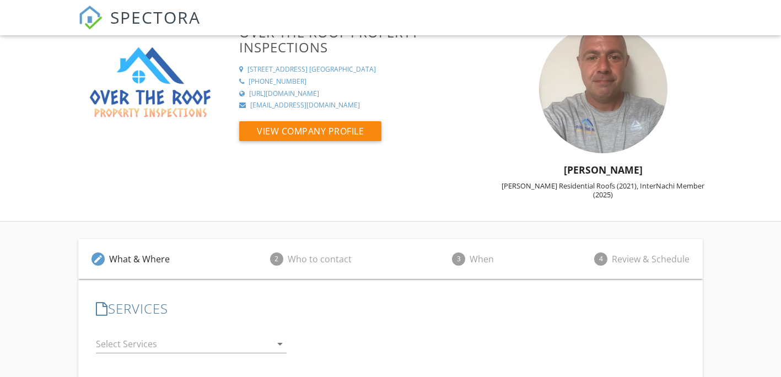
scroll to position [146, 0]
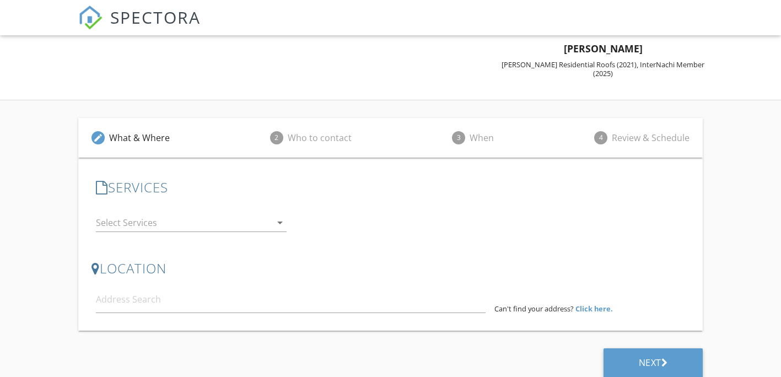
click at [279, 216] on icon "arrow_drop_down" at bounding box center [279, 222] width 13 height 13
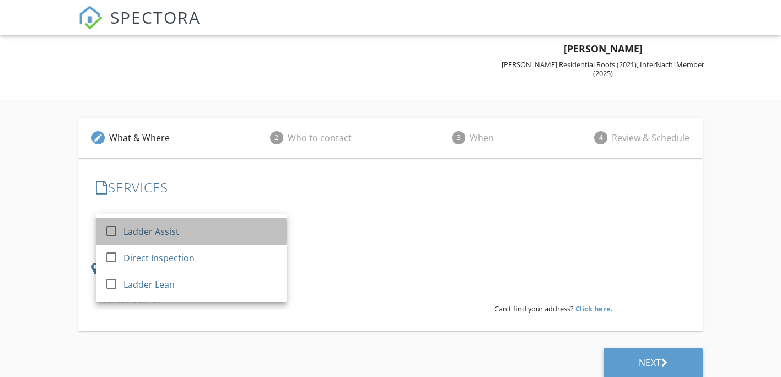
click at [173, 225] on div "Ladder Assist" at bounding box center [152, 231] width 56 height 13
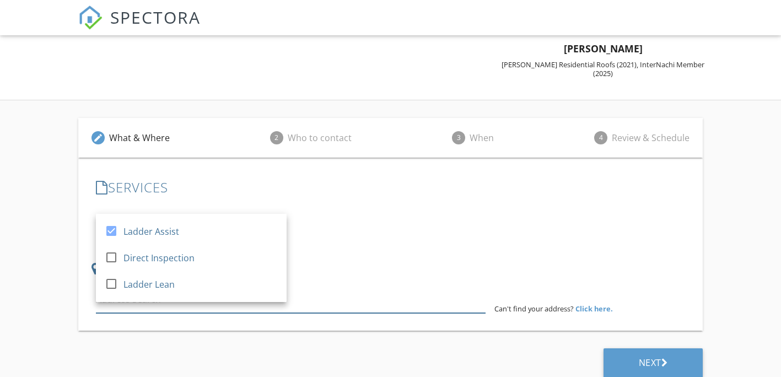
click at [380, 286] on input at bounding box center [291, 299] width 390 height 27
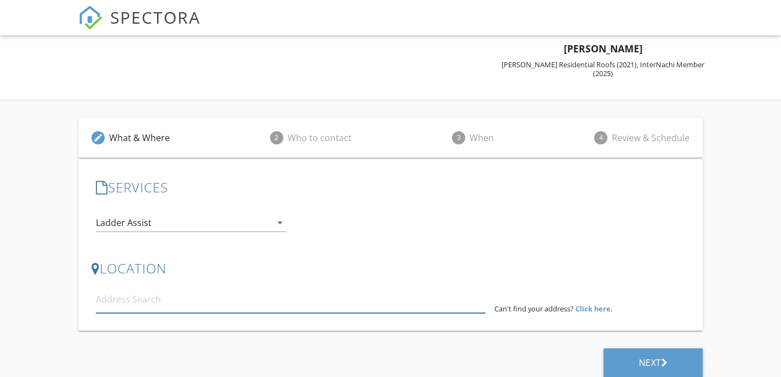
click at [312, 287] on input at bounding box center [291, 299] width 390 height 27
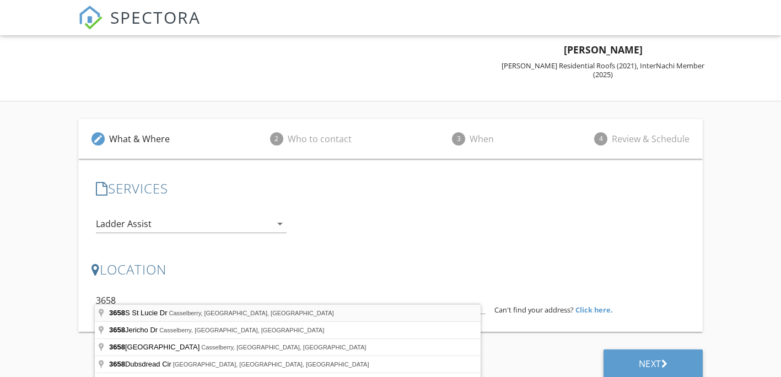
type input "[STREET_ADDRESS][PERSON_NAME]"
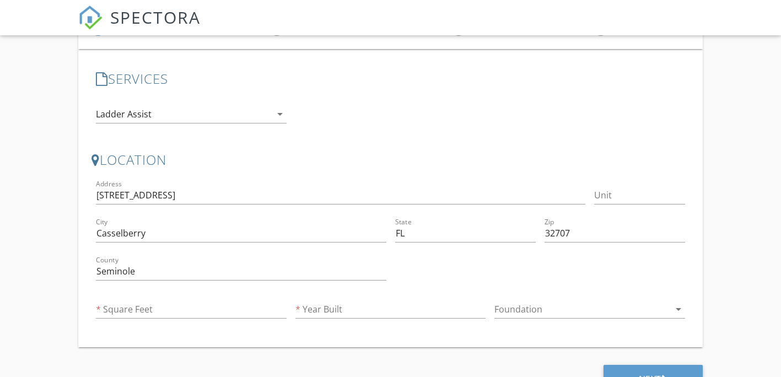
scroll to position [255, 0]
click at [175, 300] on input "Square Feet" at bounding box center [191, 309] width 191 height 18
type input "2000"
click at [334, 301] on input "Year Built" at bounding box center [391, 309] width 191 height 18
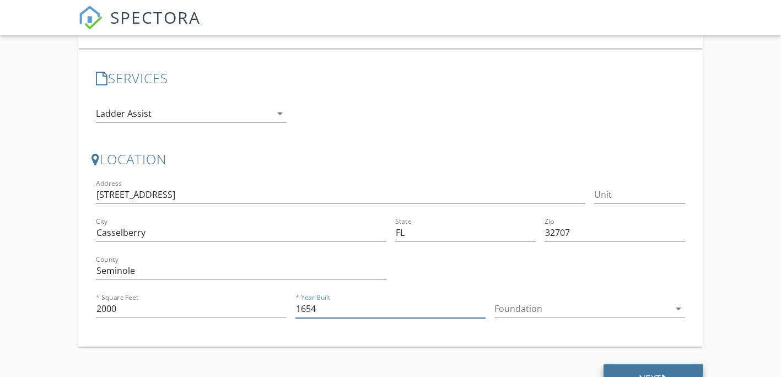
type input "1654"
click at [665, 373] on icon at bounding box center [665, 378] width 7 height 11
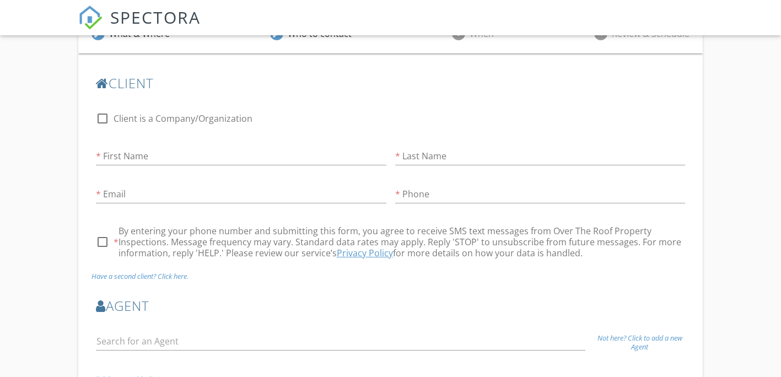
scroll to position [287, 0]
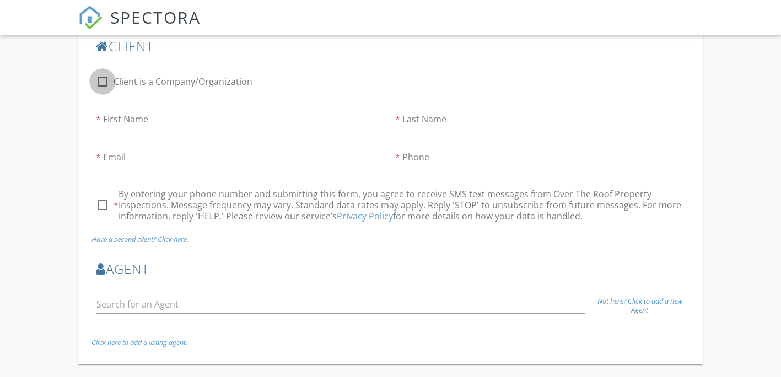
click at [106, 77] on div at bounding box center [102, 81] width 19 height 19
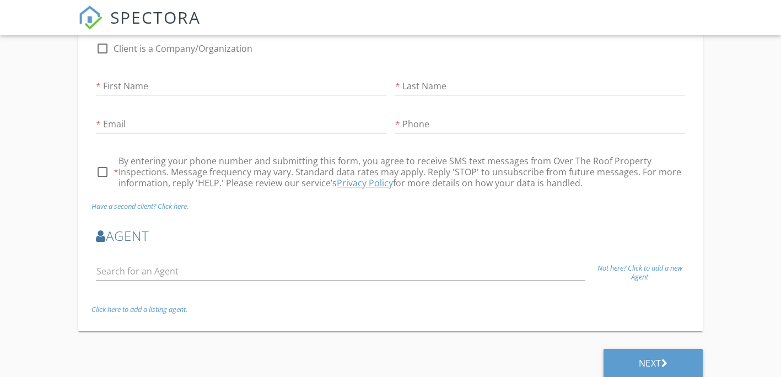
scroll to position [320, 0]
click at [101, 35] on div "SPECTORA" at bounding box center [139, 17] width 122 height 35
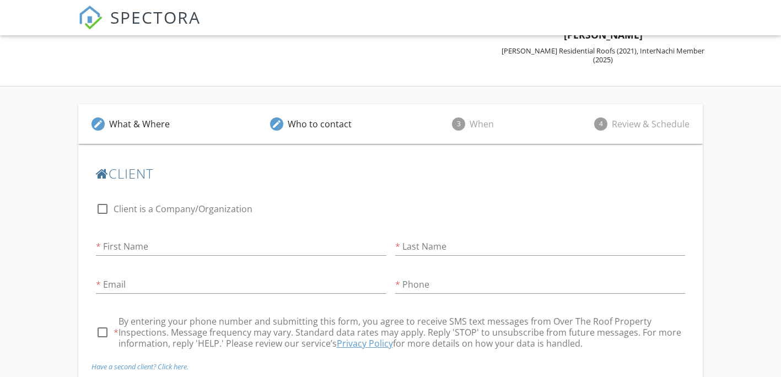
scroll to position [155, 0]
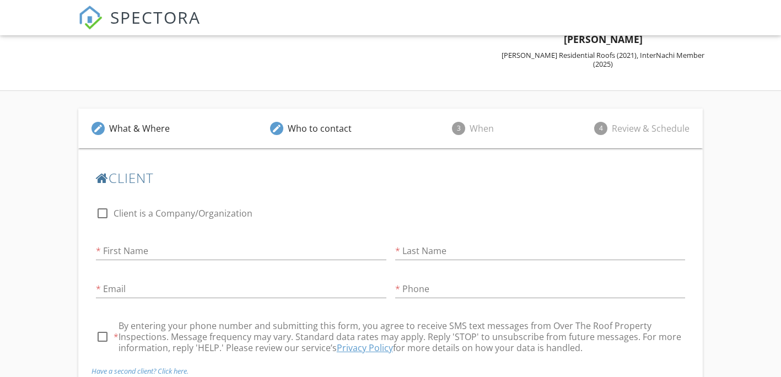
click at [104, 204] on div at bounding box center [102, 213] width 19 height 19
checkbox input "true"
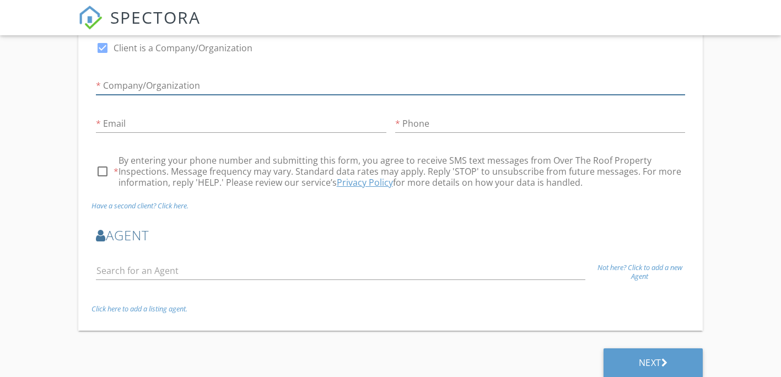
click at [271, 80] on input "Client is a Company/Organization" at bounding box center [391, 86] width 590 height 18
type input "Over the Roof, LLC"
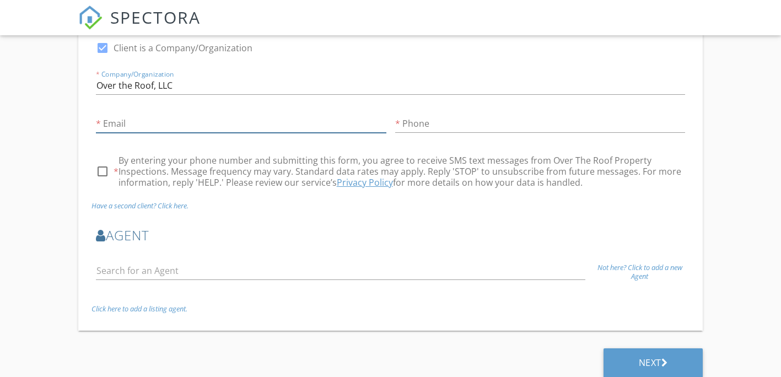
type input "aronne@overtheroofpi.com"
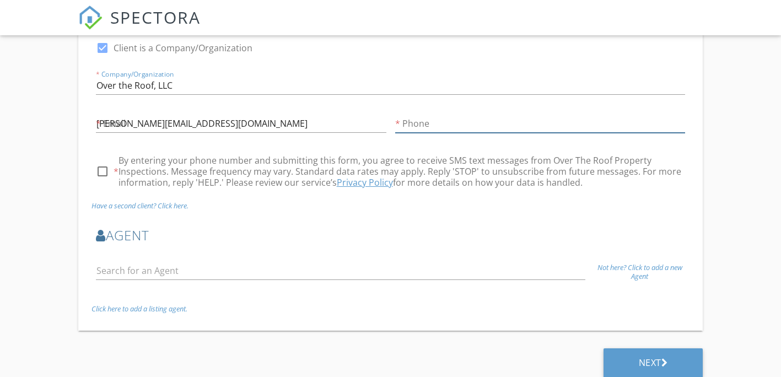
type input "407-755-7100"
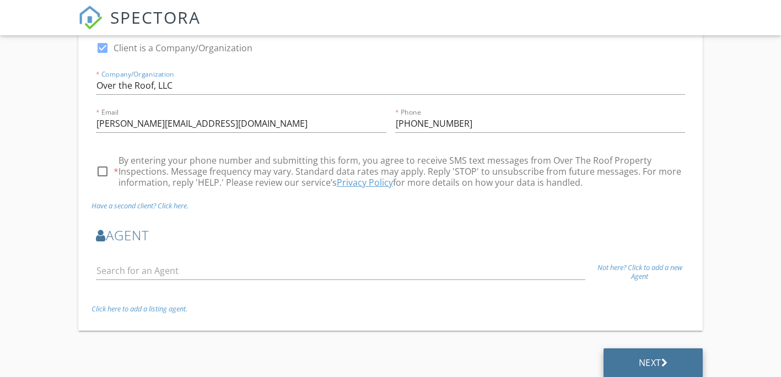
click at [647, 348] on div "Next" at bounding box center [654, 363] width 100 height 30
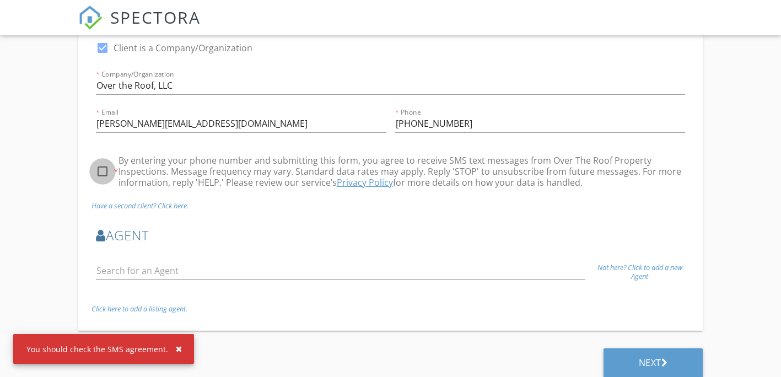
click at [105, 162] on div at bounding box center [102, 171] width 19 height 19
checkbox input "true"
click at [659, 357] on div "Next" at bounding box center [653, 362] width 29 height 11
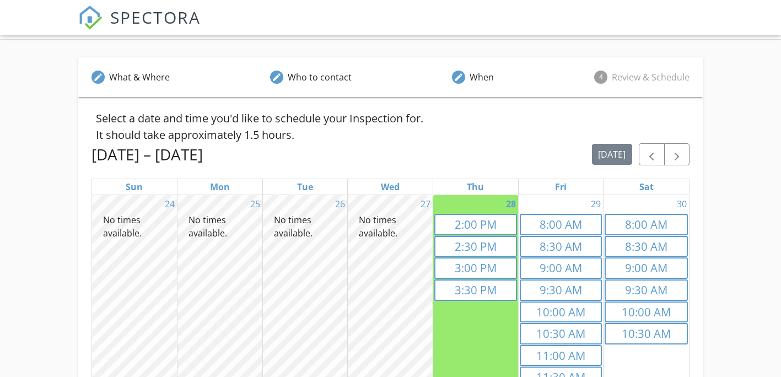
scroll to position [205, 0]
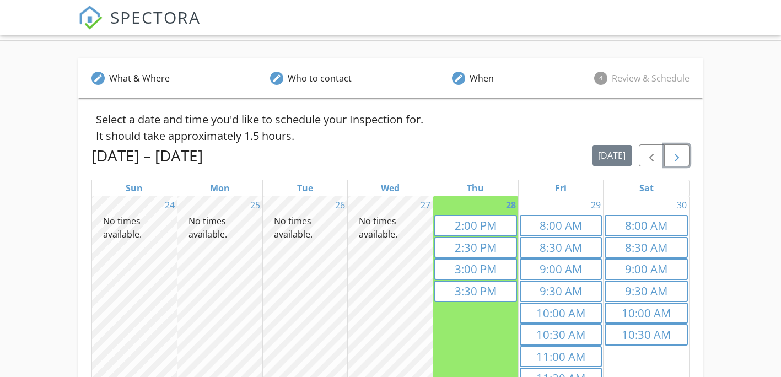
click at [684, 157] on button "button" at bounding box center [677, 155] width 26 height 23
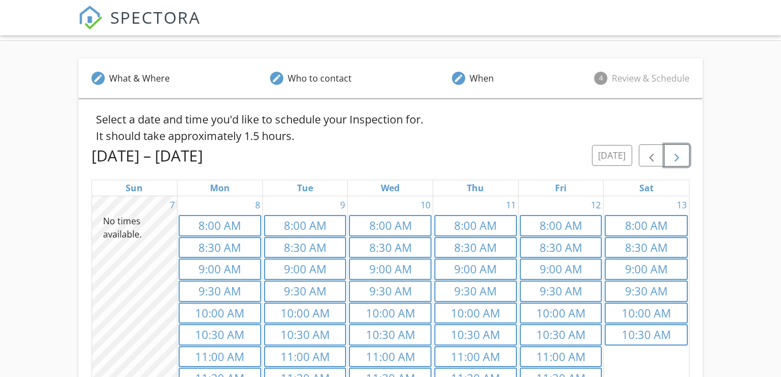
click at [675, 151] on span "button" at bounding box center [676, 155] width 13 height 13
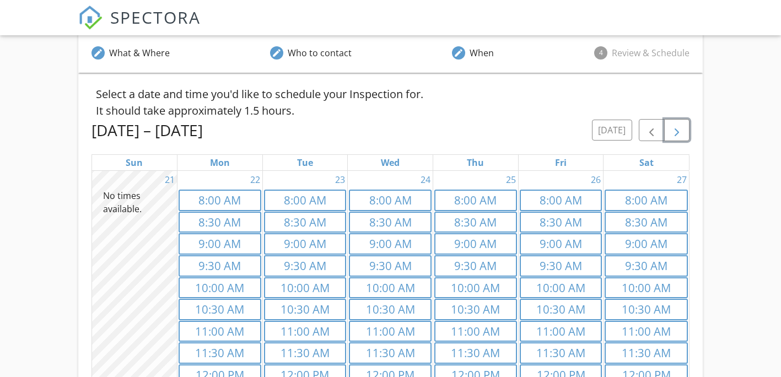
scroll to position [222, 0]
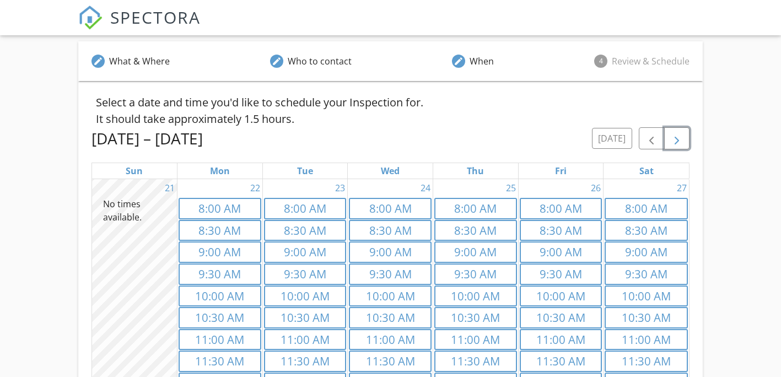
click at [679, 132] on span "button" at bounding box center [676, 138] width 13 height 13
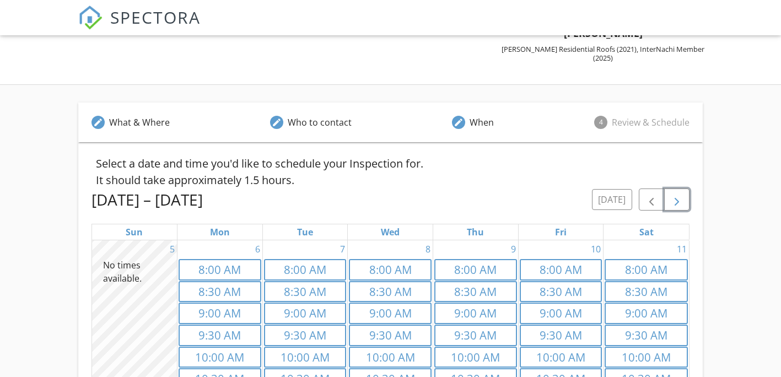
scroll to position [150, 0]
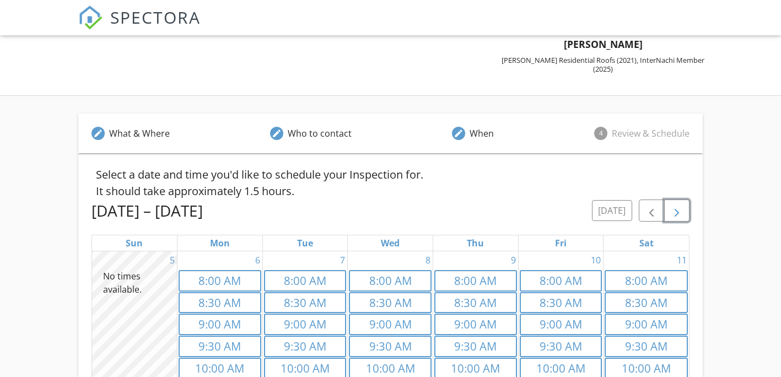
click at [681, 207] on span "button" at bounding box center [676, 211] width 13 height 13
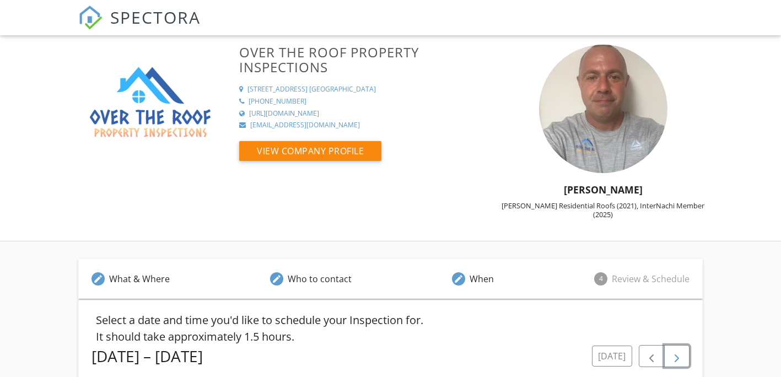
scroll to position [0, 0]
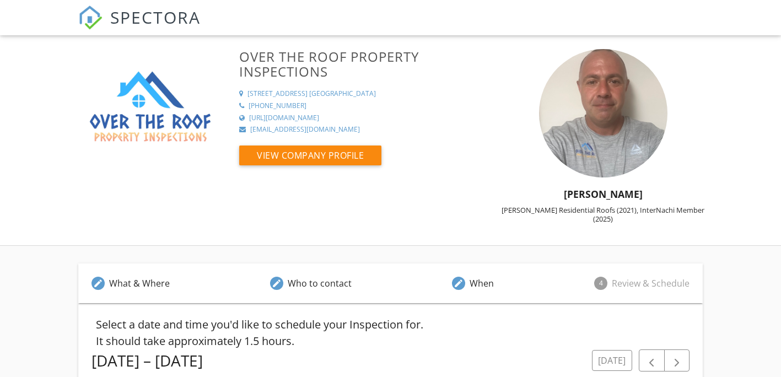
click at [114, 18] on span "SPECTORA" at bounding box center [155, 17] width 90 height 23
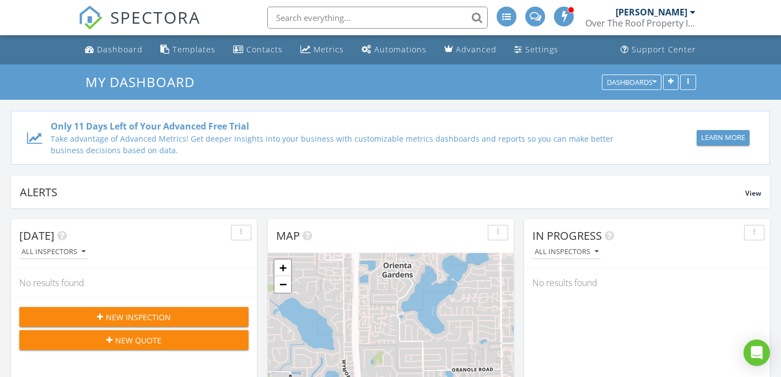
click at [523, 33] on li at bounding box center [535, 17] width 29 height 35
click at [527, 40] on link "Settings" at bounding box center [536, 50] width 53 height 20
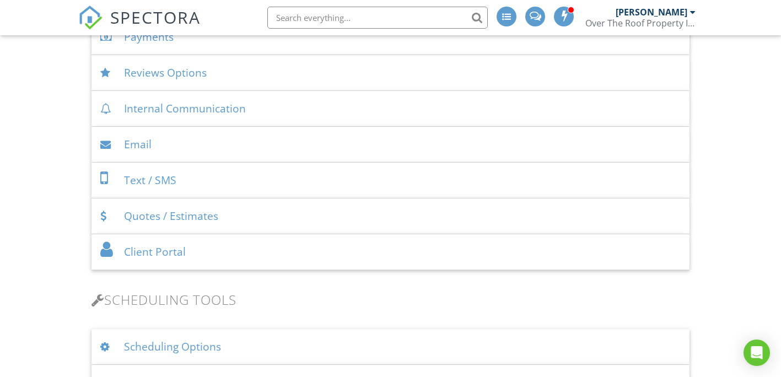
scroll to position [551, 0]
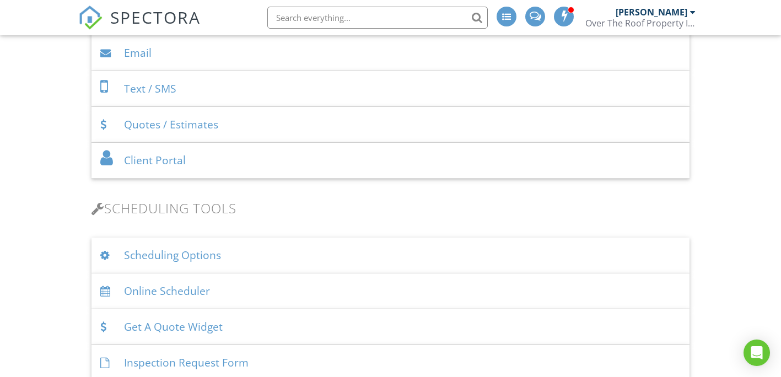
click at [177, 293] on div "Online Scheduler" at bounding box center [391, 291] width 599 height 36
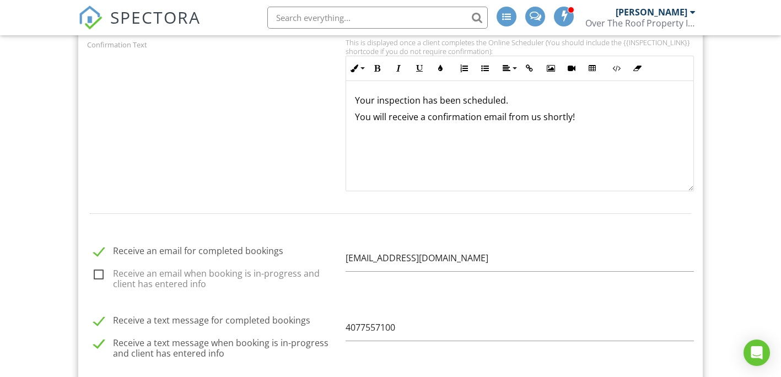
scroll to position [1434, 0]
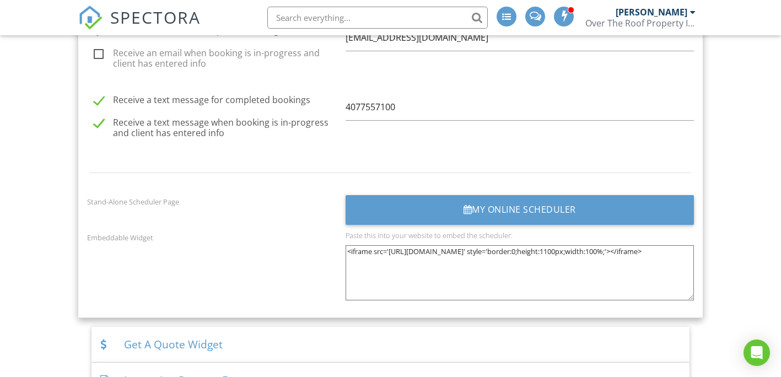
click at [474, 264] on textarea "<iframe src='https://app.spectora.com/home-inspectors/my-inspection-company-d12…" at bounding box center [520, 272] width 349 height 55
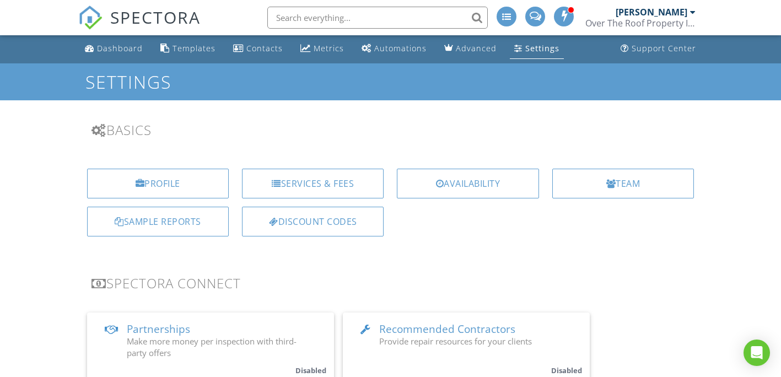
scroll to position [0, 0]
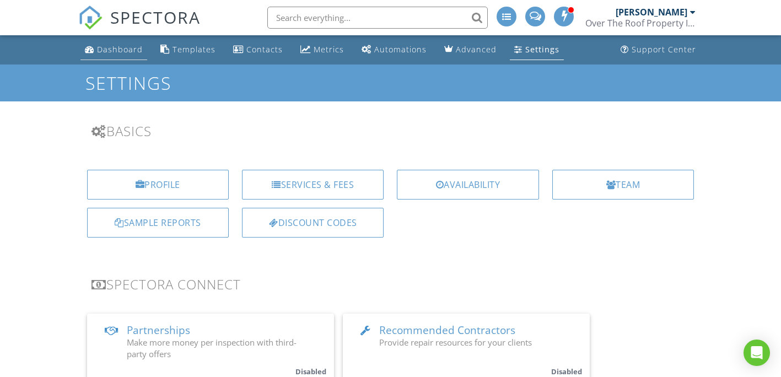
click at [119, 49] on div "Dashboard" at bounding box center [120, 49] width 46 height 10
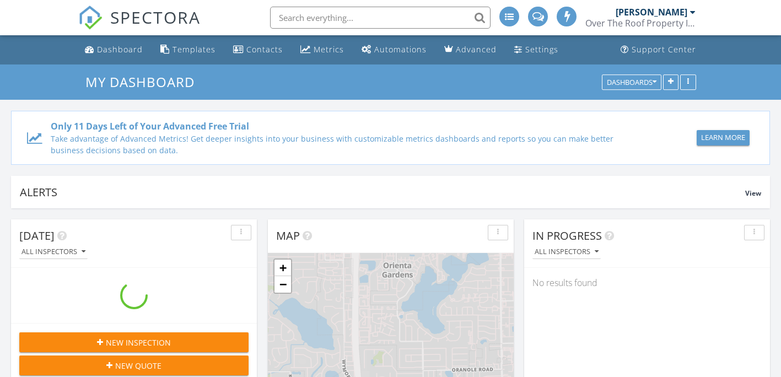
scroll to position [1021, 798]
